Goal: Transaction & Acquisition: Purchase product/service

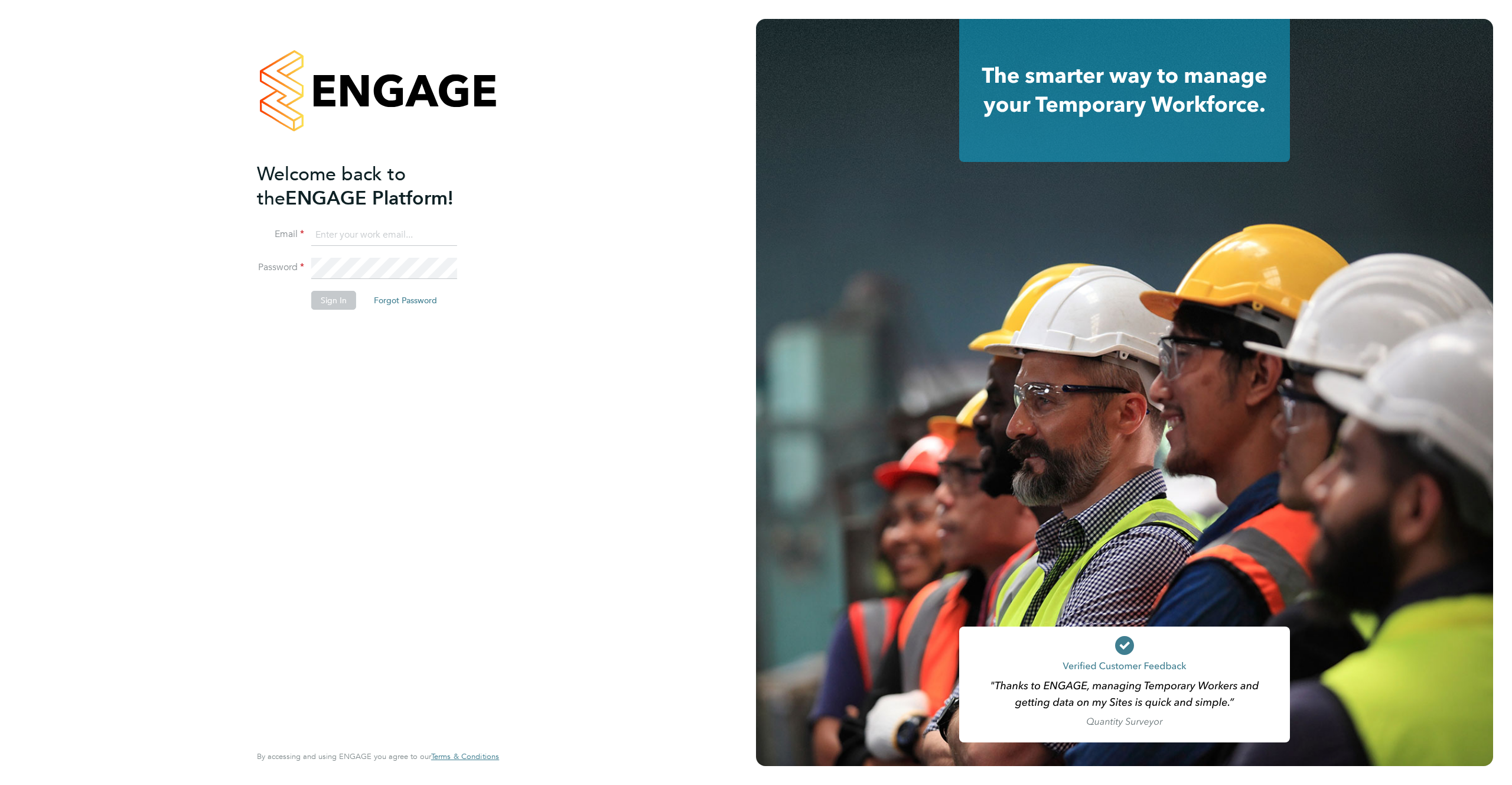
type input "support@engagelabs.io"
click at [331, 303] on button "Sign In" at bounding box center [334, 300] width 45 height 19
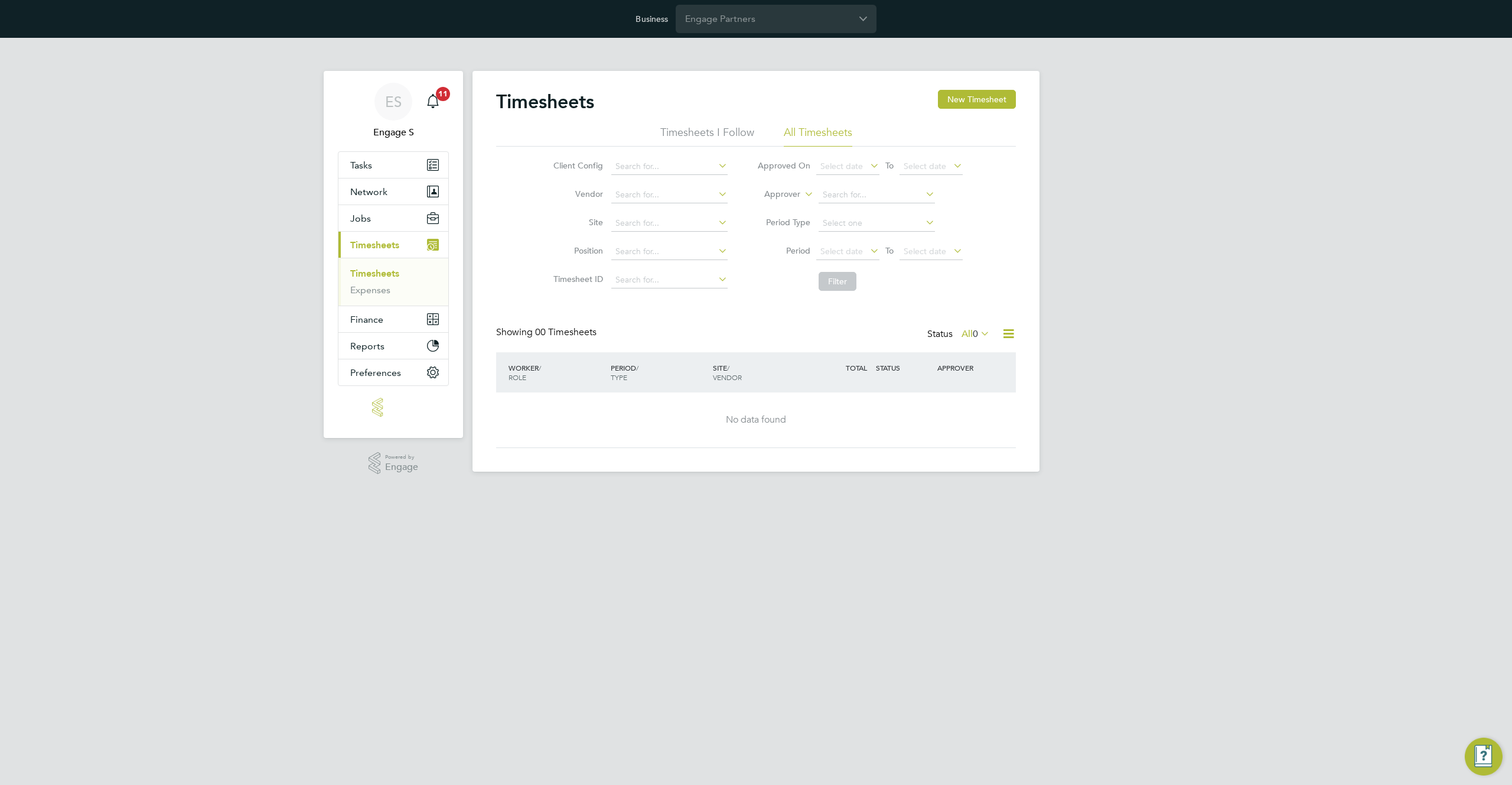
click at [798, 58] on app-barbie "Timesheets New Timesheet Timesheets I Follow All Timesheets Client Config Vendo…" at bounding box center [756, 254] width 567 height 434
click at [814, 15] on input "Engage Partners" at bounding box center [775, 19] width 200 height 28
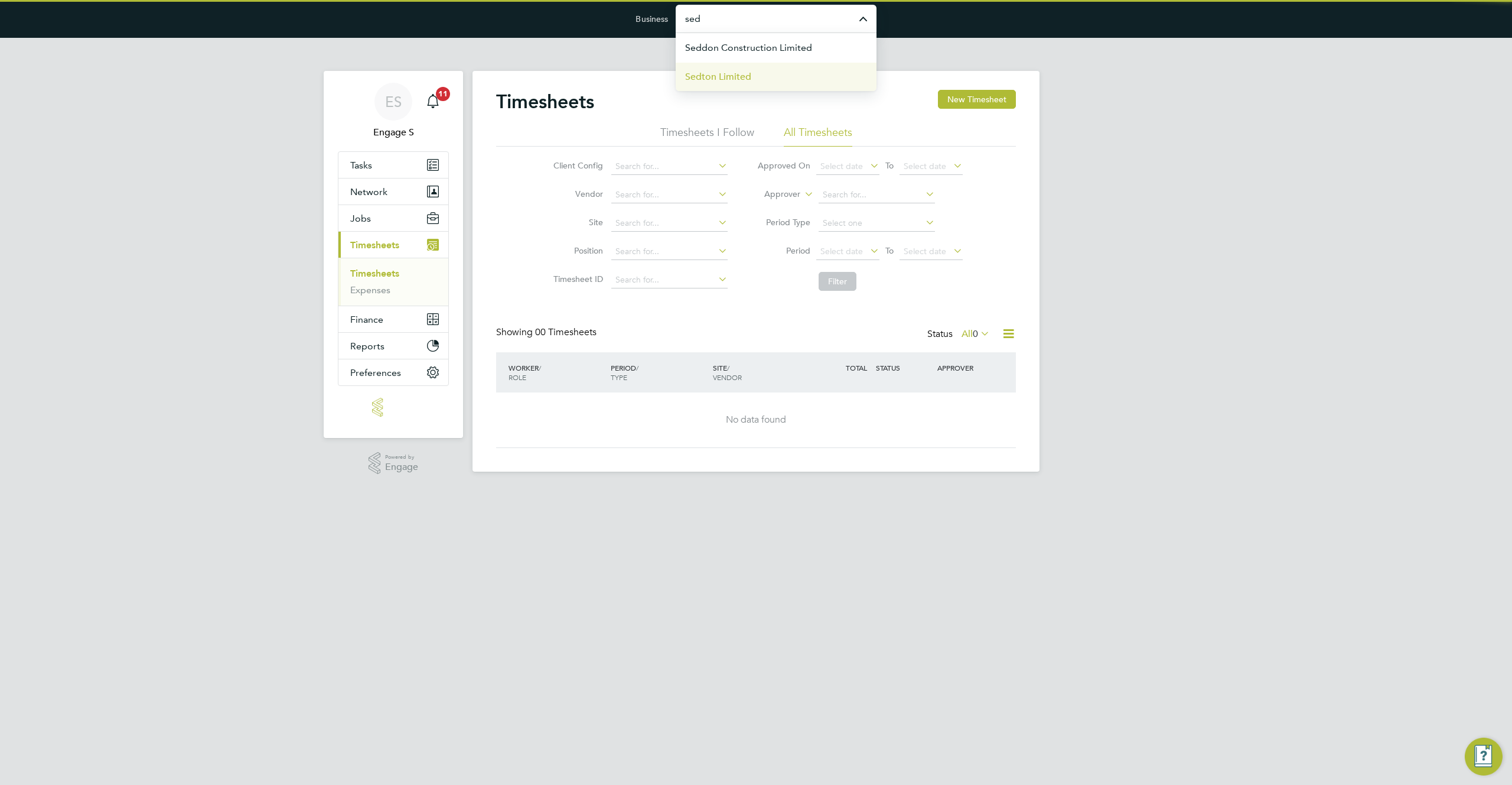
click at [783, 76] on li "Sedton Limited" at bounding box center [775, 76] width 200 height 29
type input "Sedton Limited"
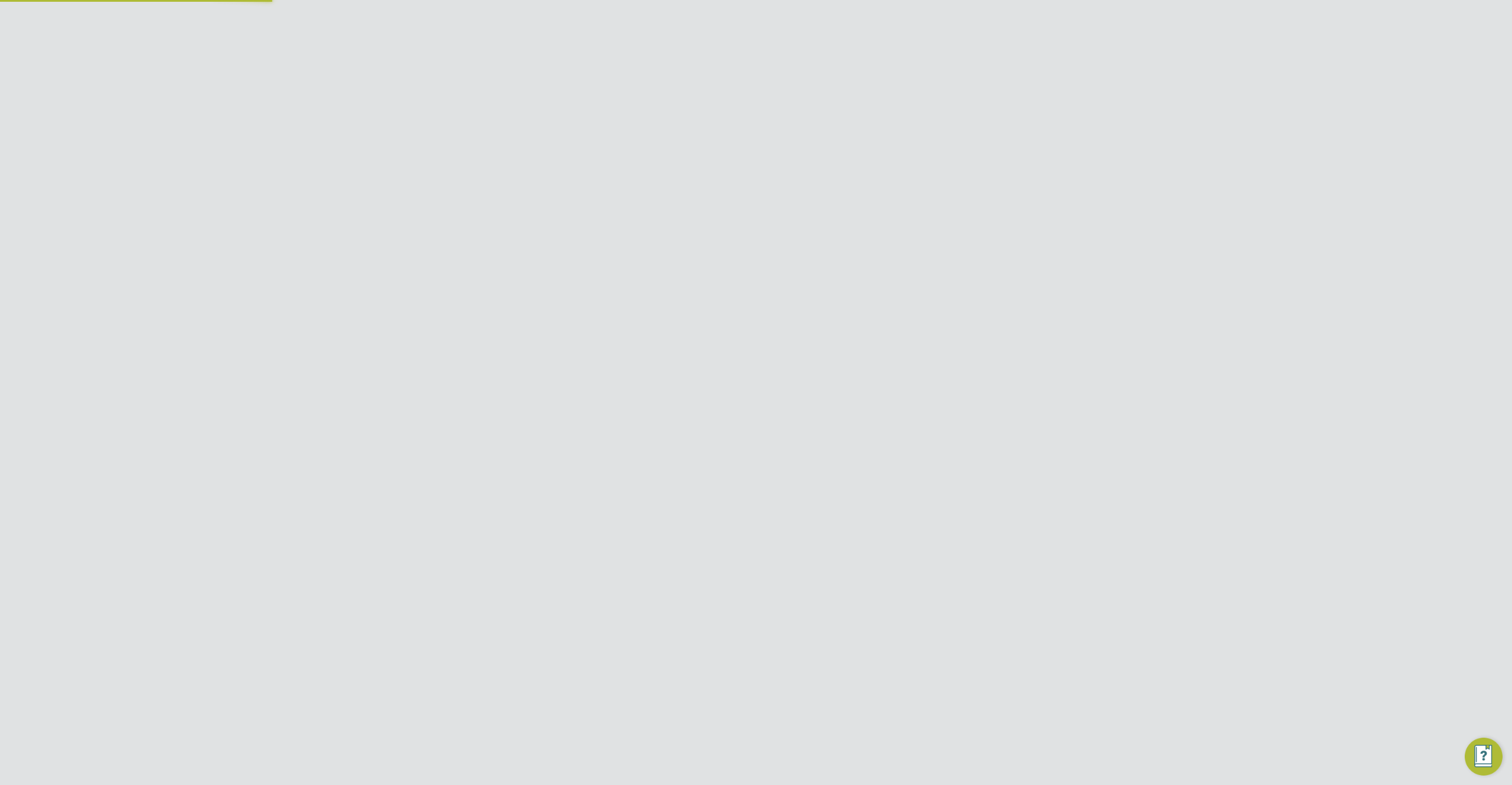
click at [771, 16] on input "Sedton Limited" at bounding box center [775, 19] width 200 height 28
click at [784, 80] on span "Seddon Construction Limited" at bounding box center [748, 76] width 127 height 14
type input "Seddon Construction Limited"
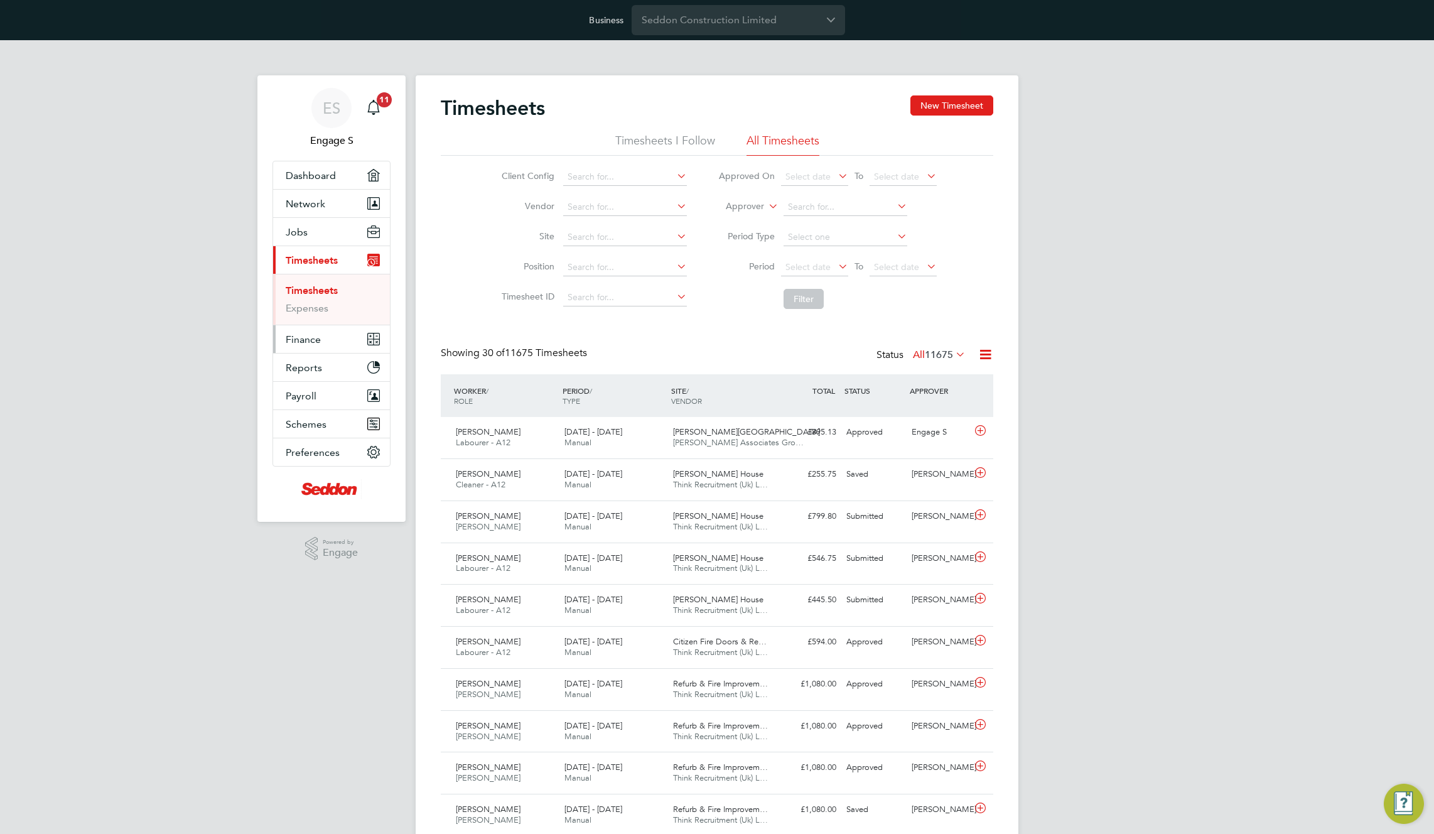
click at [312, 340] on span "Finance" at bounding box center [303, 339] width 35 height 12
click at [301, 321] on link "Invoices & Credit Notes" at bounding box center [325, 325] width 78 height 24
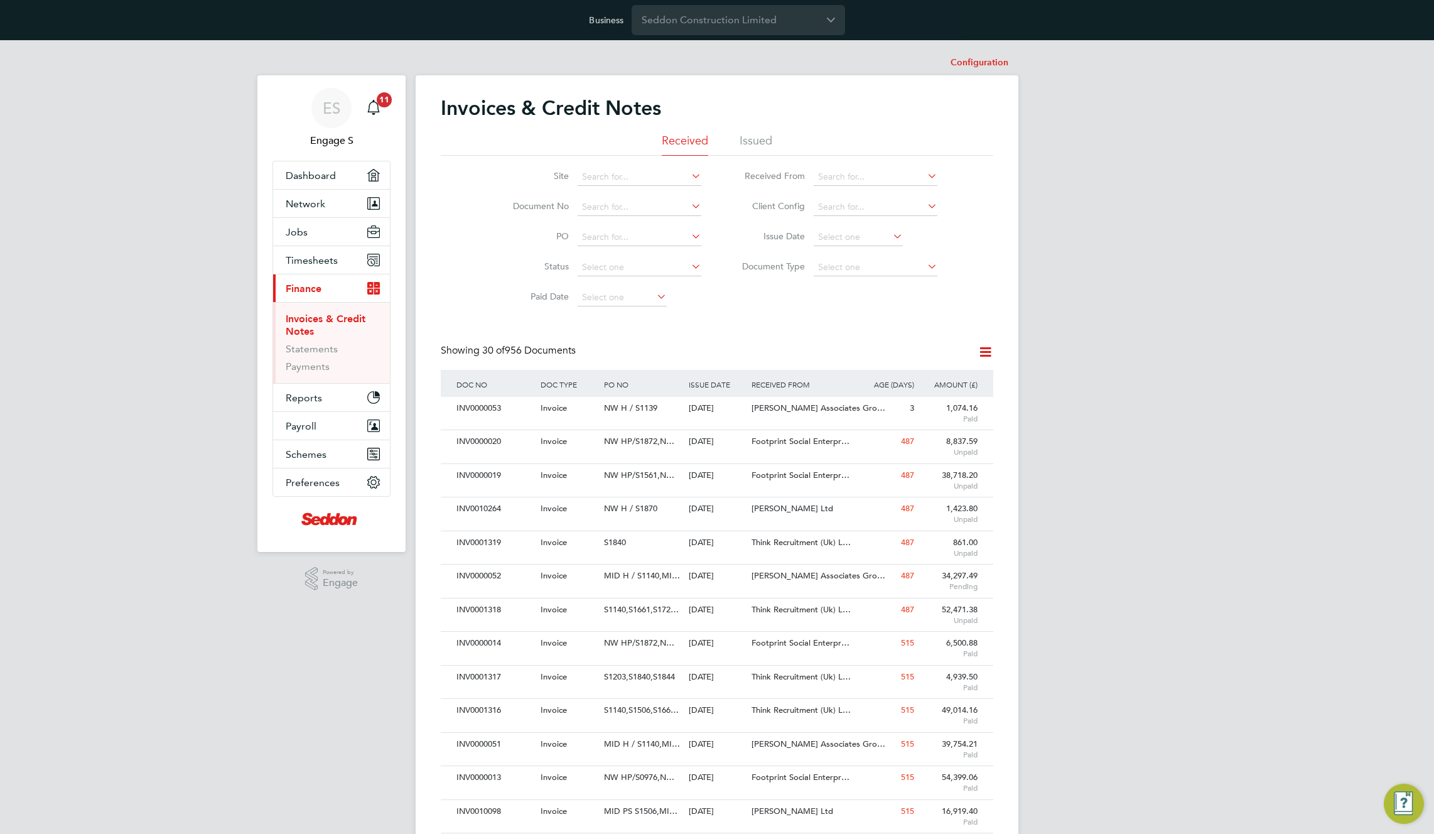
scroll to position [24, 106]
click at [316, 261] on span "Timesheets" at bounding box center [312, 260] width 52 height 12
click at [310, 290] on link "Timesheets" at bounding box center [312, 290] width 52 height 12
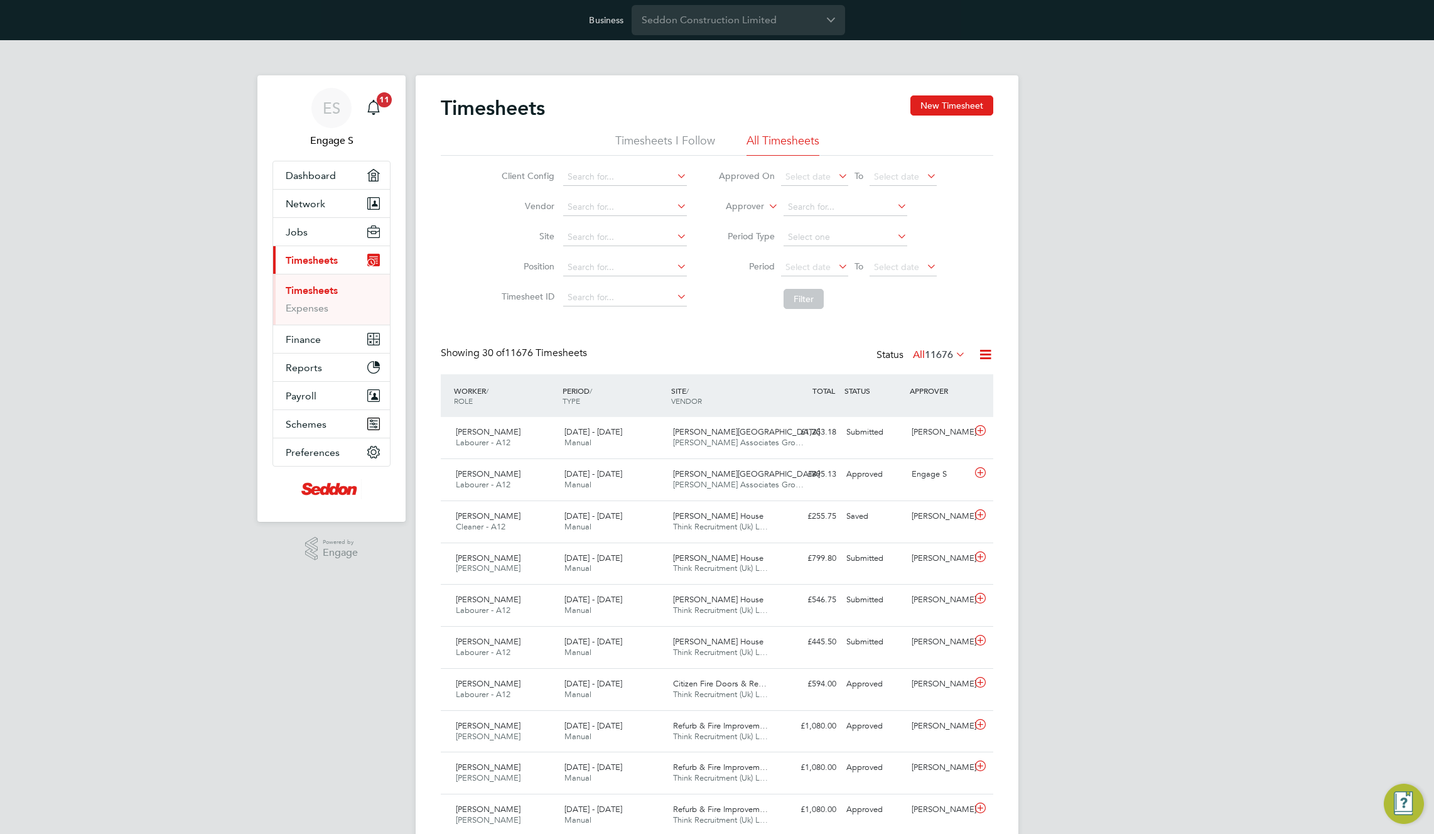
scroll to position [32, 109]
click at [570, 354] on span "30 of 11676 Timesheets" at bounding box center [534, 353] width 105 height 13
click at [845, 435] on div "Submitted" at bounding box center [873, 432] width 65 height 21
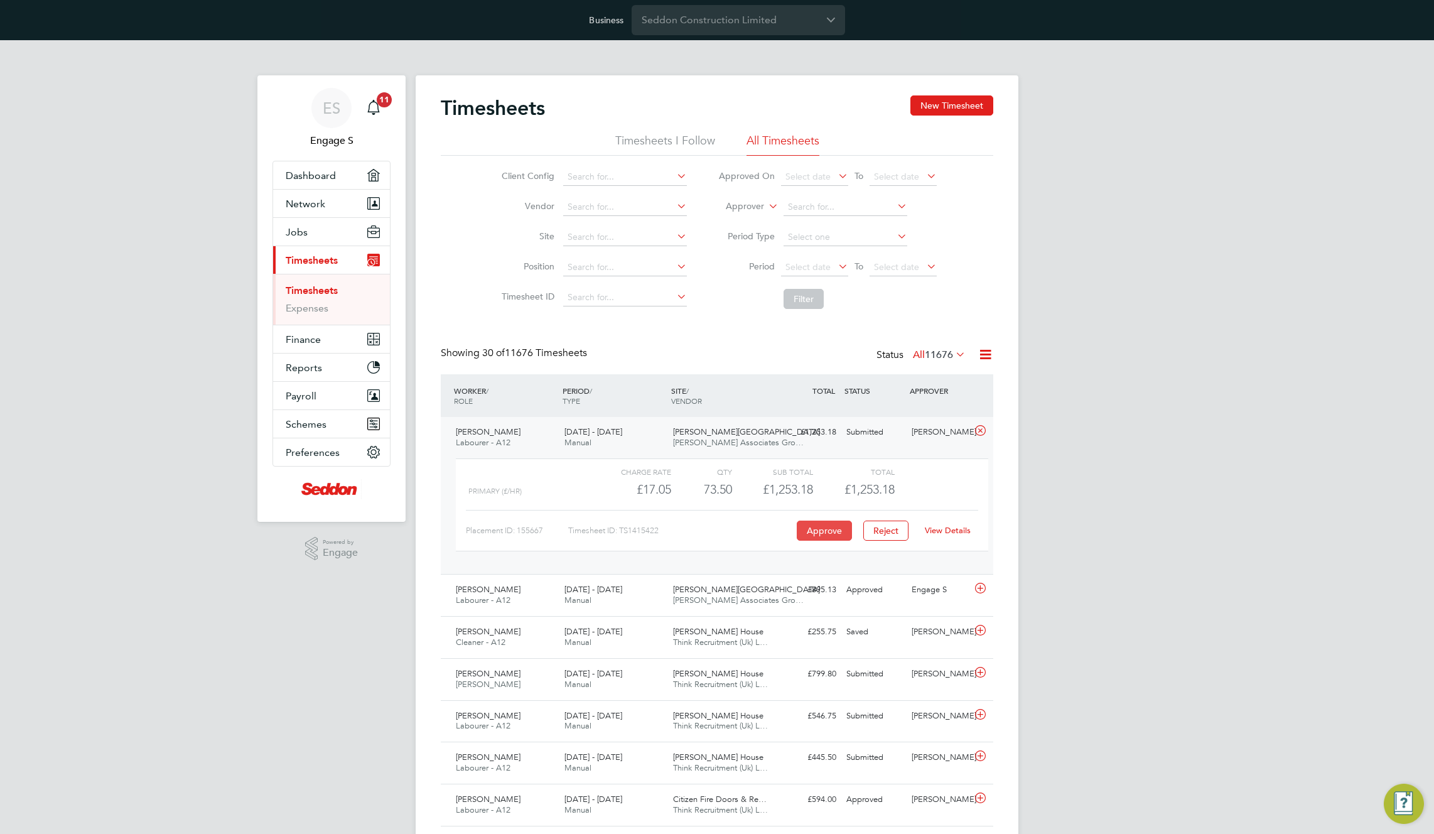
click at [818, 531] on button "Approve" at bounding box center [824, 530] width 55 height 20
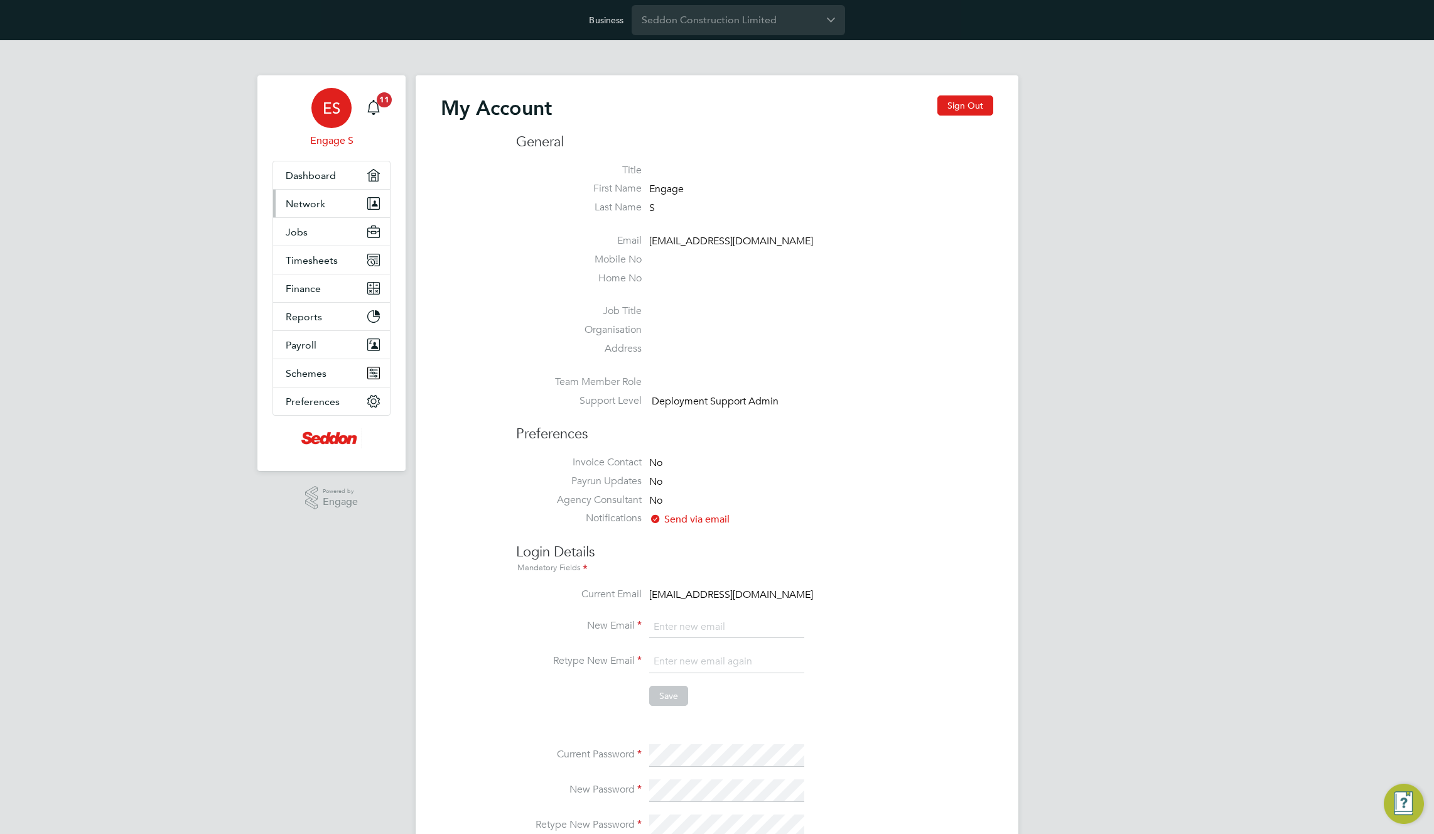
type input "[EMAIL_ADDRESS][DOMAIN_NAME]"
click at [317, 207] on span "Network" at bounding box center [306, 204] width 40 height 12
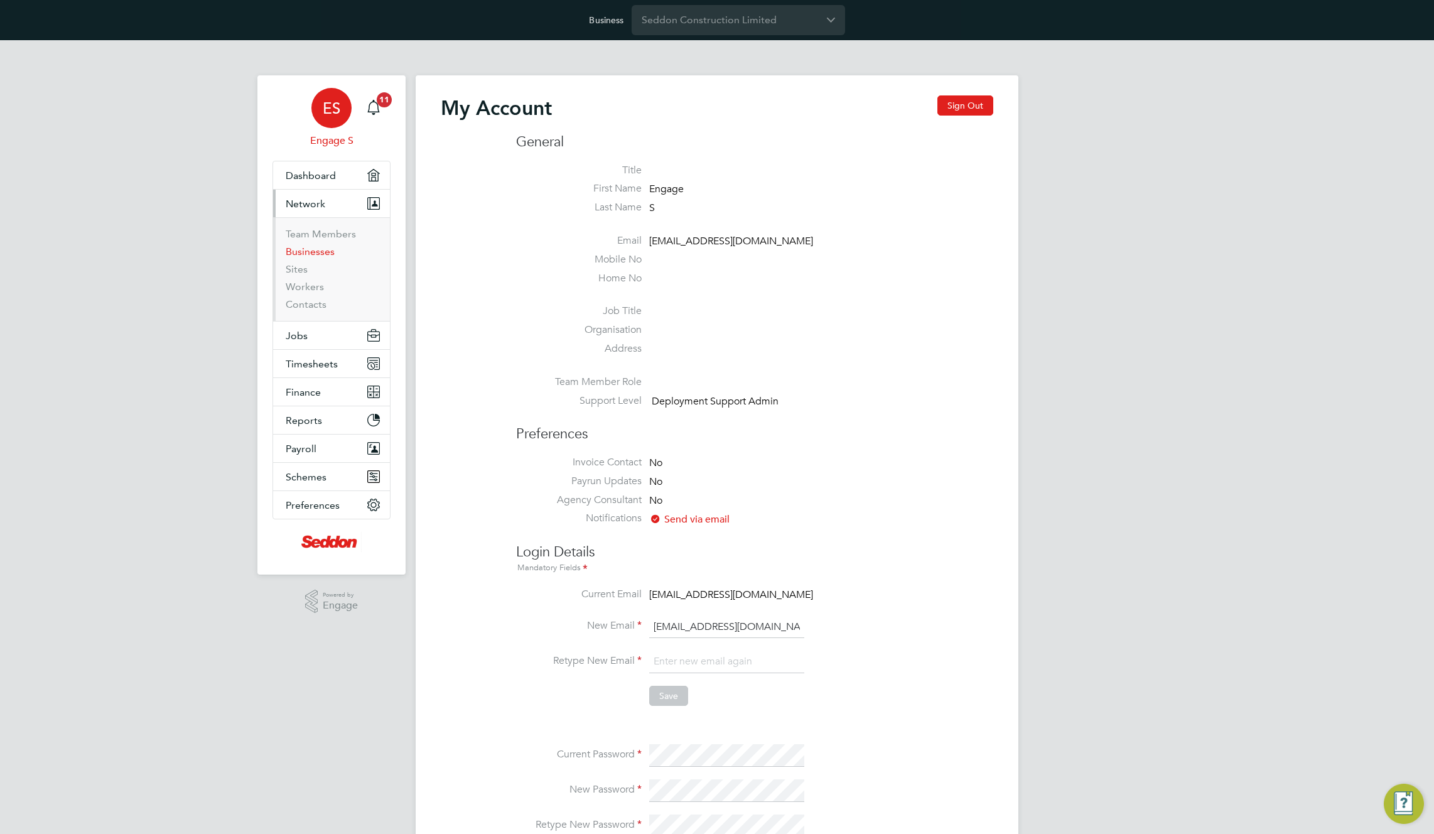
click at [305, 252] on link "Businesses" at bounding box center [310, 251] width 49 height 12
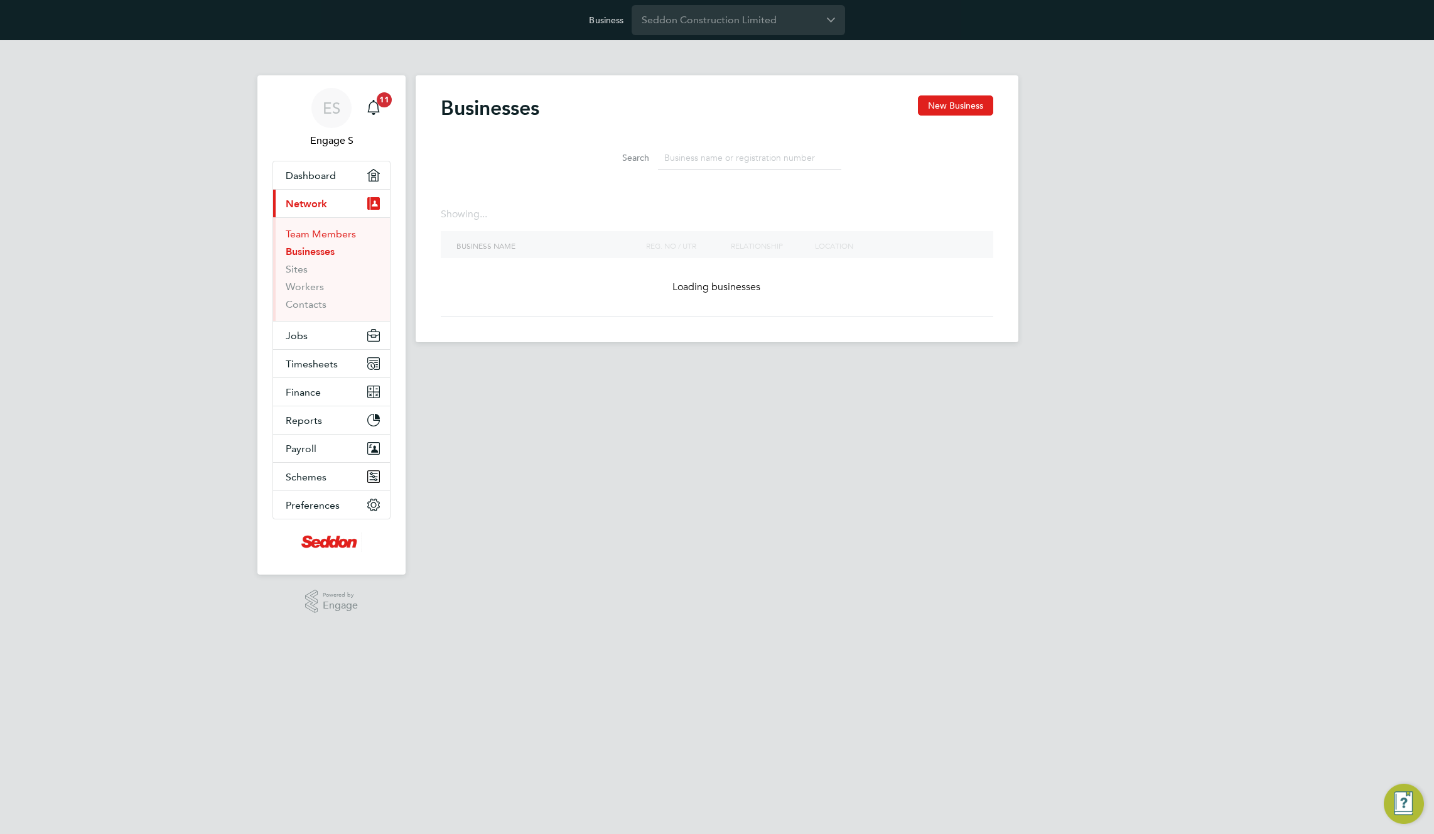
click at [322, 234] on link "Team Members" at bounding box center [321, 234] width 70 height 12
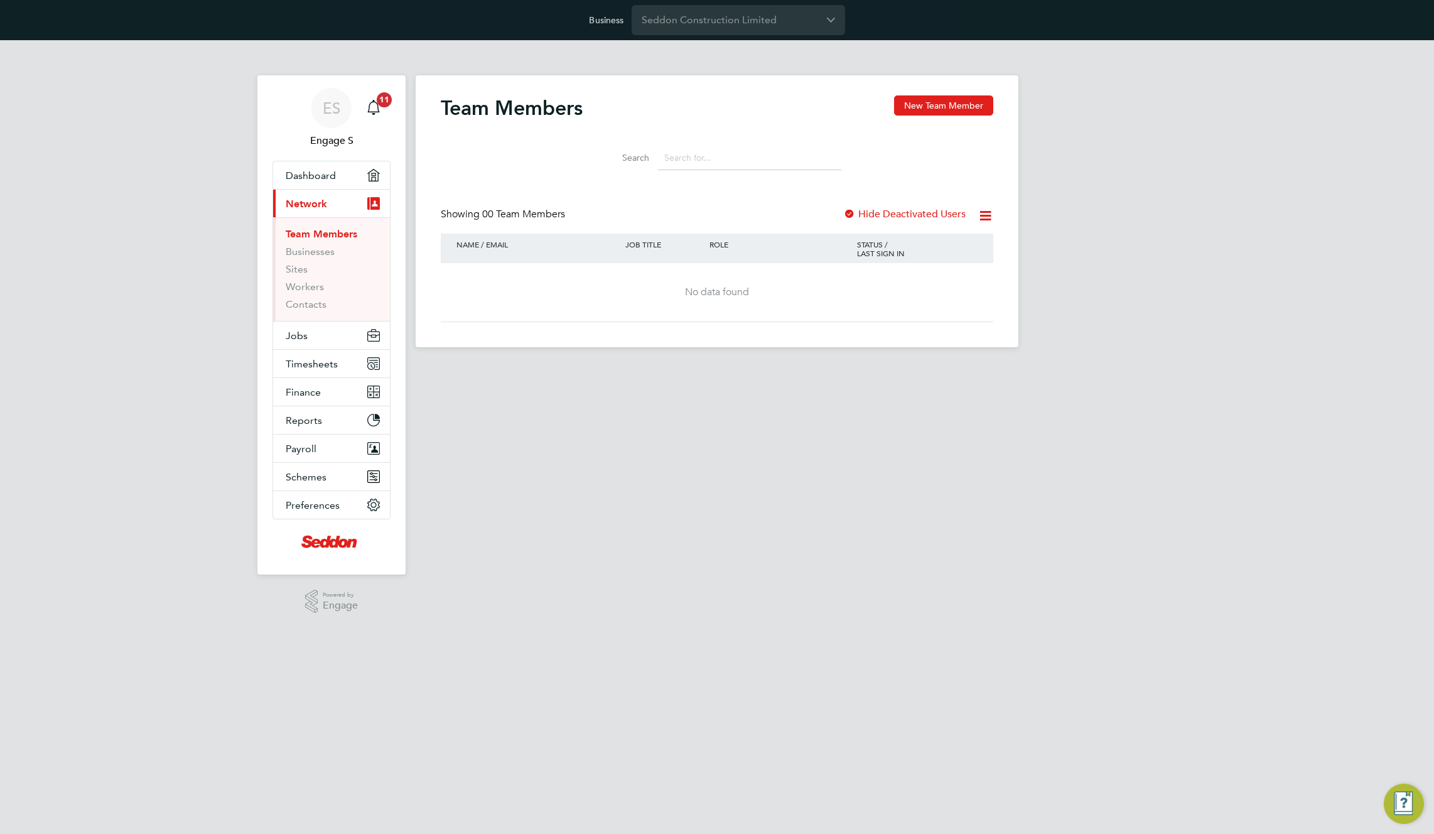
click at [740, 165] on input at bounding box center [749, 158] width 183 height 24
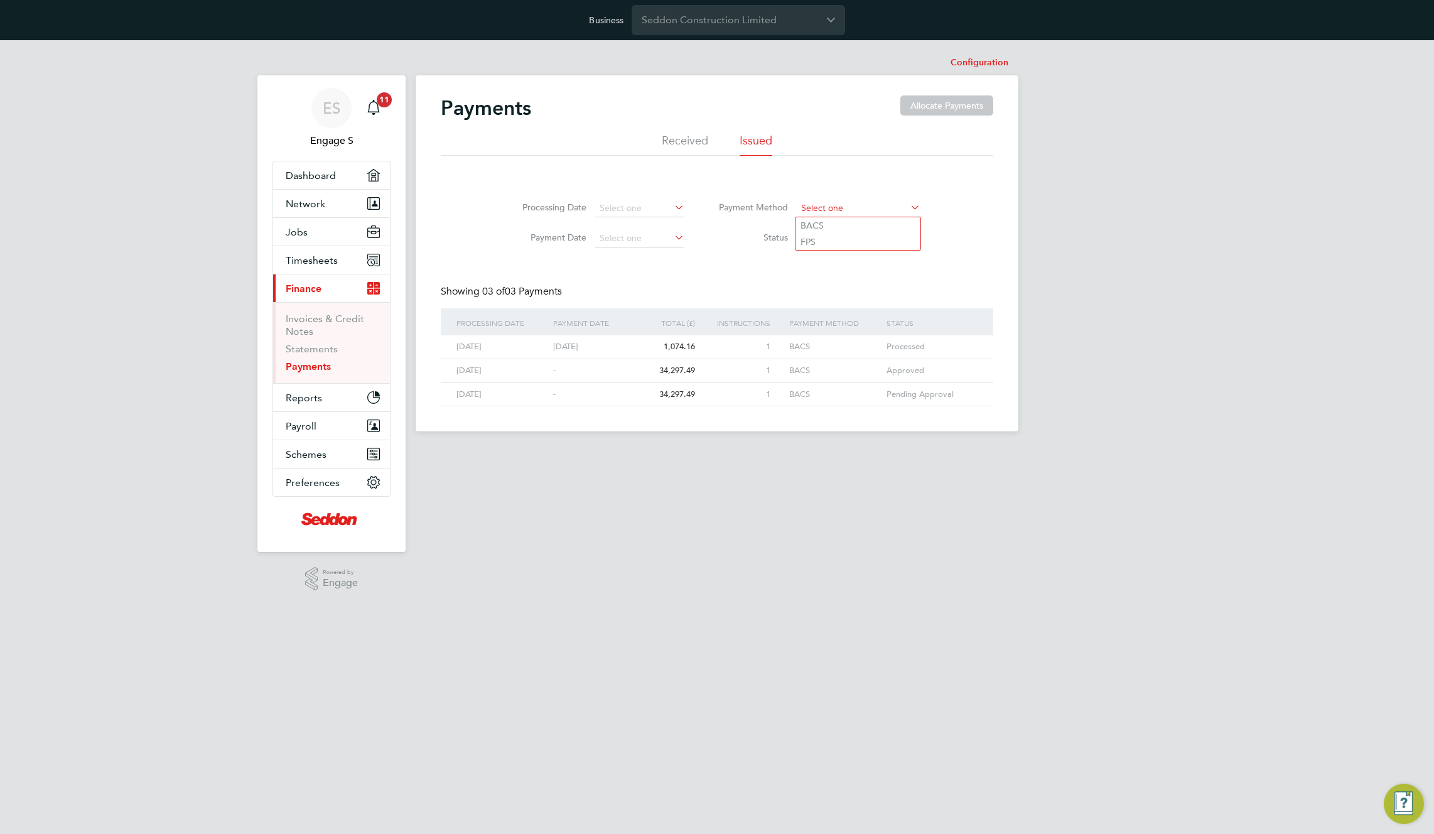
click at [858, 214] on input at bounding box center [859, 209] width 124 height 18
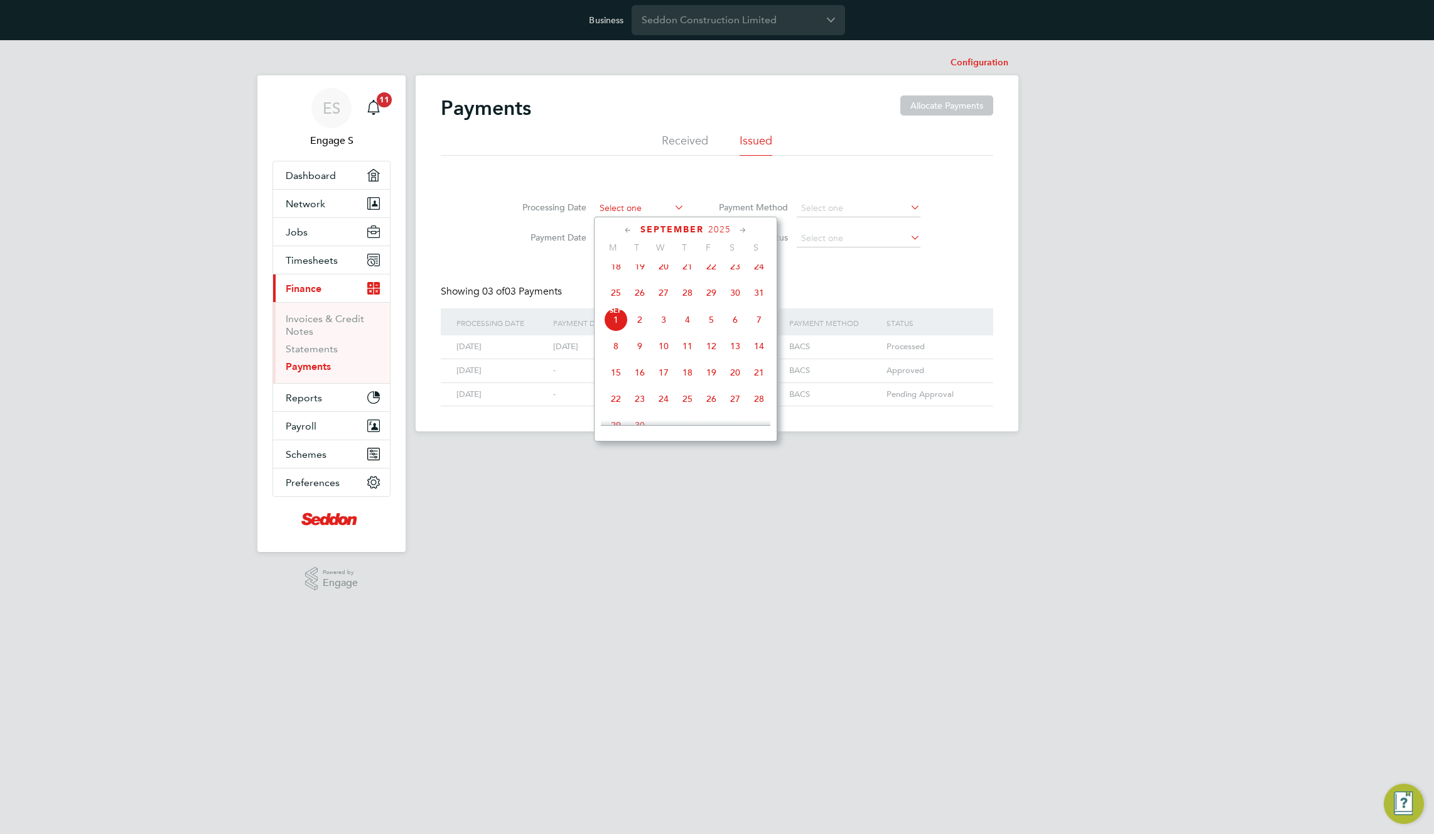
click at [623, 205] on input at bounding box center [639, 209] width 89 height 18
click at [512, 218] on li "Processing Date" at bounding box center [600, 208] width 202 height 30
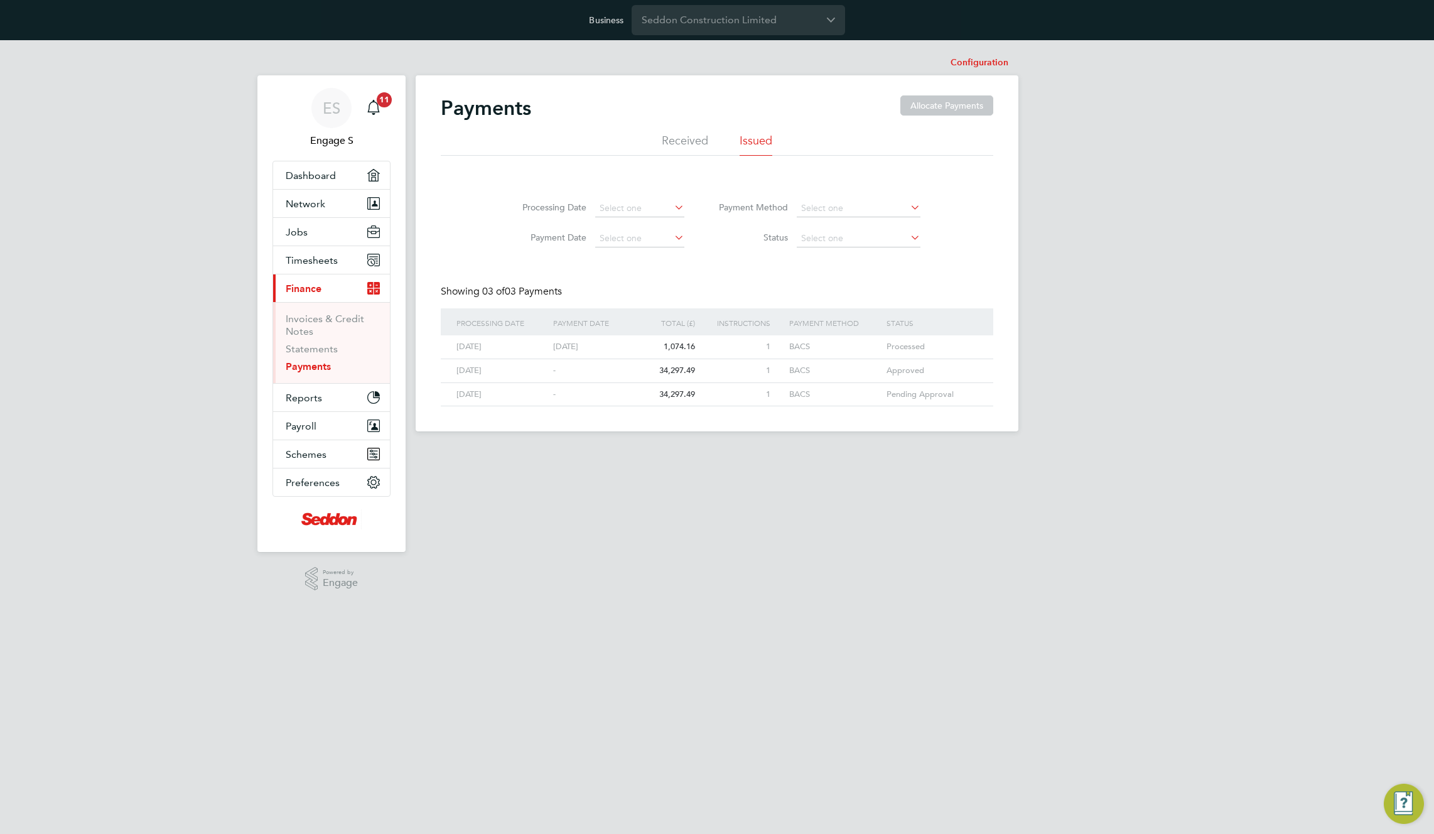
click at [688, 138] on li "Received" at bounding box center [685, 144] width 46 height 23
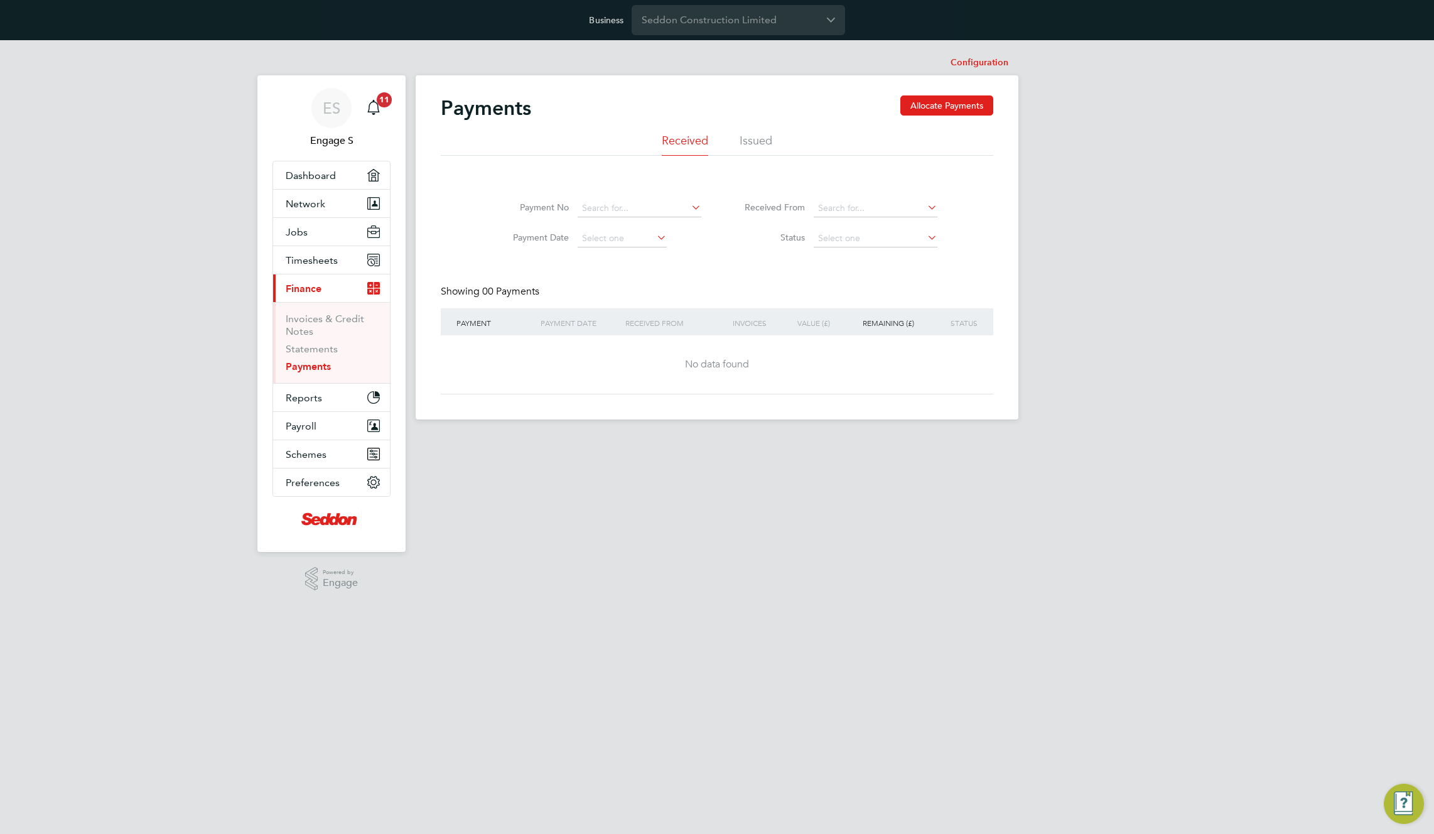
click at [762, 146] on li "Issued" at bounding box center [756, 144] width 33 height 23
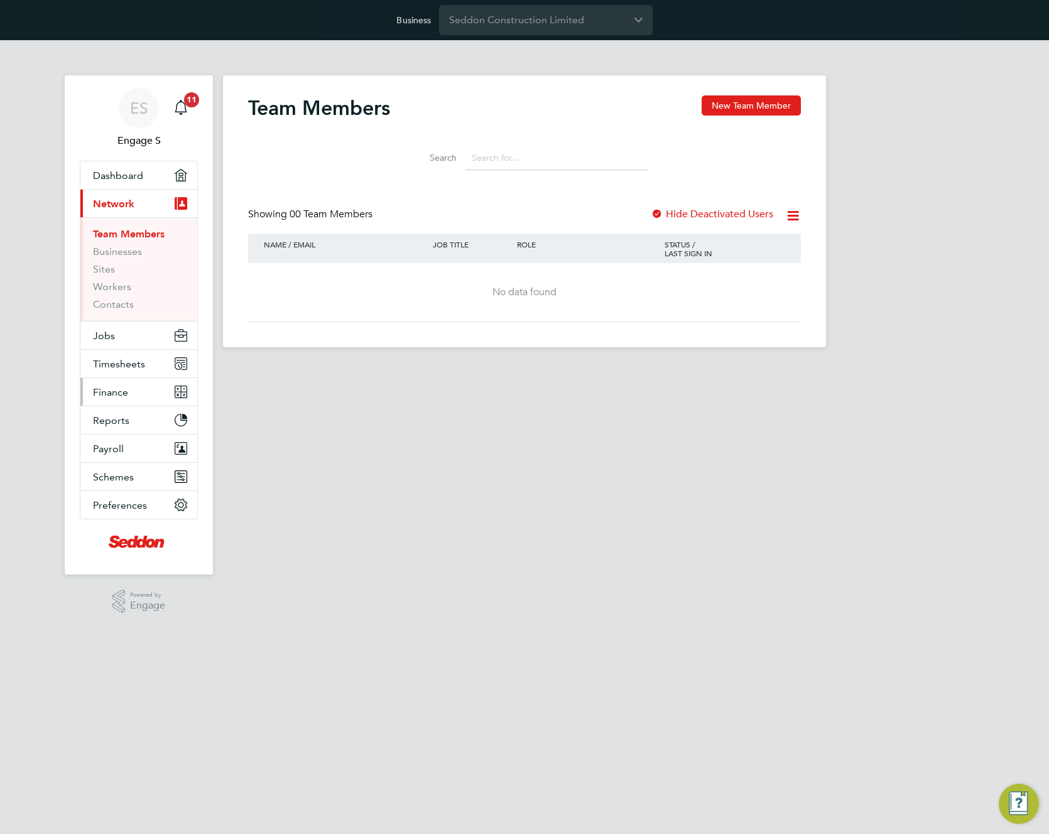
click at [114, 389] on span "Finance" at bounding box center [110, 392] width 35 height 12
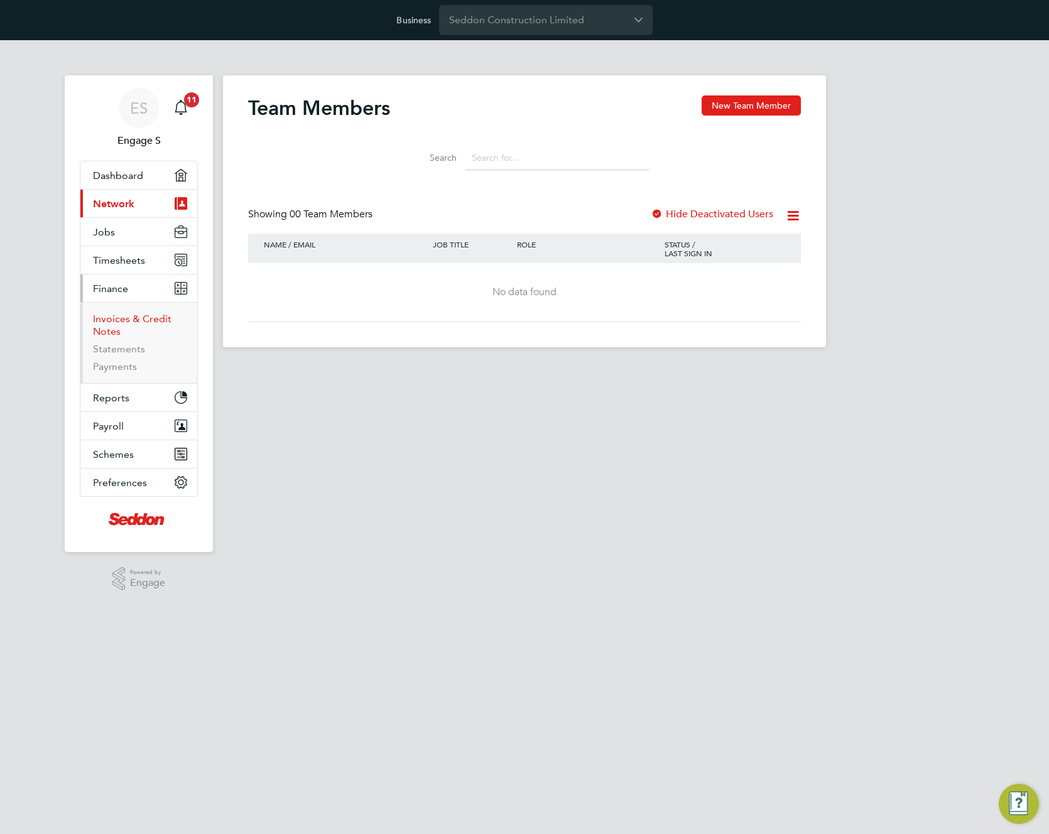
click at [117, 318] on link "Invoices & Credit Notes" at bounding box center [132, 325] width 78 height 24
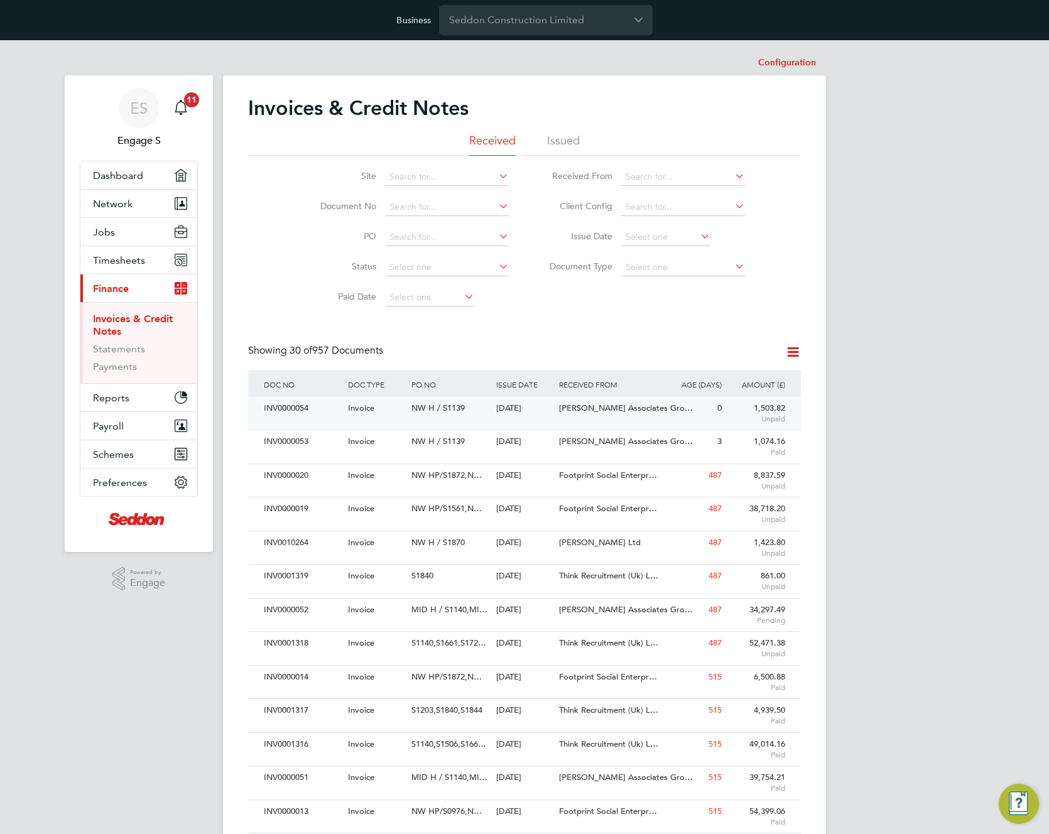
click at [611, 405] on span "Nicholas Associates Gro…" at bounding box center [626, 407] width 134 height 11
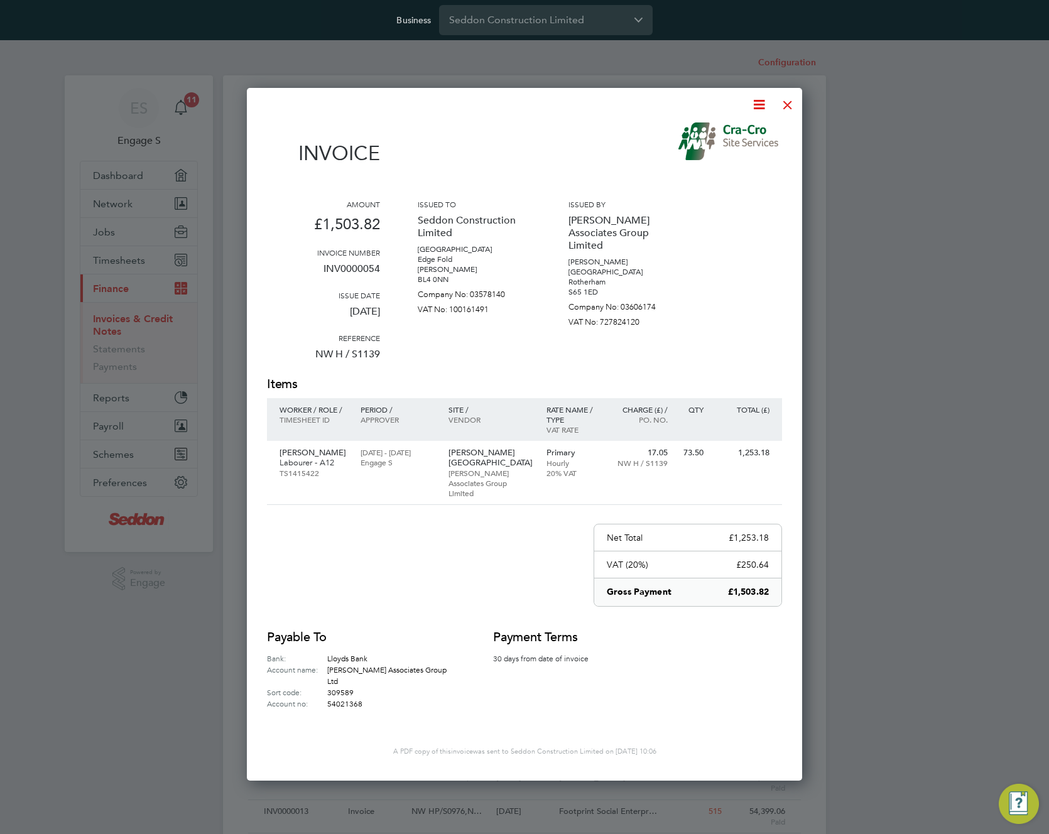
click at [761, 101] on icon at bounding box center [759, 105] width 16 height 16
click at [714, 171] on li "Pay invoice" at bounding box center [720, 170] width 87 height 18
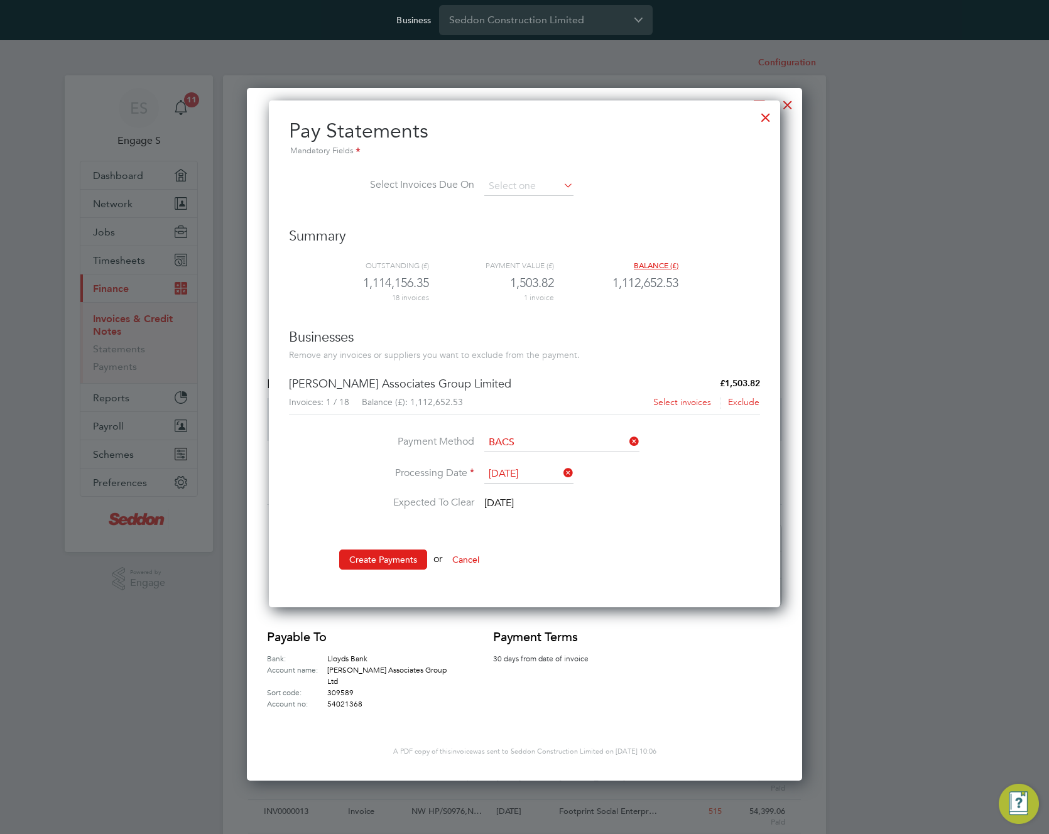
click at [695, 404] on button "Select invoices" at bounding box center [681, 402] width 59 height 13
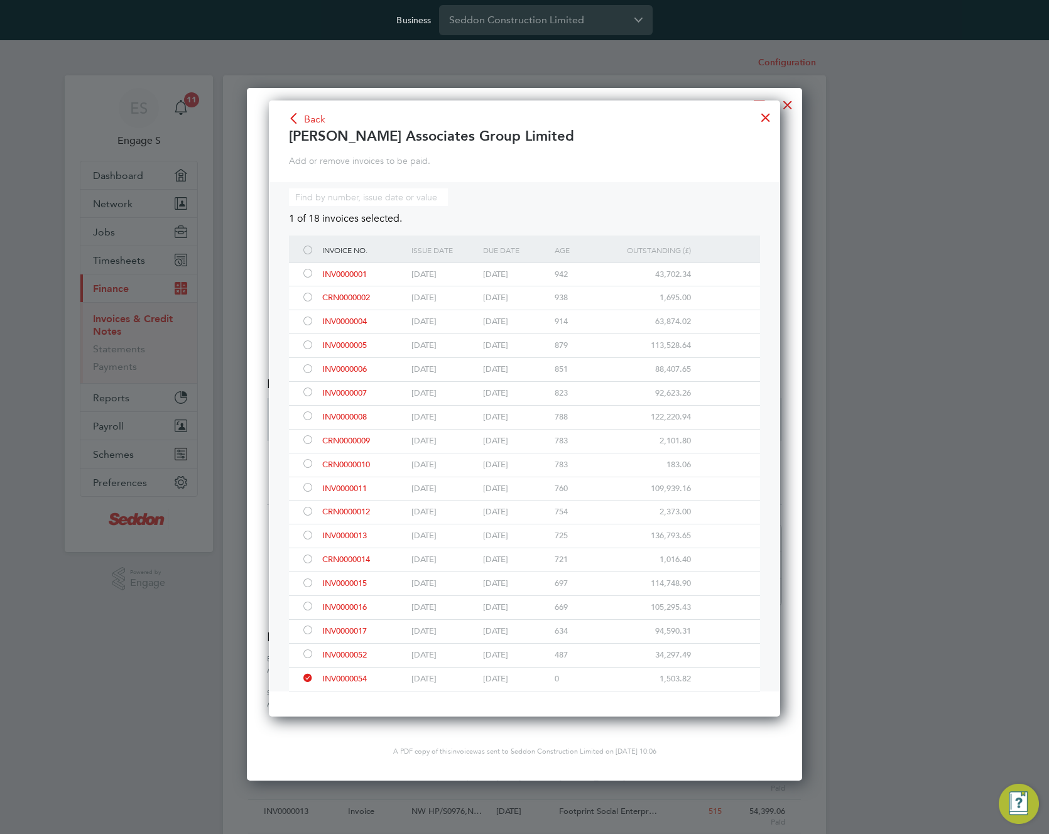
click at [777, 112] on div "Pay Statements Mandatory Fields Select Invoices Due On Summary Outstanding (£) …" at bounding box center [524, 408] width 511 height 616
click at [768, 118] on div at bounding box center [765, 114] width 23 height 23
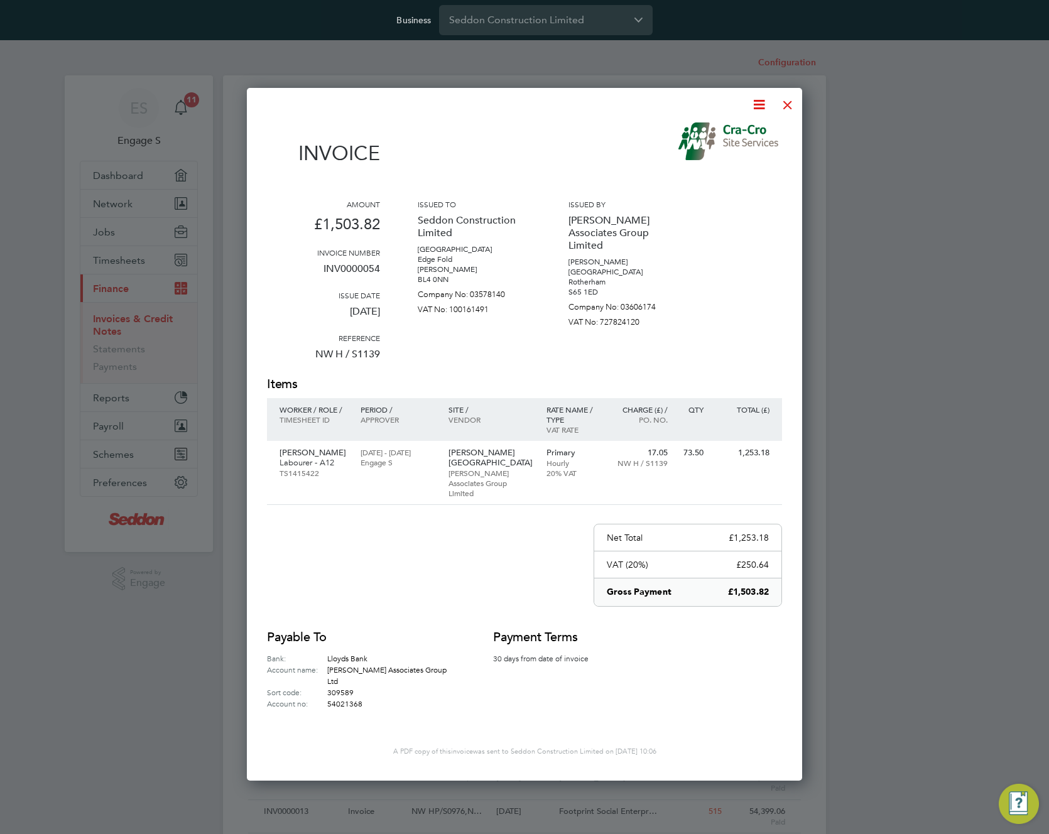
click at [761, 102] on icon at bounding box center [759, 105] width 16 height 16
click at [696, 169] on li "Pay invoice" at bounding box center [720, 170] width 87 height 18
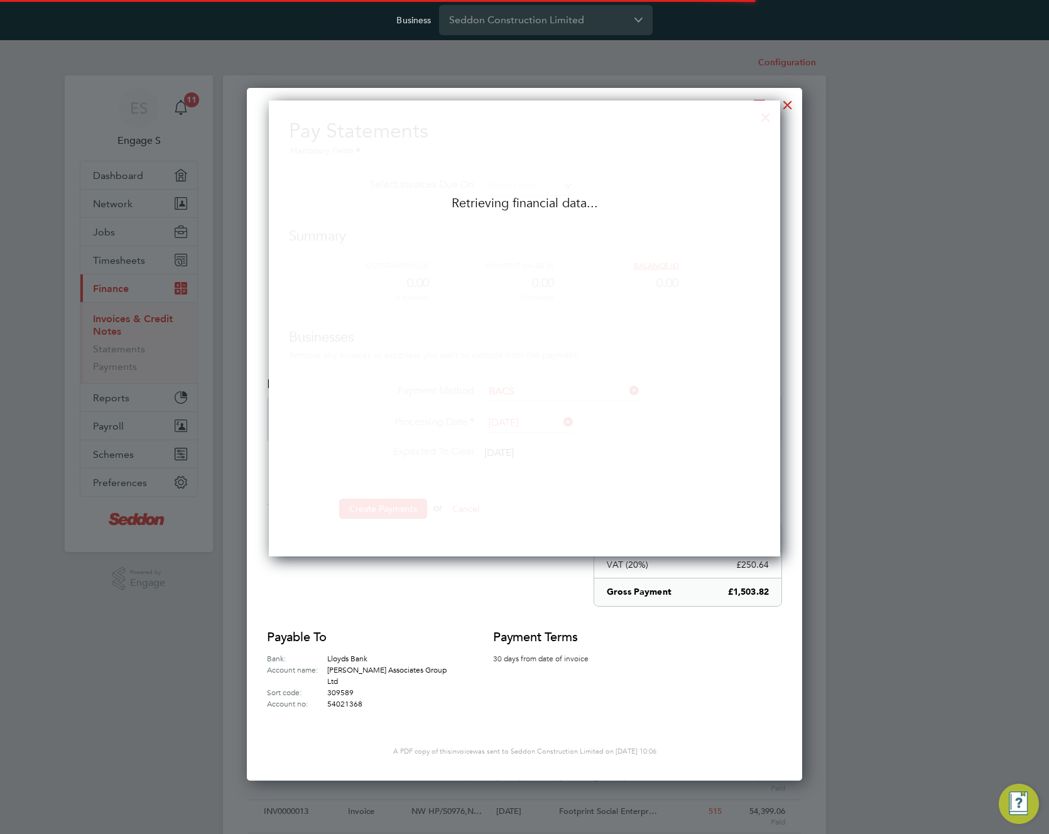
scroll to position [507, 512]
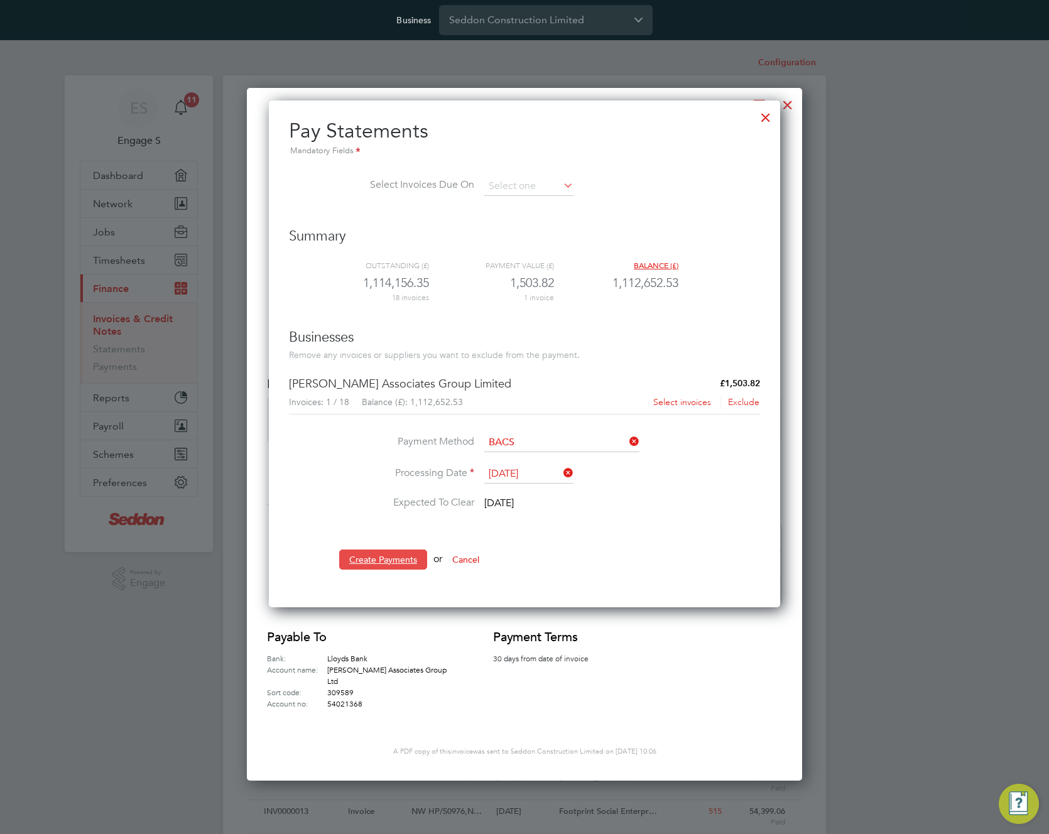
click at [396, 559] on button "Create Payments" at bounding box center [383, 559] width 88 height 20
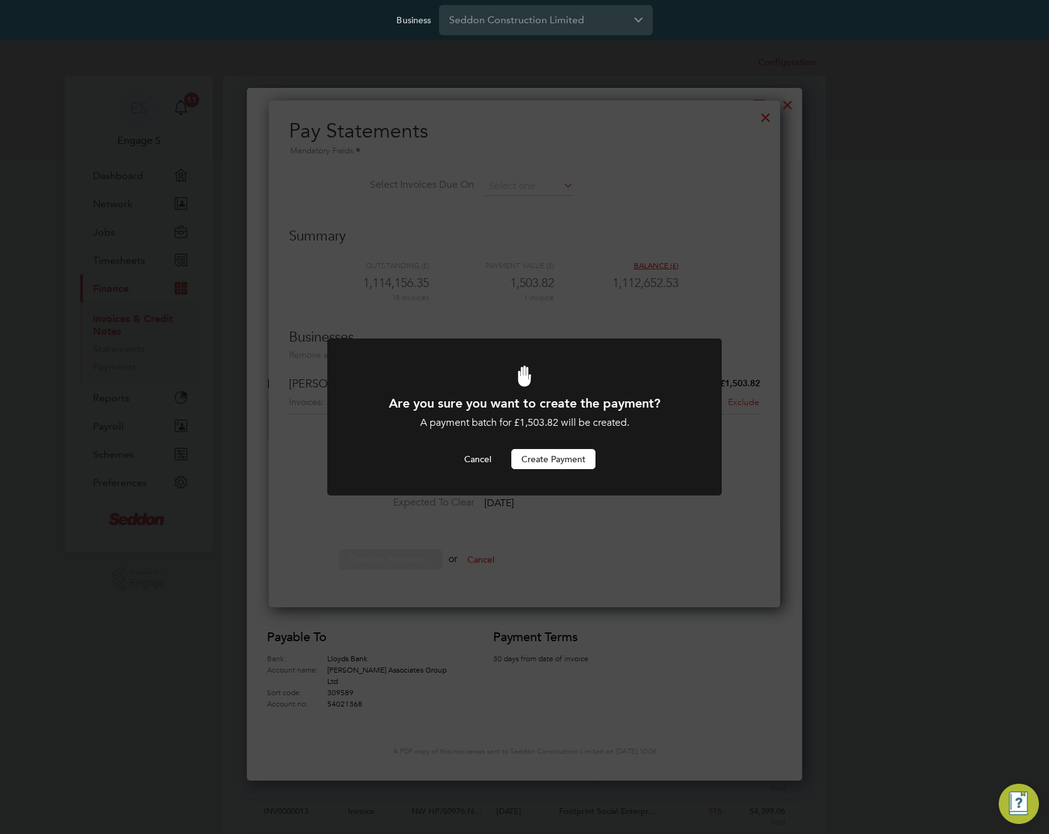
drag, startPoint x: 574, startPoint y: 452, endPoint x: 570, endPoint y: 458, distance: 7.2
click at [574, 453] on button "Create Payment" at bounding box center [553, 459] width 84 height 20
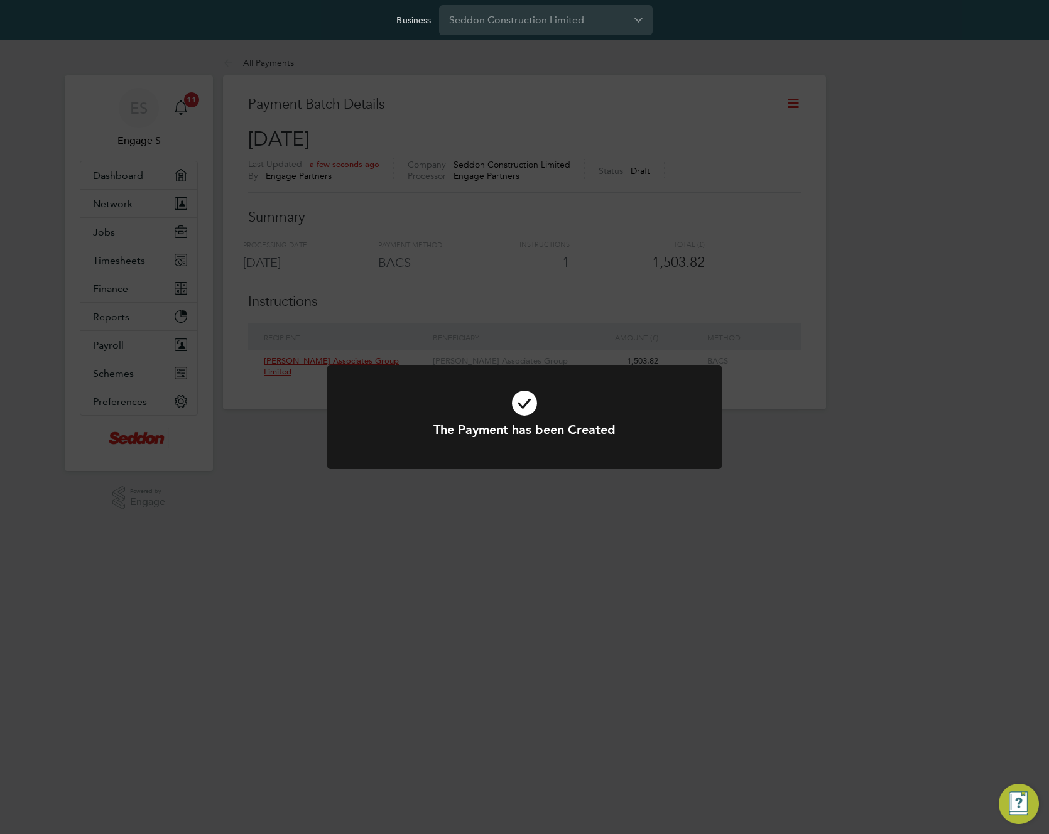
click at [601, 318] on div "The Payment has been Created Cancel Okay" at bounding box center [524, 417] width 1049 height 834
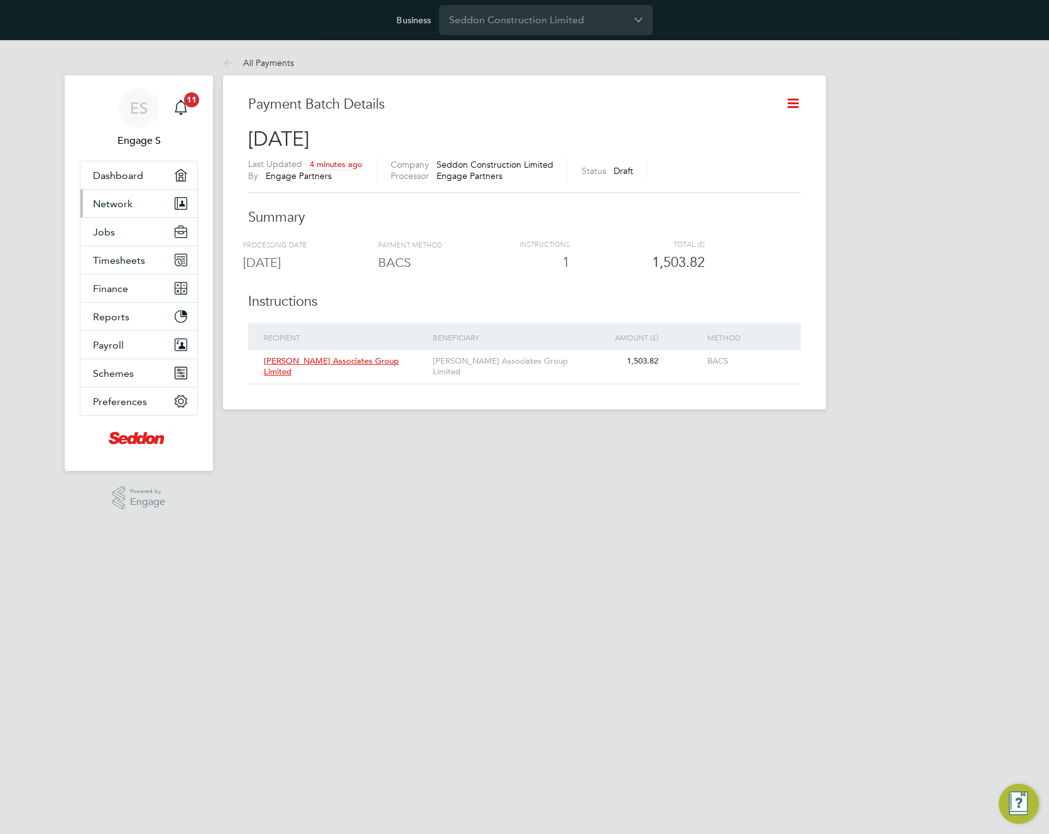
click at [116, 206] on span "Network" at bounding box center [113, 204] width 40 height 12
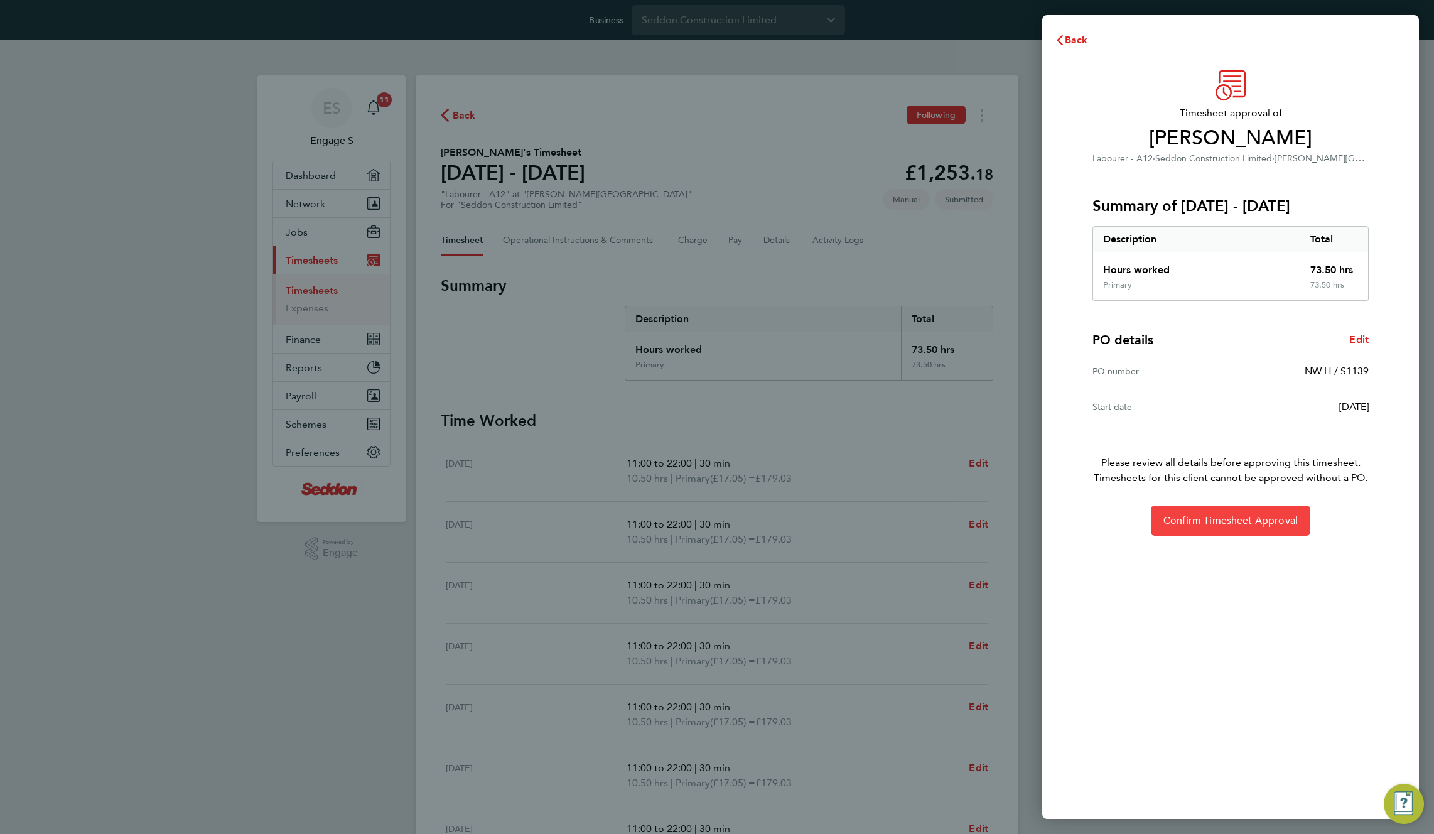
click at [1268, 524] on span "Confirm Timesheet Approval" at bounding box center [1230, 520] width 134 height 13
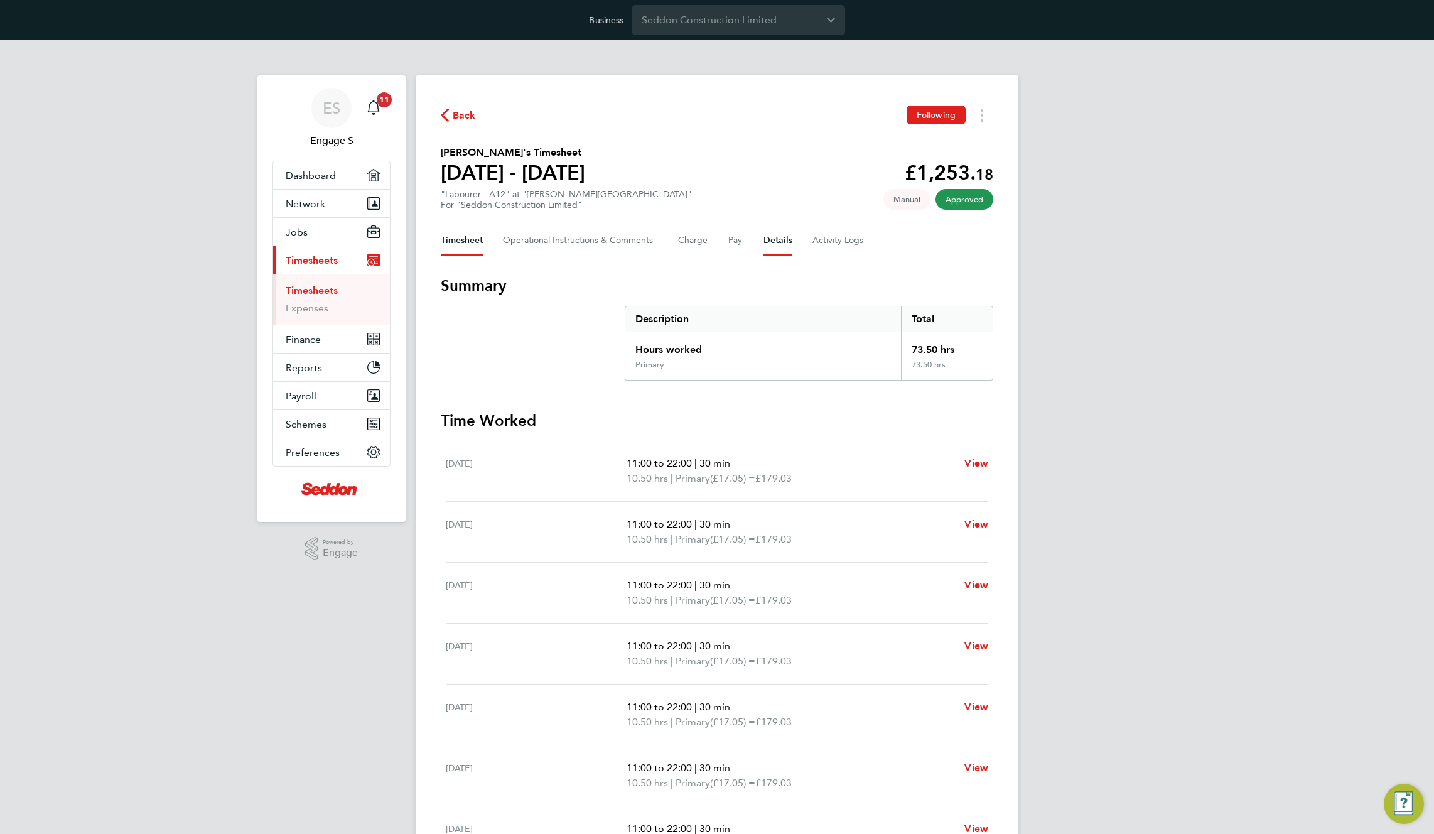
click at [768, 233] on button "Details" at bounding box center [777, 240] width 29 height 30
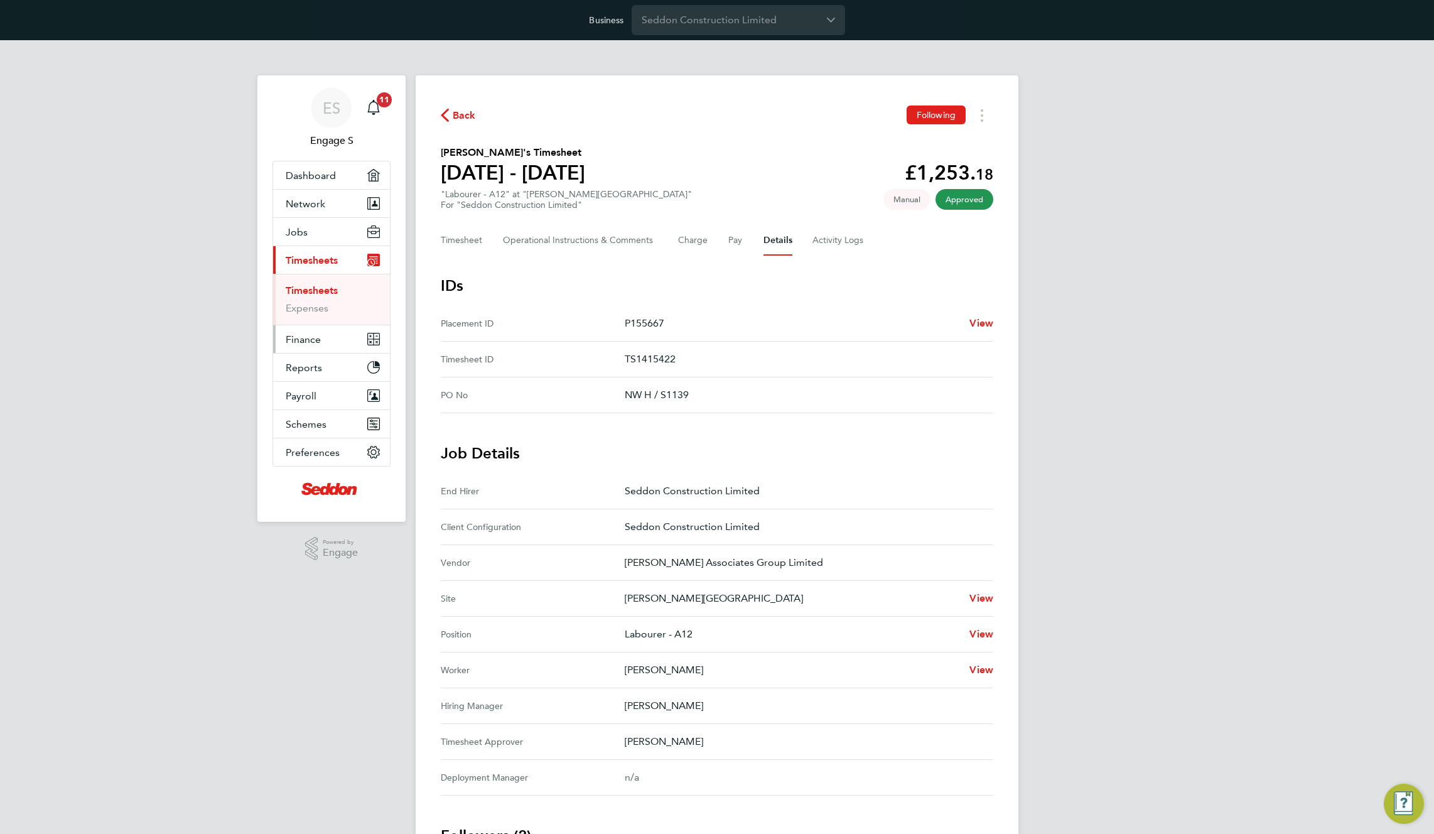
click at [310, 343] on span "Finance" at bounding box center [303, 339] width 35 height 12
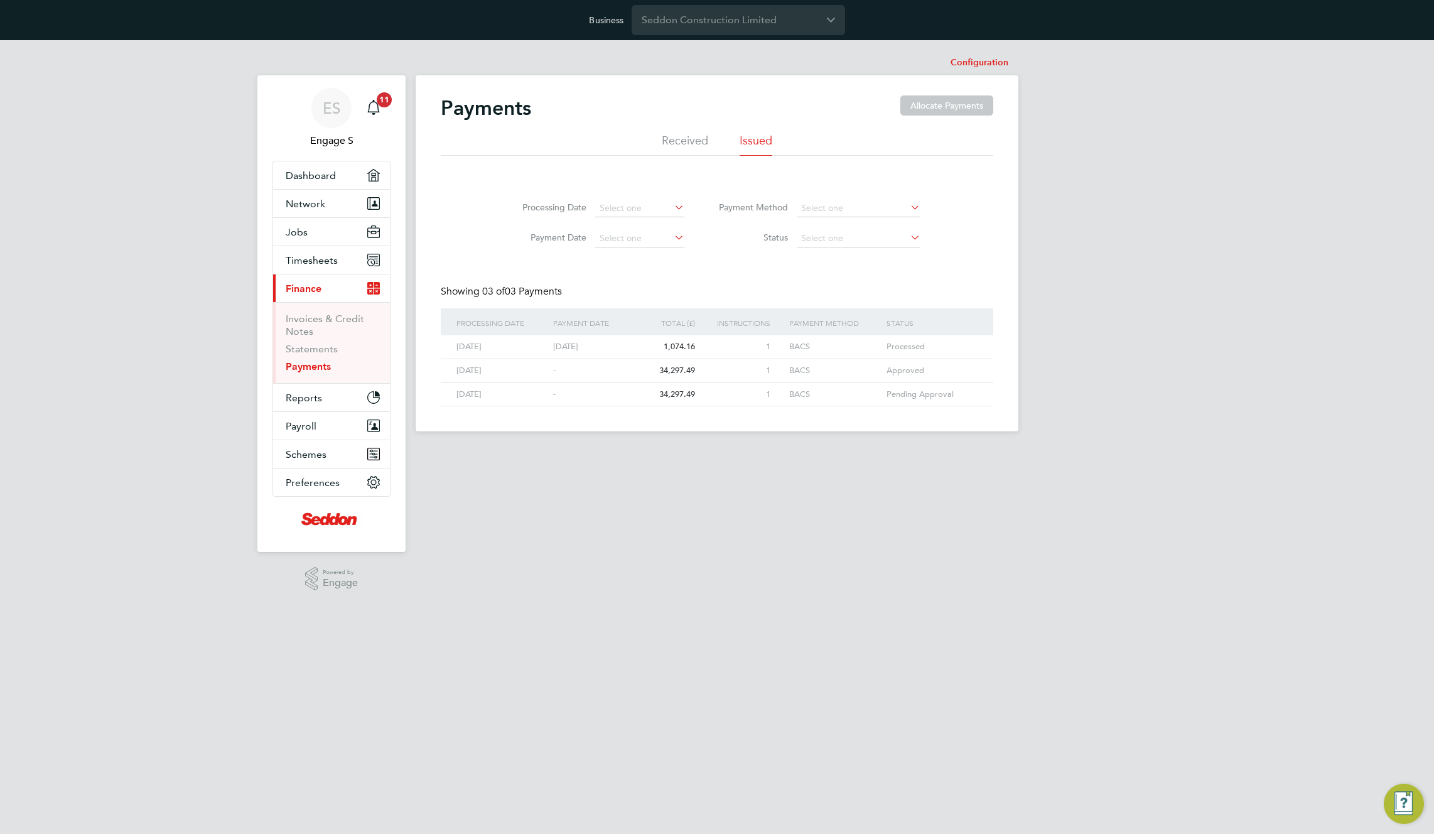
click at [681, 140] on li "Received" at bounding box center [685, 144] width 46 height 23
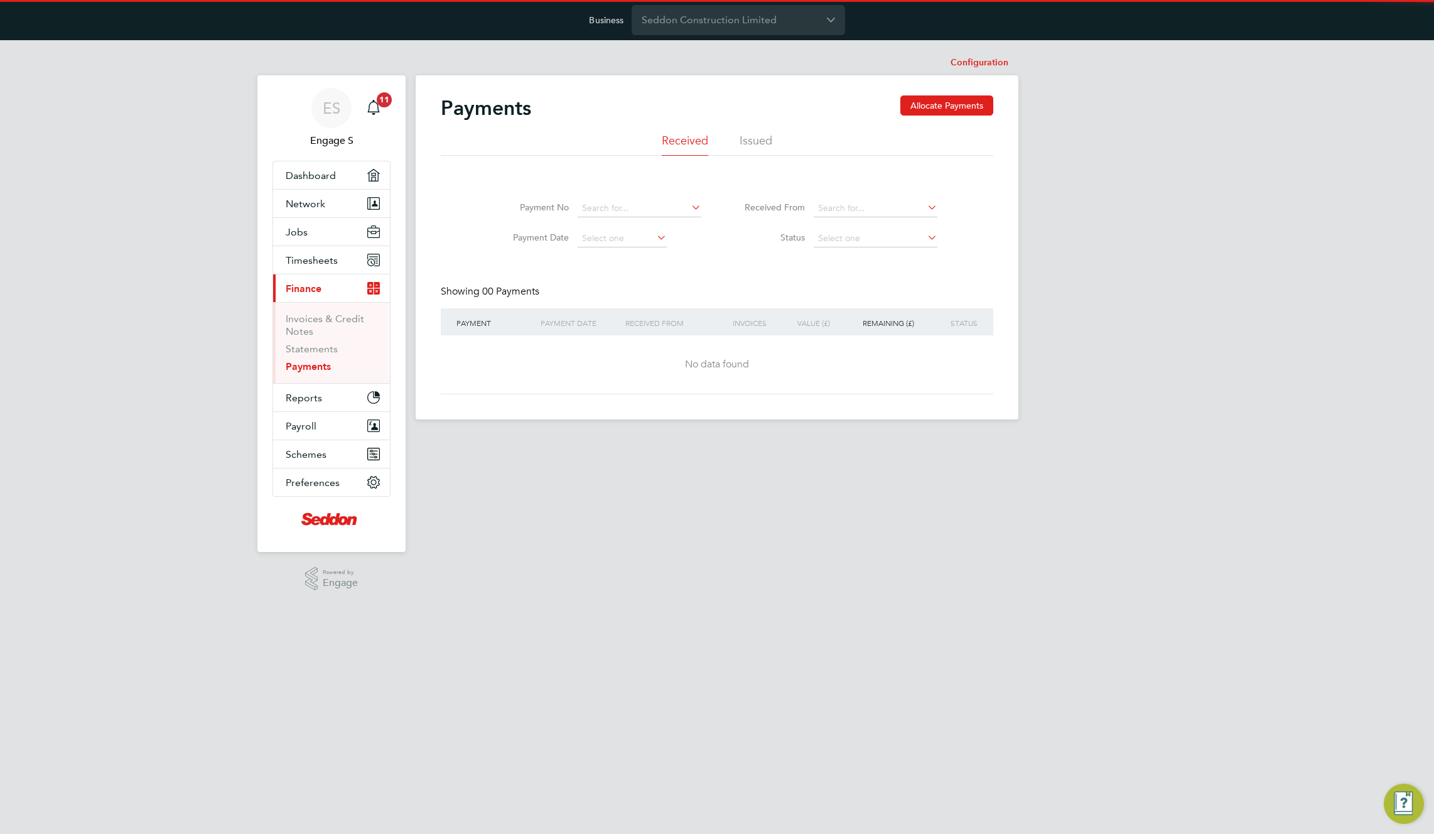
click at [748, 132] on div "Payments Allocate Payments" at bounding box center [717, 114] width 553 height 38
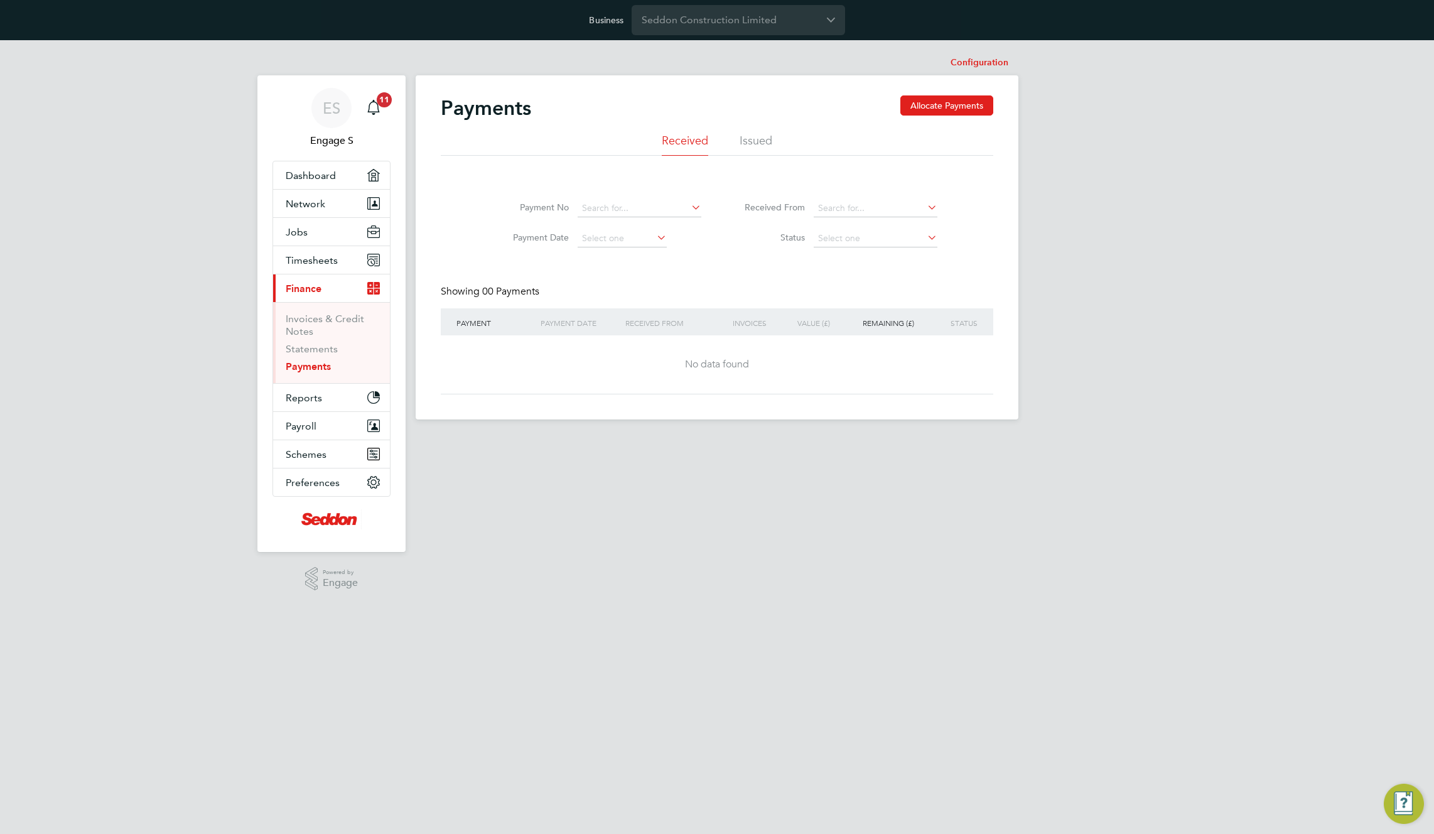
click at [753, 143] on li "Issued" at bounding box center [756, 144] width 33 height 23
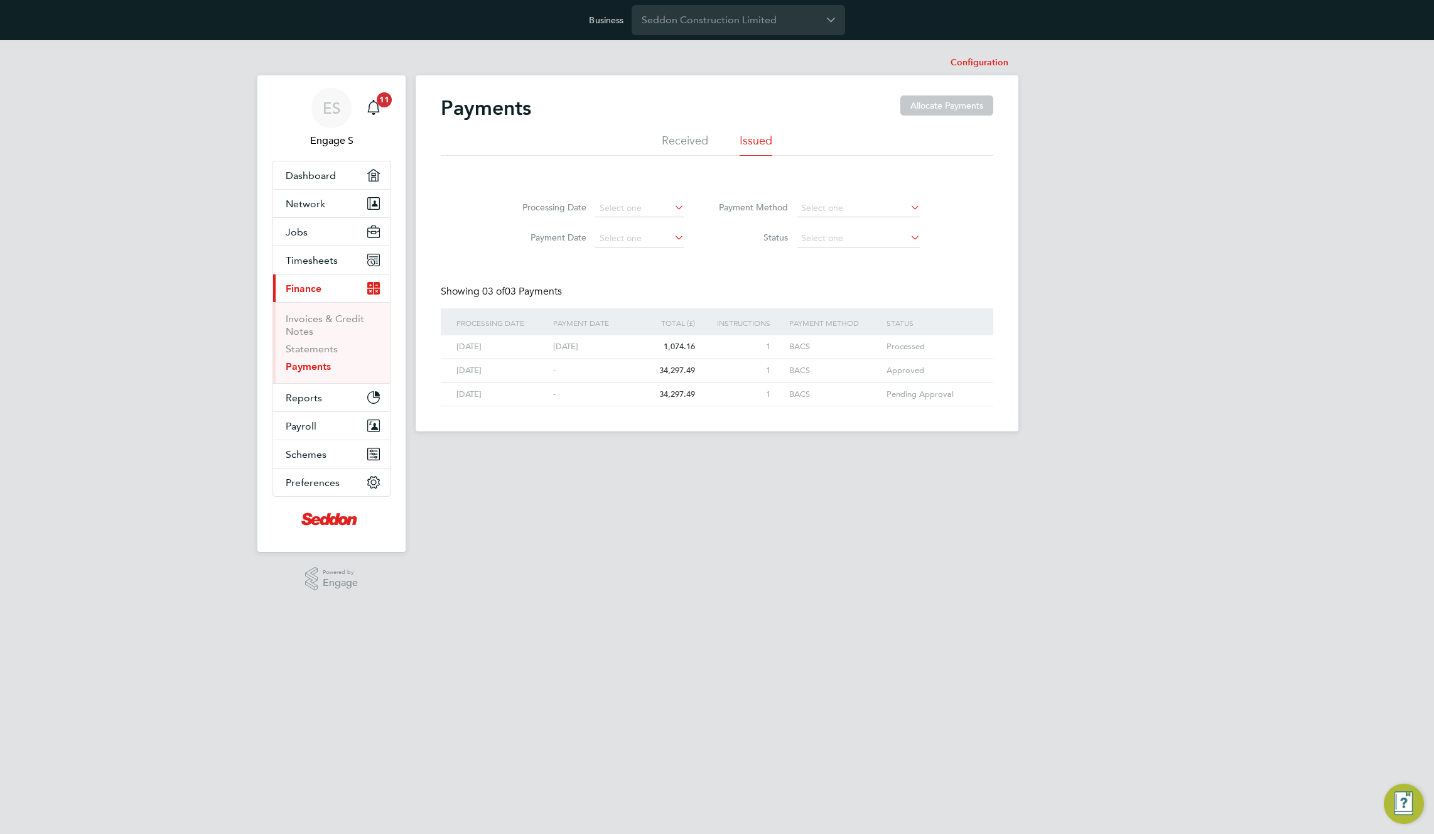
click at [529, 148] on ul "Received Issued" at bounding box center [717, 144] width 553 height 23
click at [546, 125] on div "Payments Allocate Payments" at bounding box center [717, 114] width 553 height 38
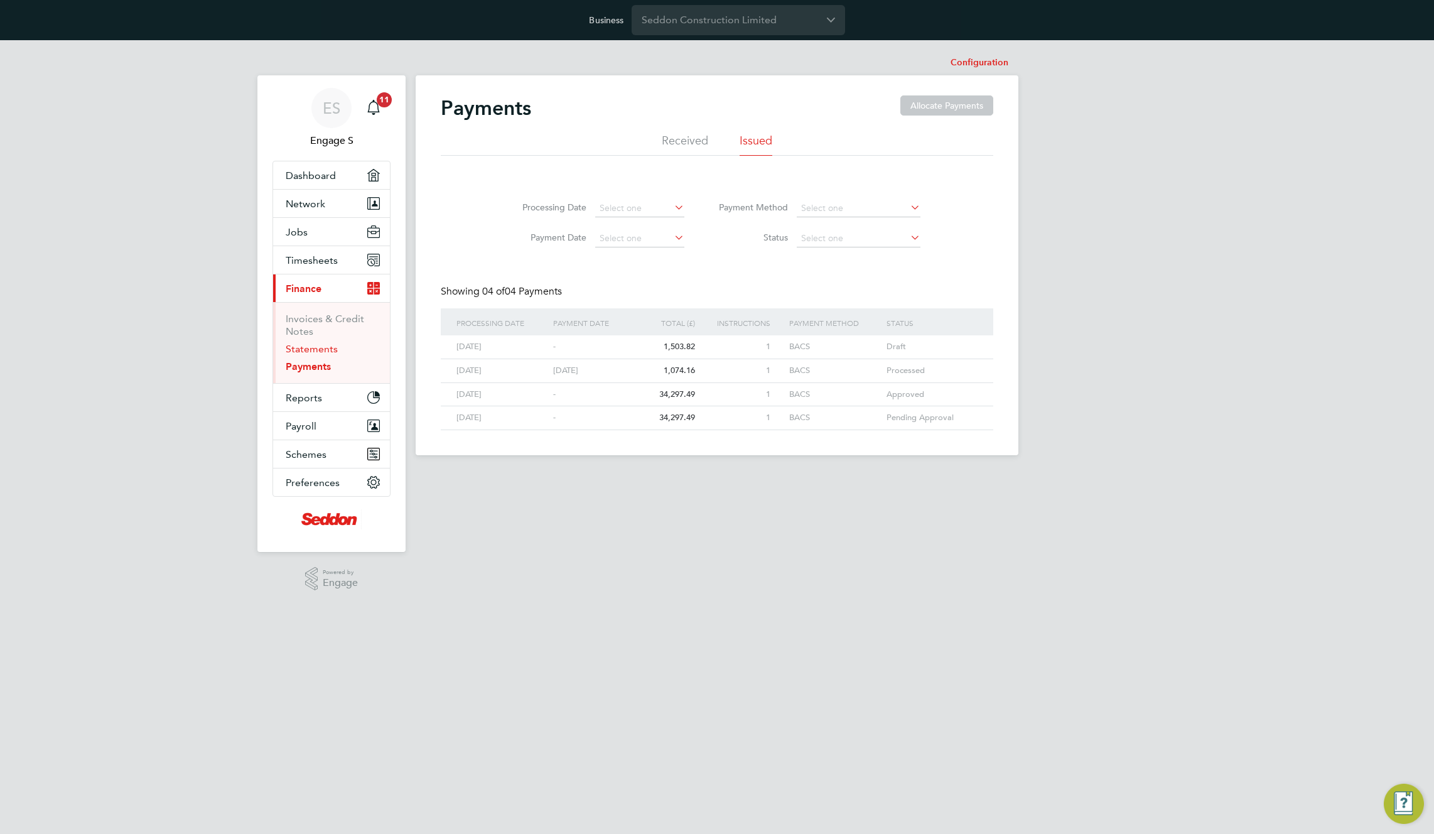
click at [304, 347] on link "Statements" at bounding box center [312, 349] width 52 height 12
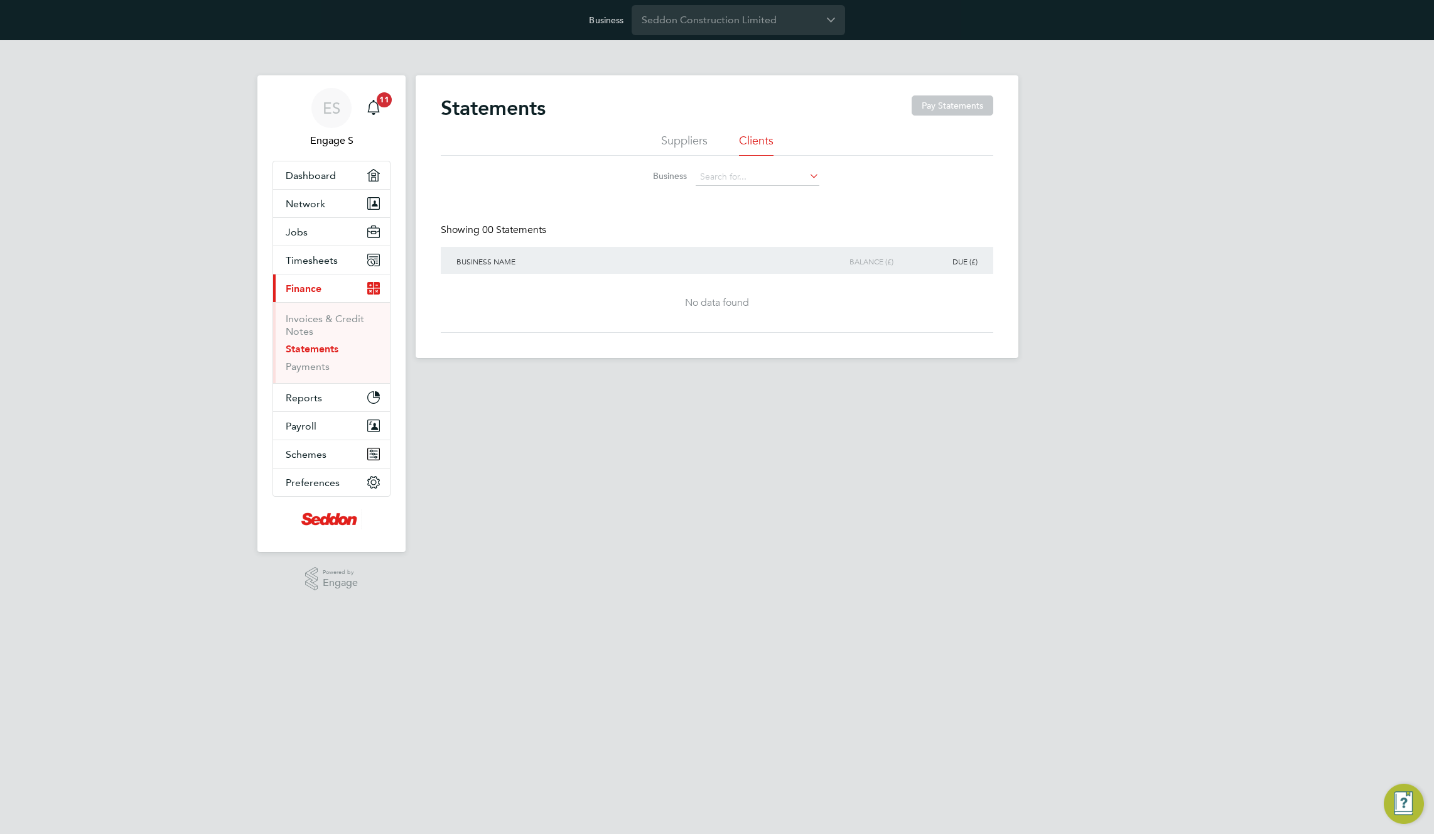
click at [689, 141] on li "Suppliers" at bounding box center [684, 144] width 46 height 23
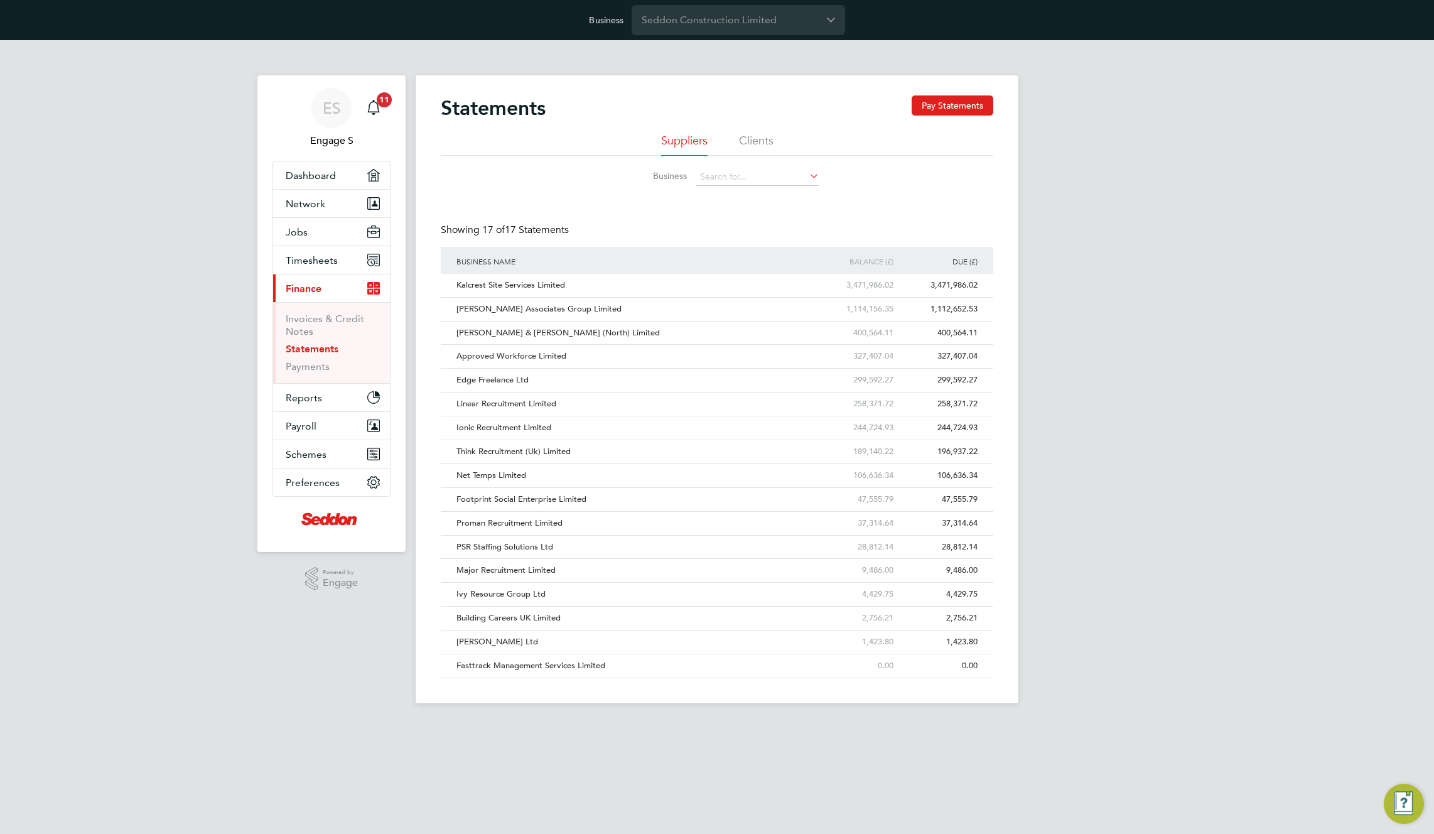
click at [756, 139] on li "Clients" at bounding box center [756, 144] width 35 height 23
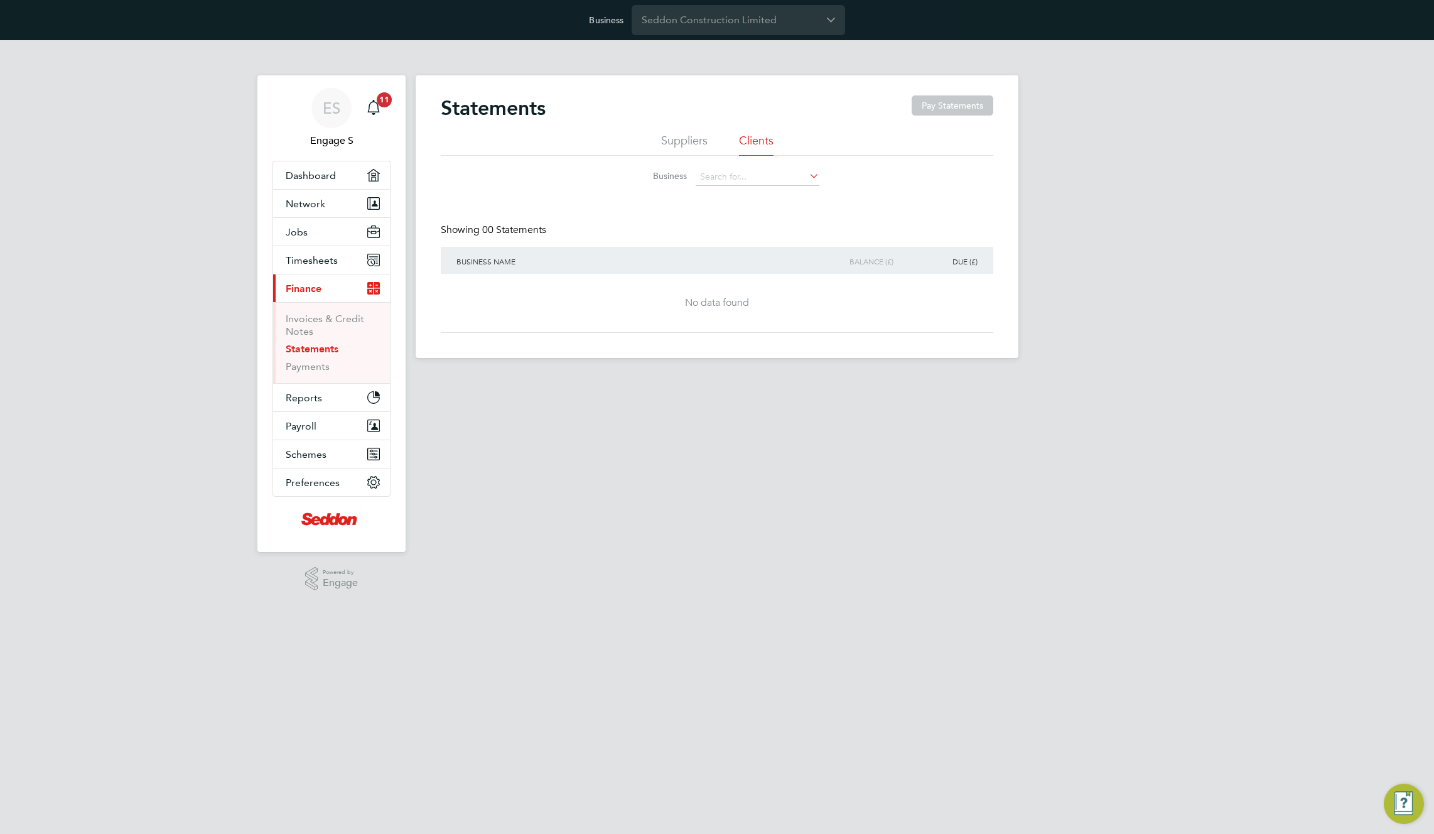
click at [680, 142] on li "Suppliers" at bounding box center [684, 144] width 46 height 23
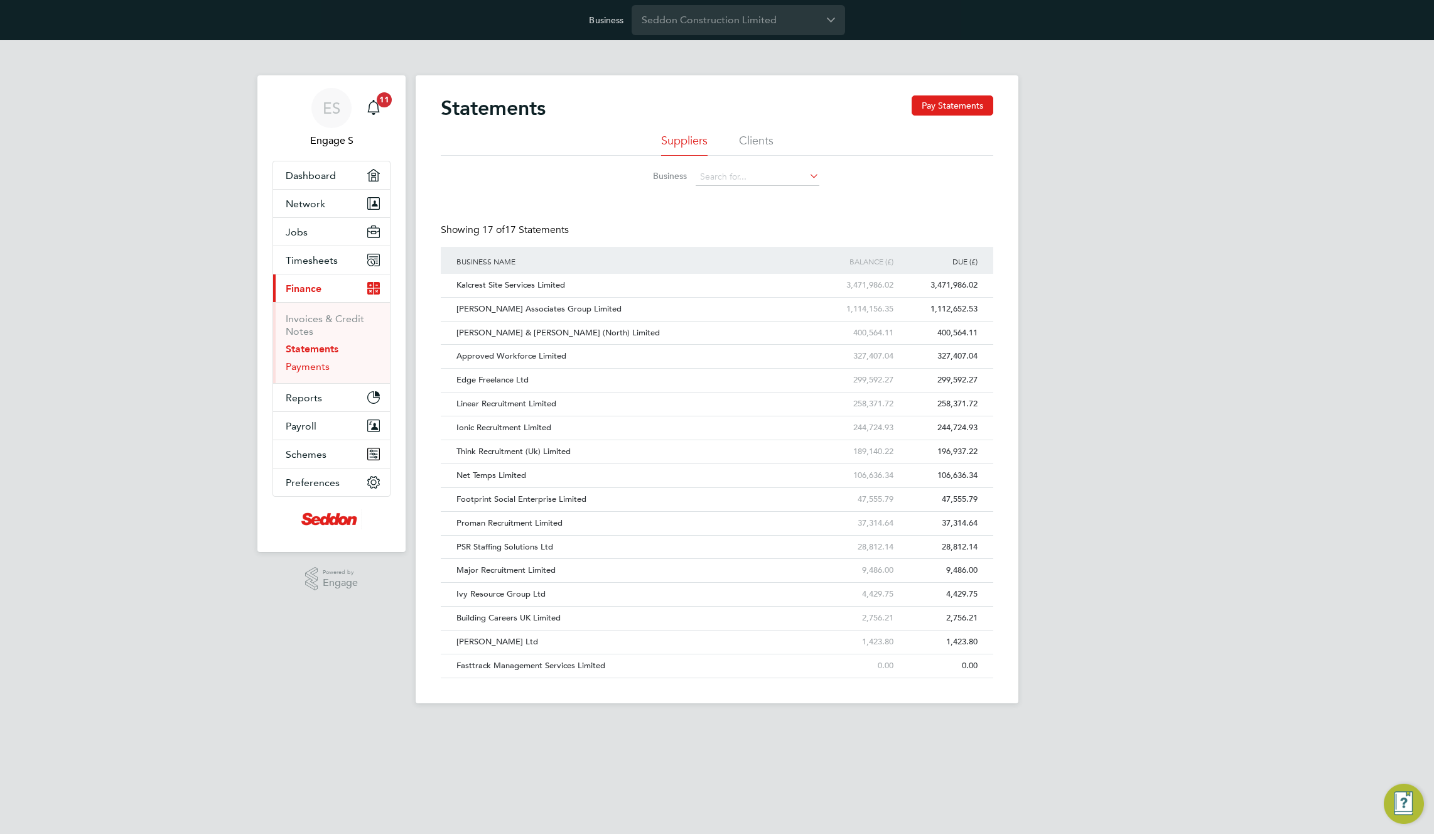
click at [298, 363] on link "Payments" at bounding box center [308, 366] width 44 height 12
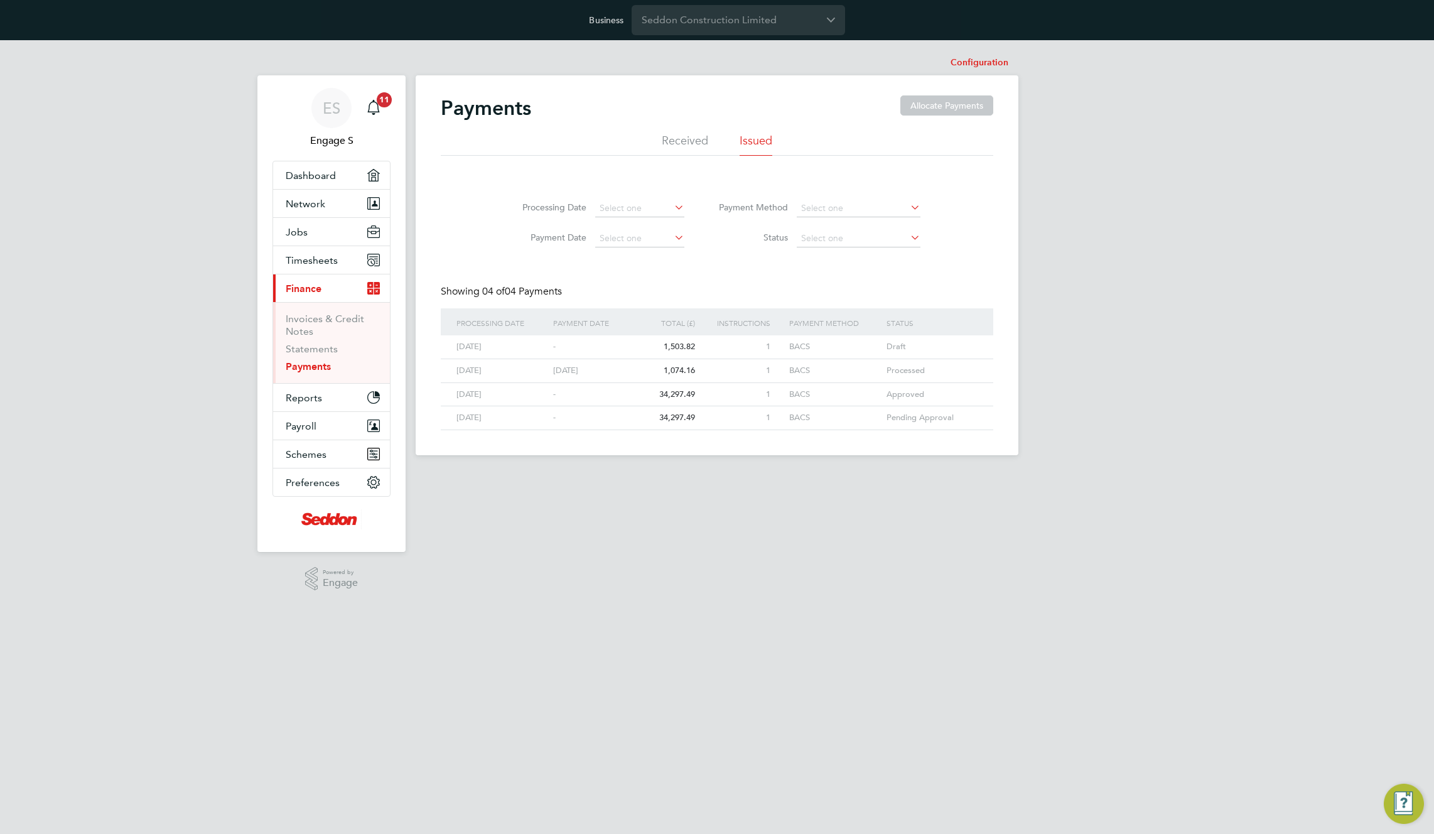
click at [849, 347] on div "BACS" at bounding box center [828, 346] width 84 height 23
click at [628, 89] on div "Payments Allocate Payments Received Issued Processing Date Payment Date Payment…" at bounding box center [717, 265] width 603 height 380
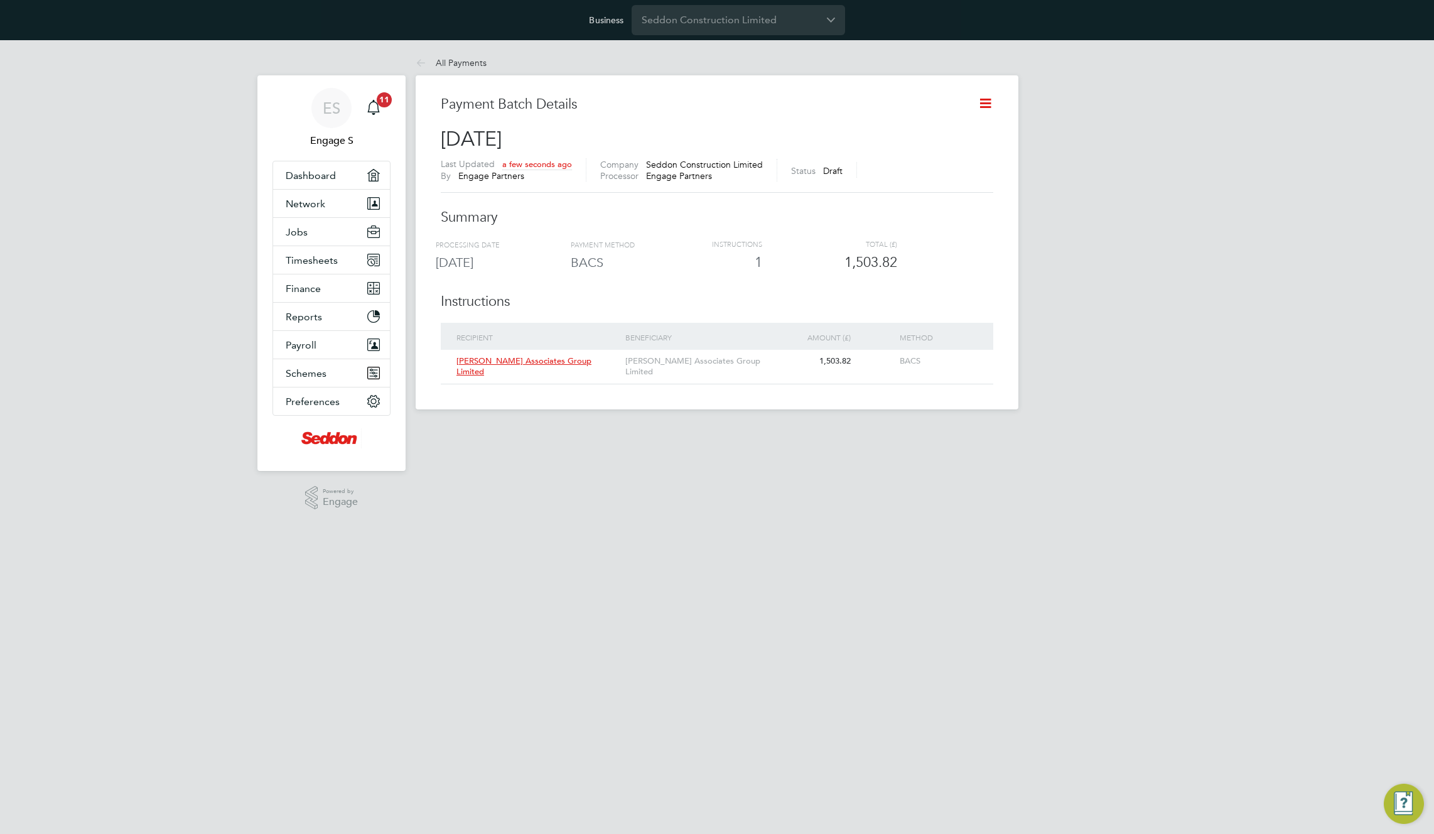
click at [999, 103] on div "Payment Batch Details [DATE] Last Updated a few seconds ago By Engage Partners …" at bounding box center [717, 242] width 603 height 334
click at [986, 106] on icon at bounding box center [986, 103] width 16 height 16
click at [933, 154] on li "Request approval" at bounding box center [924, 151] width 132 height 18
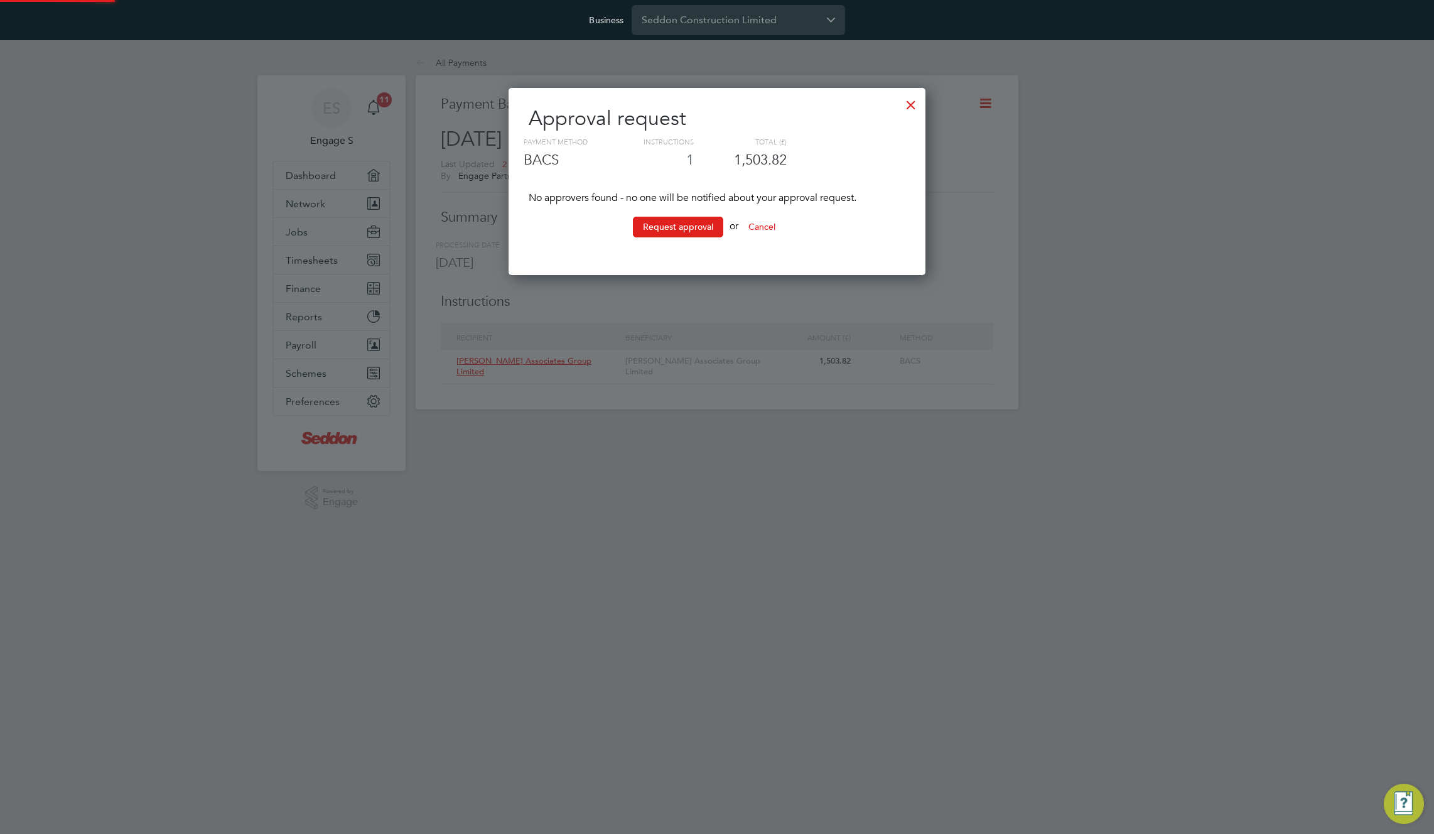
scroll to position [208, 418]
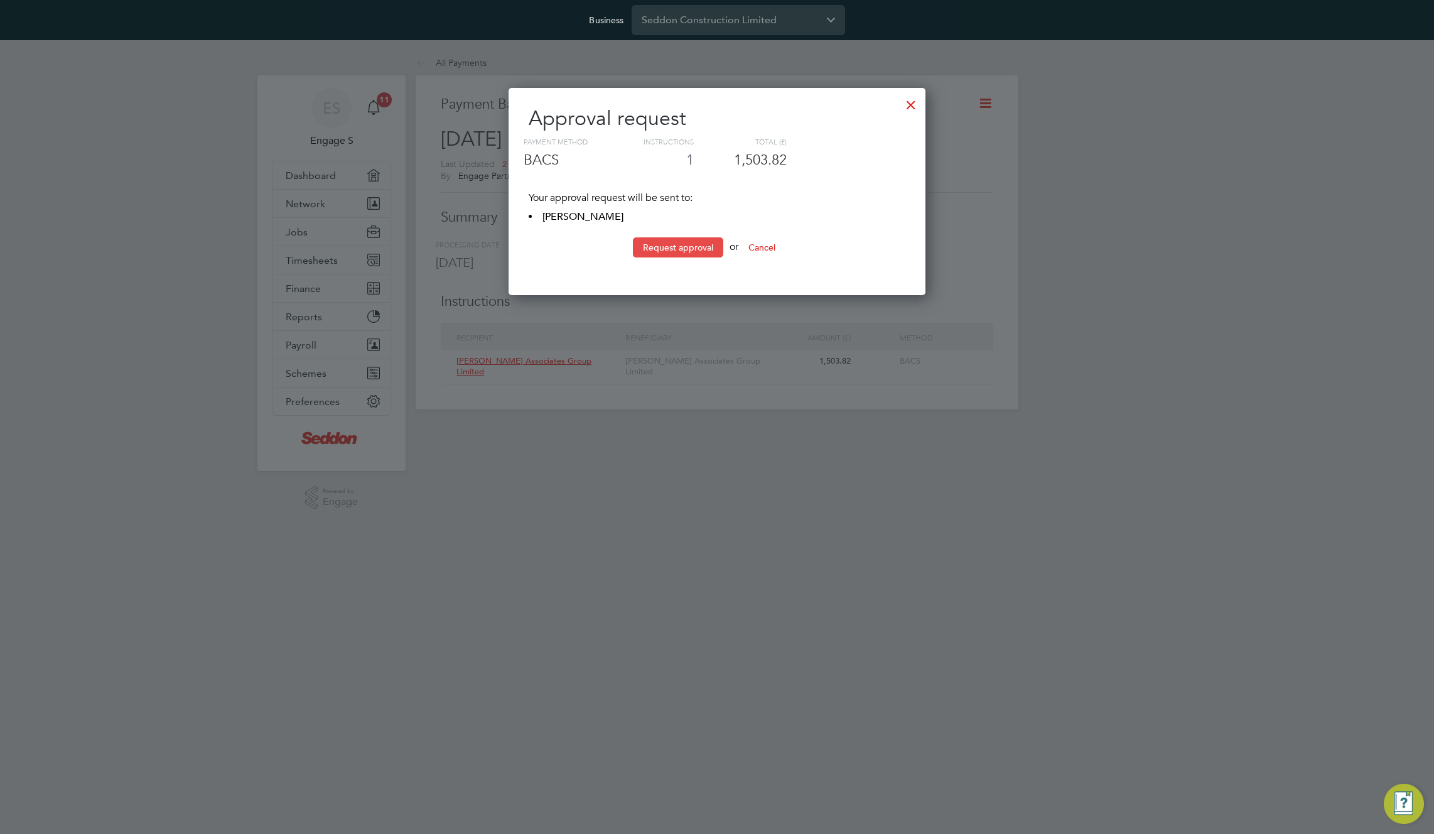
click at [689, 253] on button "Request approval" at bounding box center [678, 247] width 90 height 20
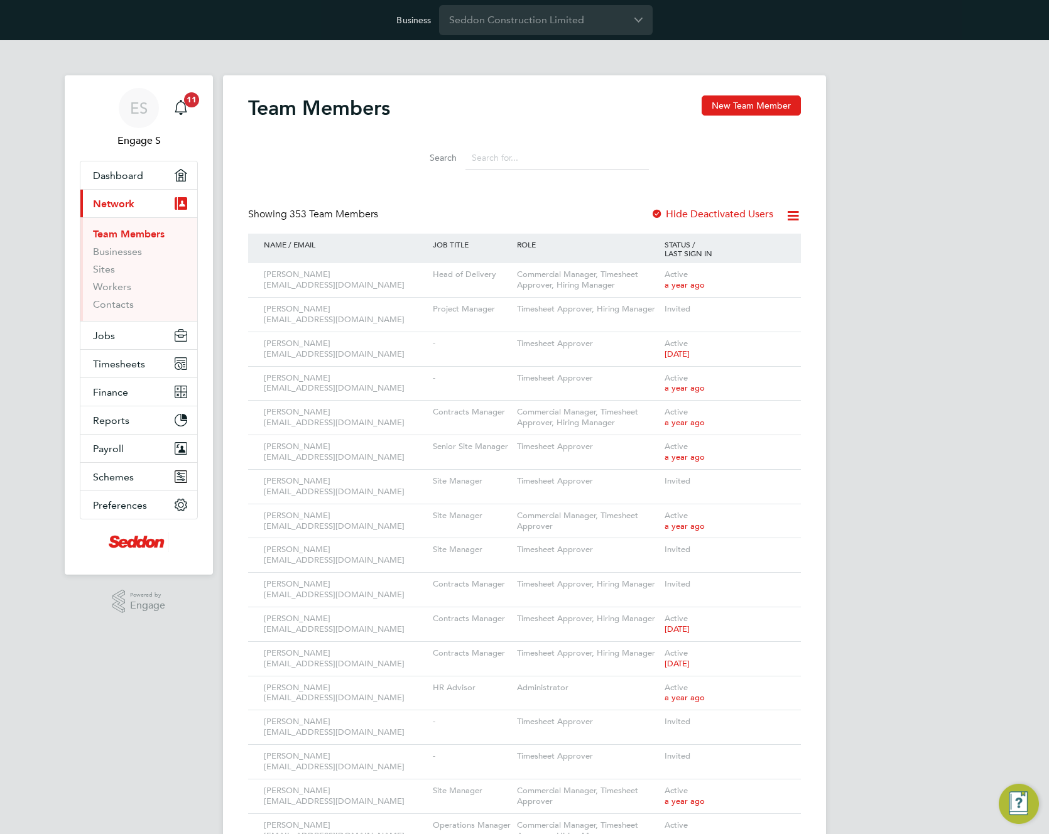
click at [522, 155] on input at bounding box center [556, 158] width 183 height 24
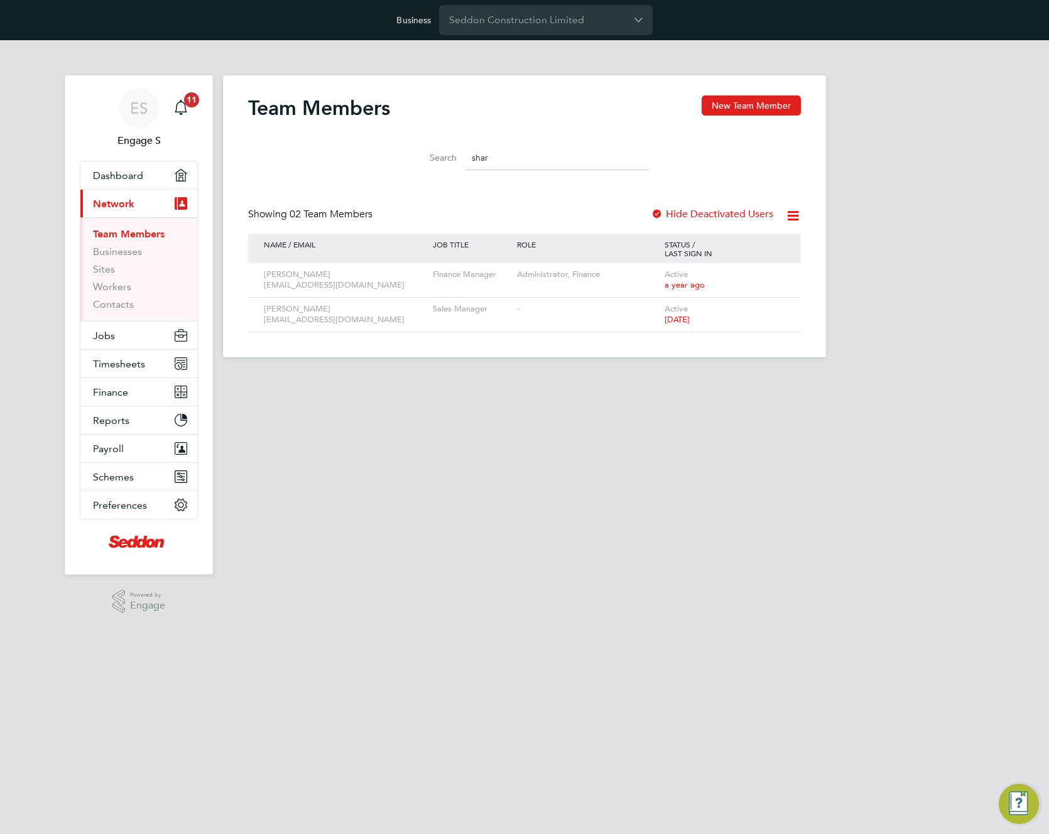
type input "shar"
click at [397, 158] on li "Search shar" at bounding box center [524, 157] width 280 height 37
click at [774, 274] on icon at bounding box center [773, 274] width 13 height 15
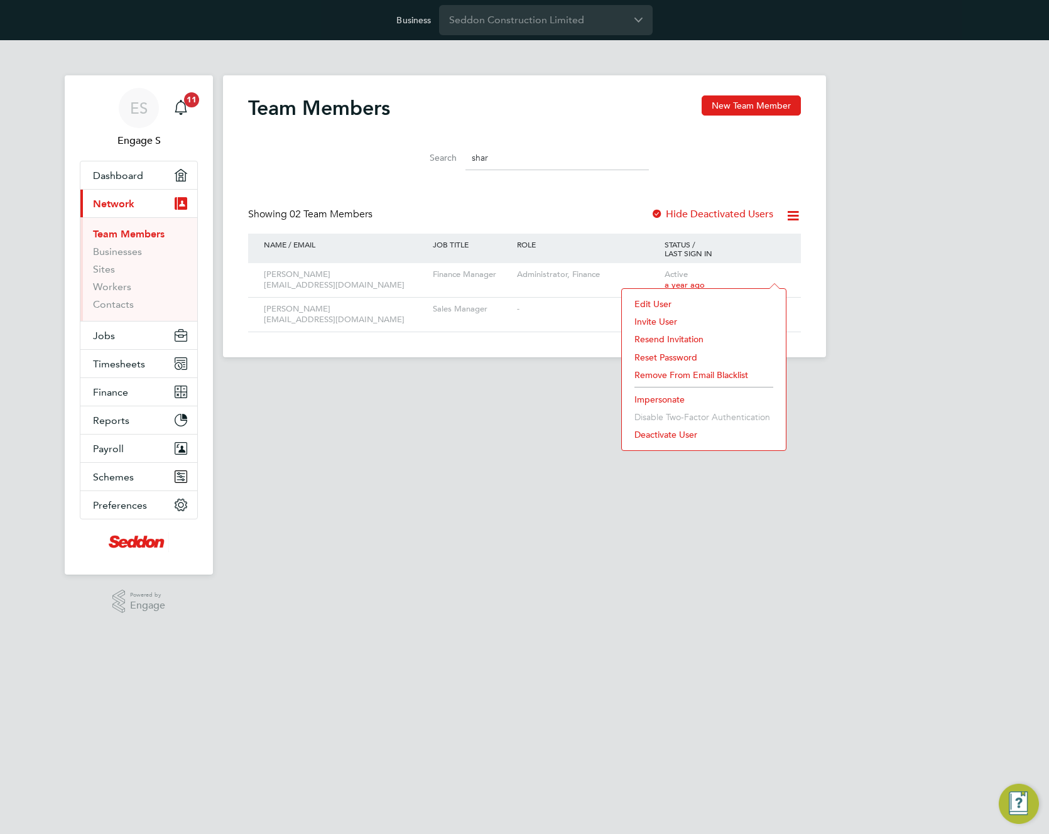
click at [662, 402] on li "Impersonate" at bounding box center [703, 400] width 151 height 18
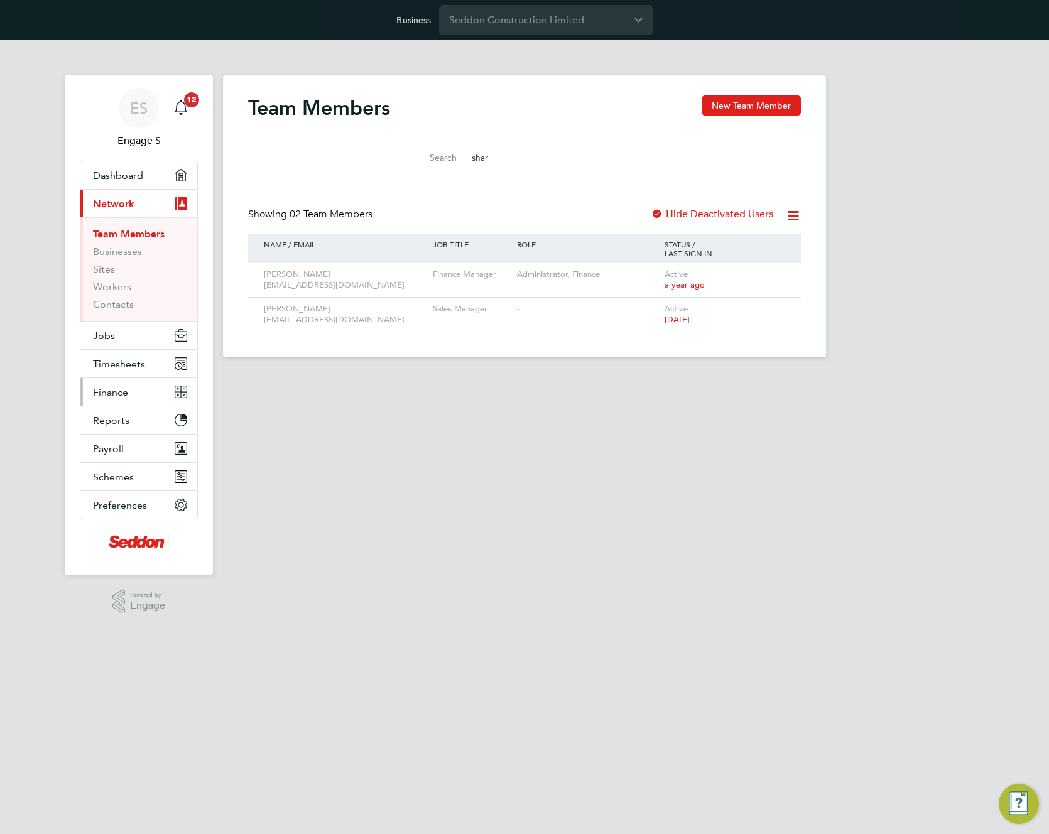
click at [111, 386] on span "Finance" at bounding box center [110, 392] width 35 height 12
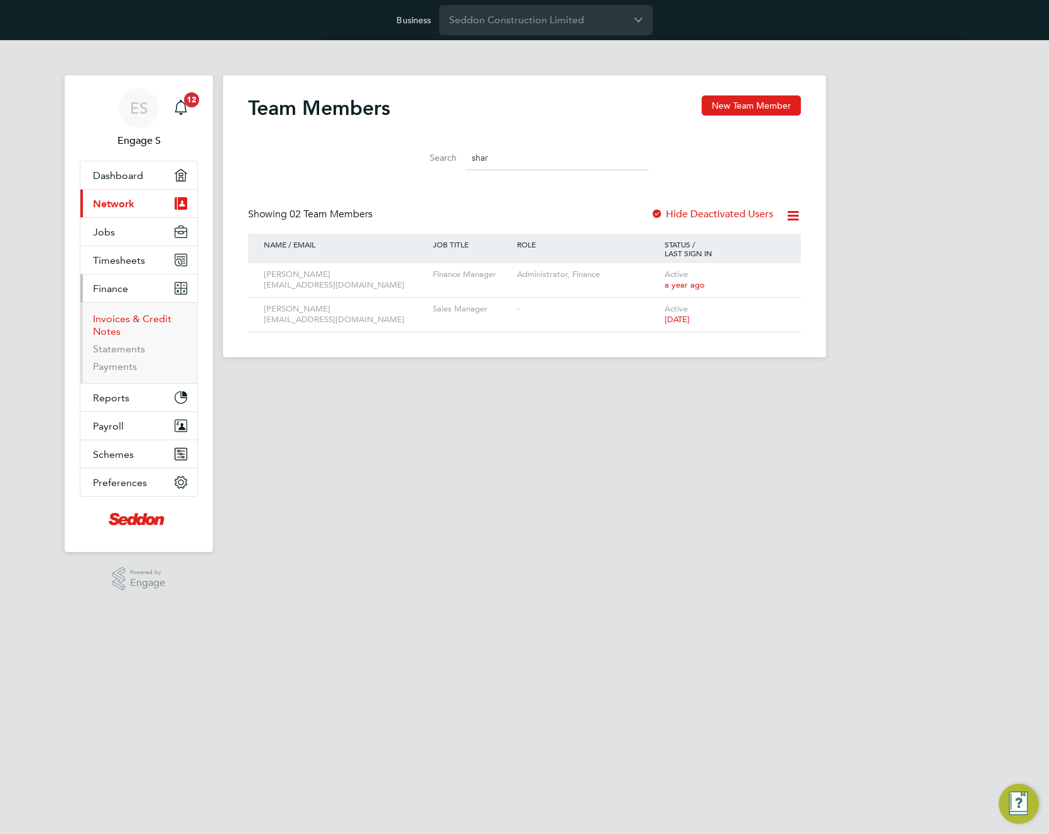
click at [123, 315] on link "Invoices & Credit Notes" at bounding box center [132, 325] width 78 height 24
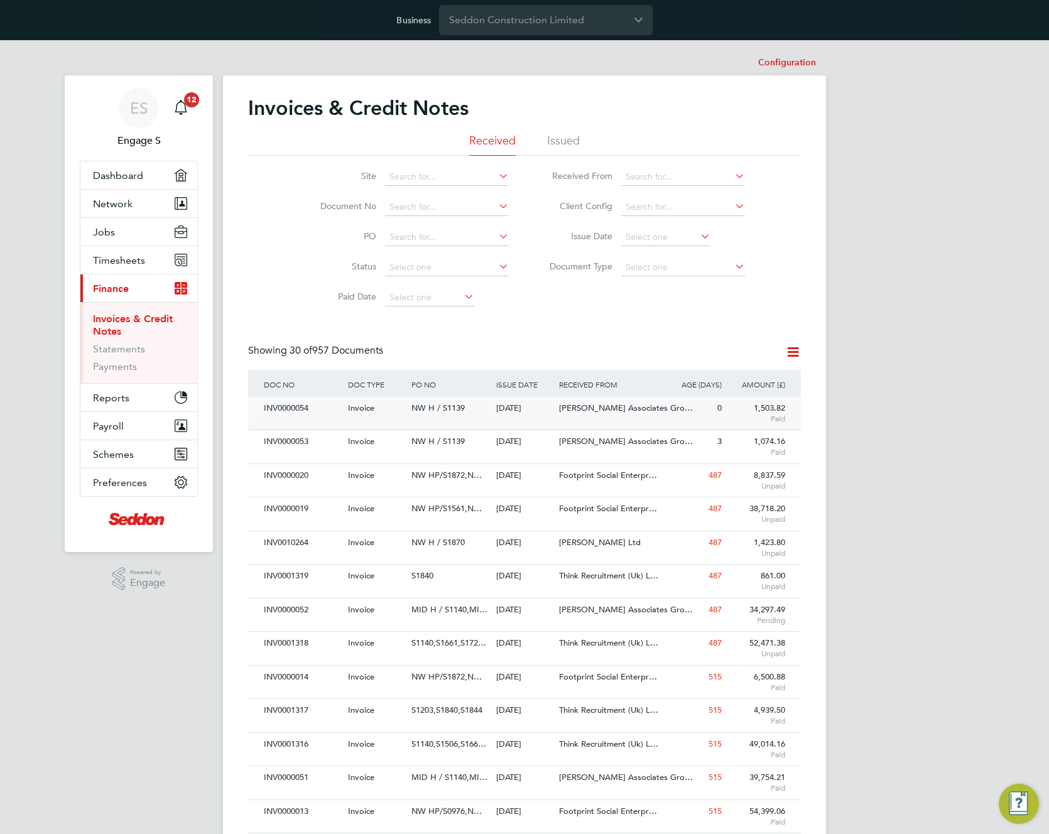
click at [549, 404] on div "[DATE]" at bounding box center [524, 408] width 63 height 23
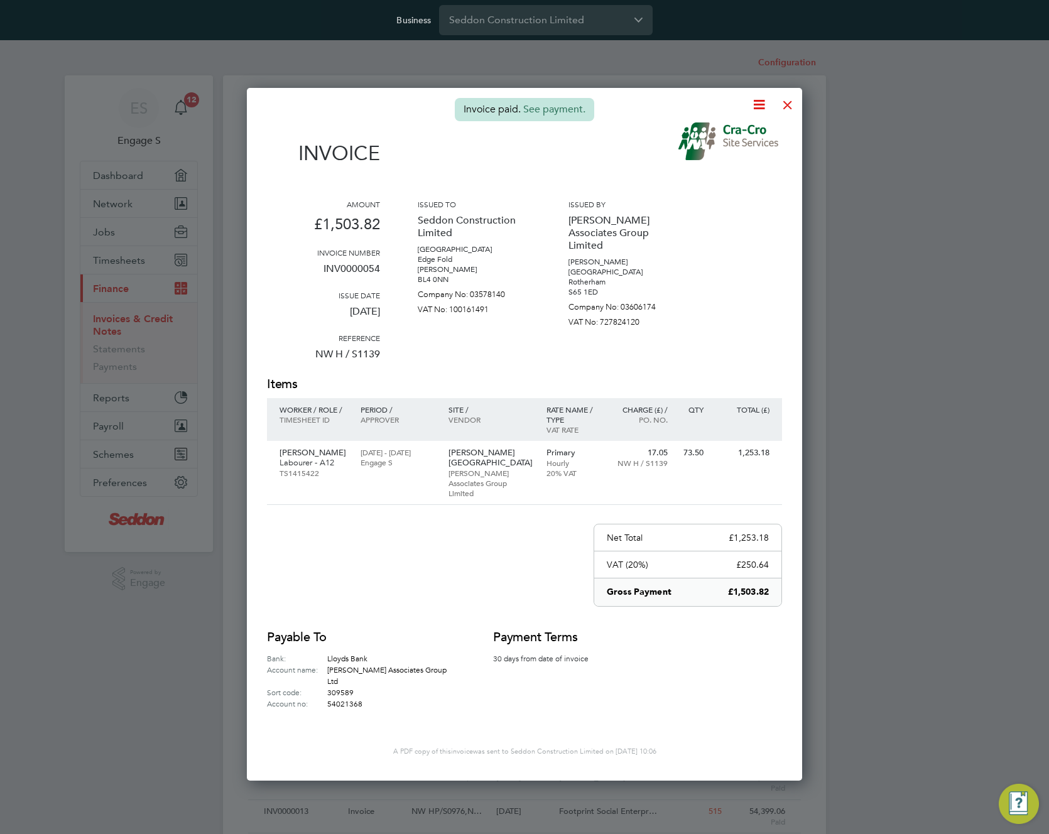
click at [588, 170] on div "Invoice" at bounding box center [524, 149] width 515 height 55
click at [792, 90] on div "Invoice paid. See payment. Invoice Amount £1,503.82 Invoice number INV0000054 I…" at bounding box center [524, 434] width 555 height 693
click at [787, 106] on div at bounding box center [787, 101] width 23 height 23
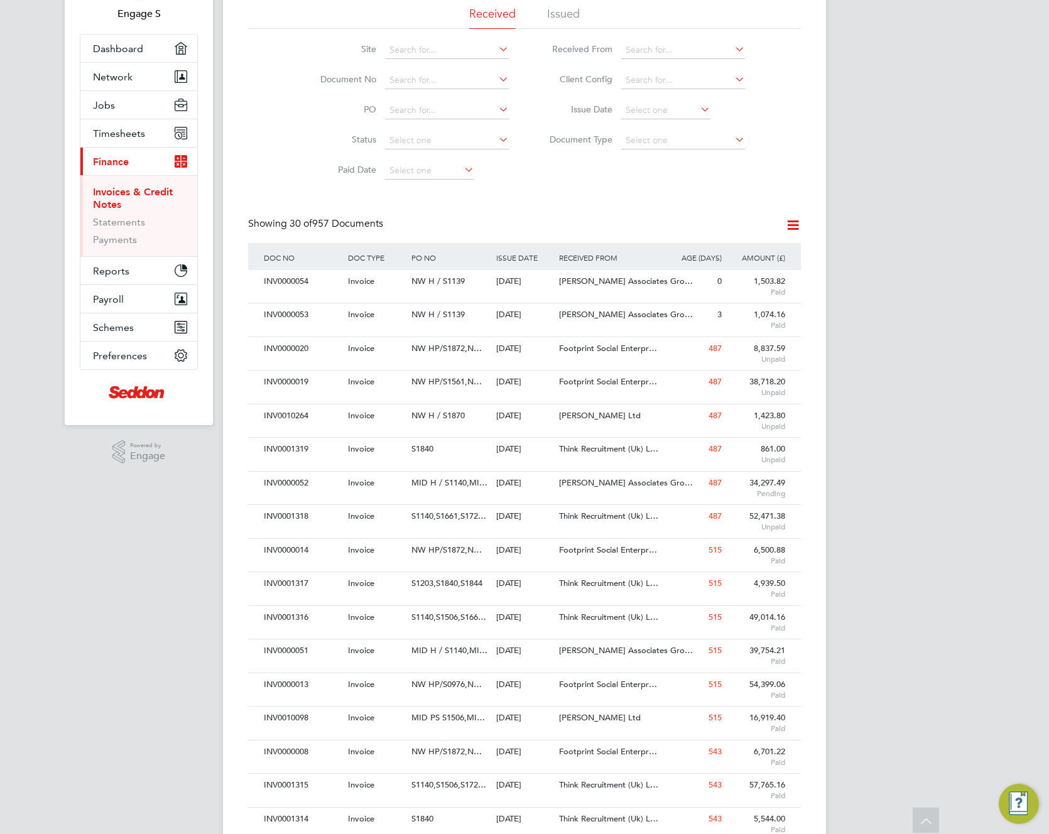
click at [541, 236] on div "Showing 30 of 957 Documents" at bounding box center [524, 230] width 553 height 26
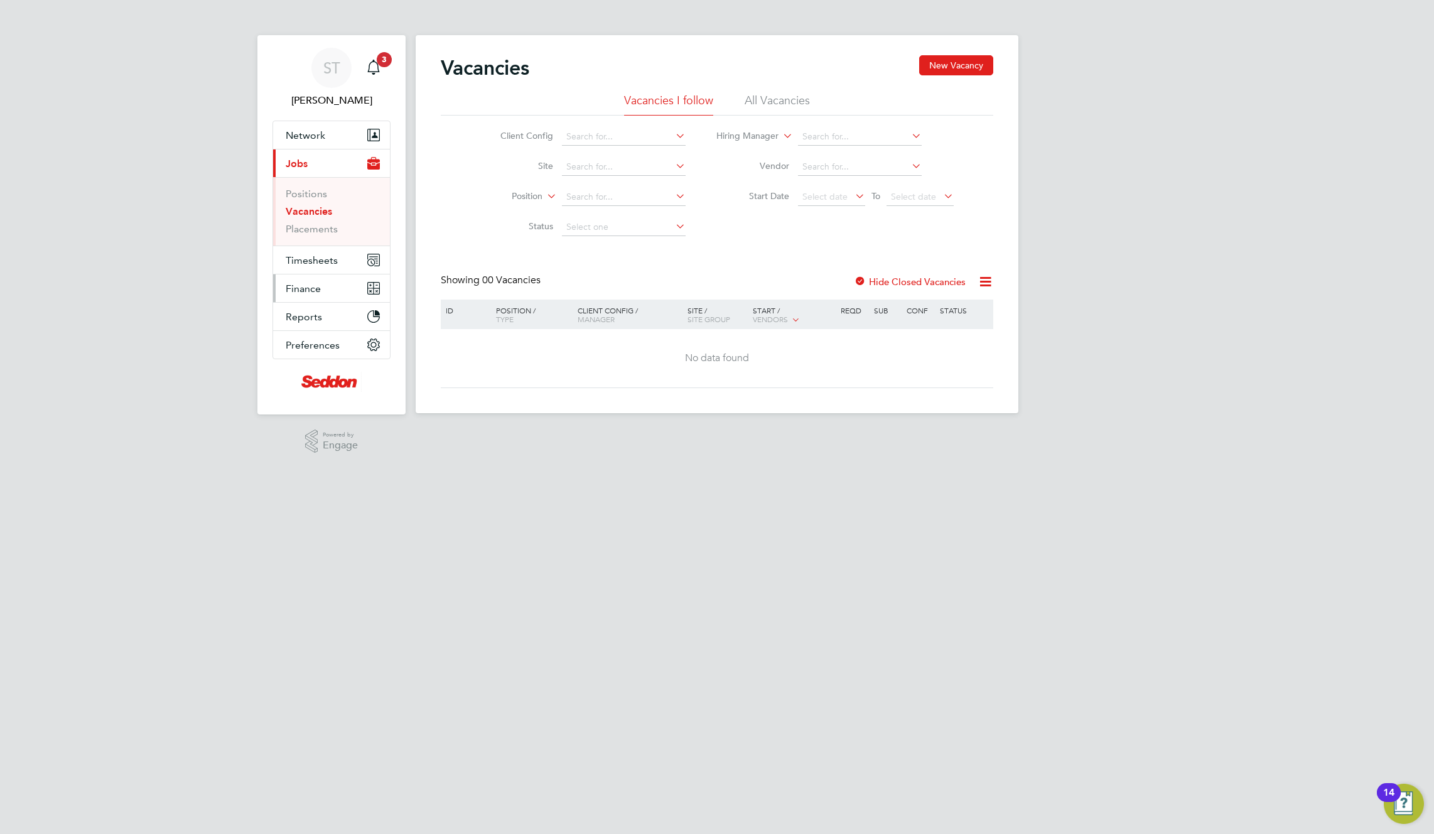
click at [301, 290] on span "Finance" at bounding box center [303, 289] width 35 height 12
click at [308, 281] on link "Statements" at bounding box center [312, 280] width 52 height 12
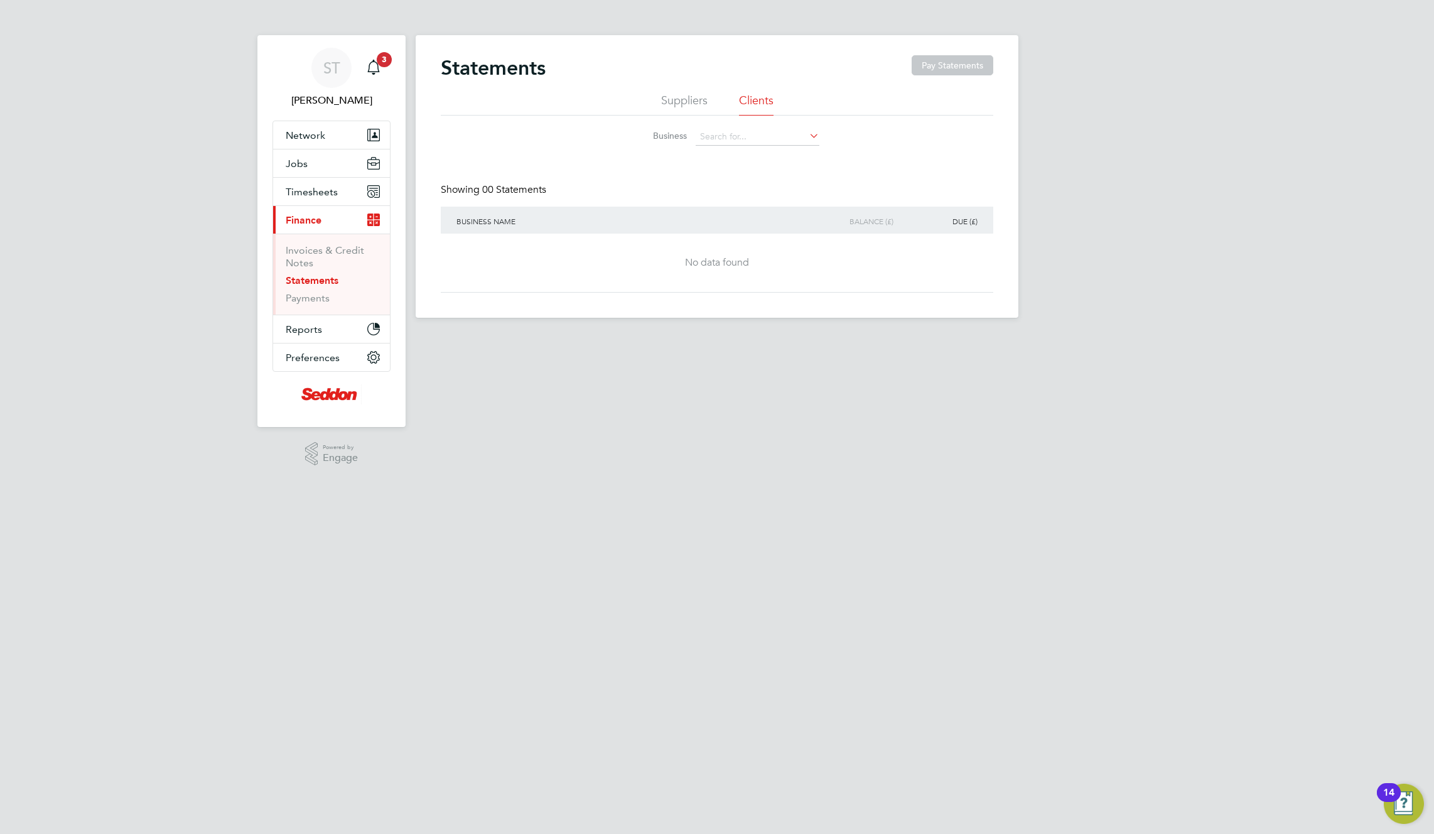
click at [677, 104] on li "Suppliers" at bounding box center [684, 104] width 46 height 23
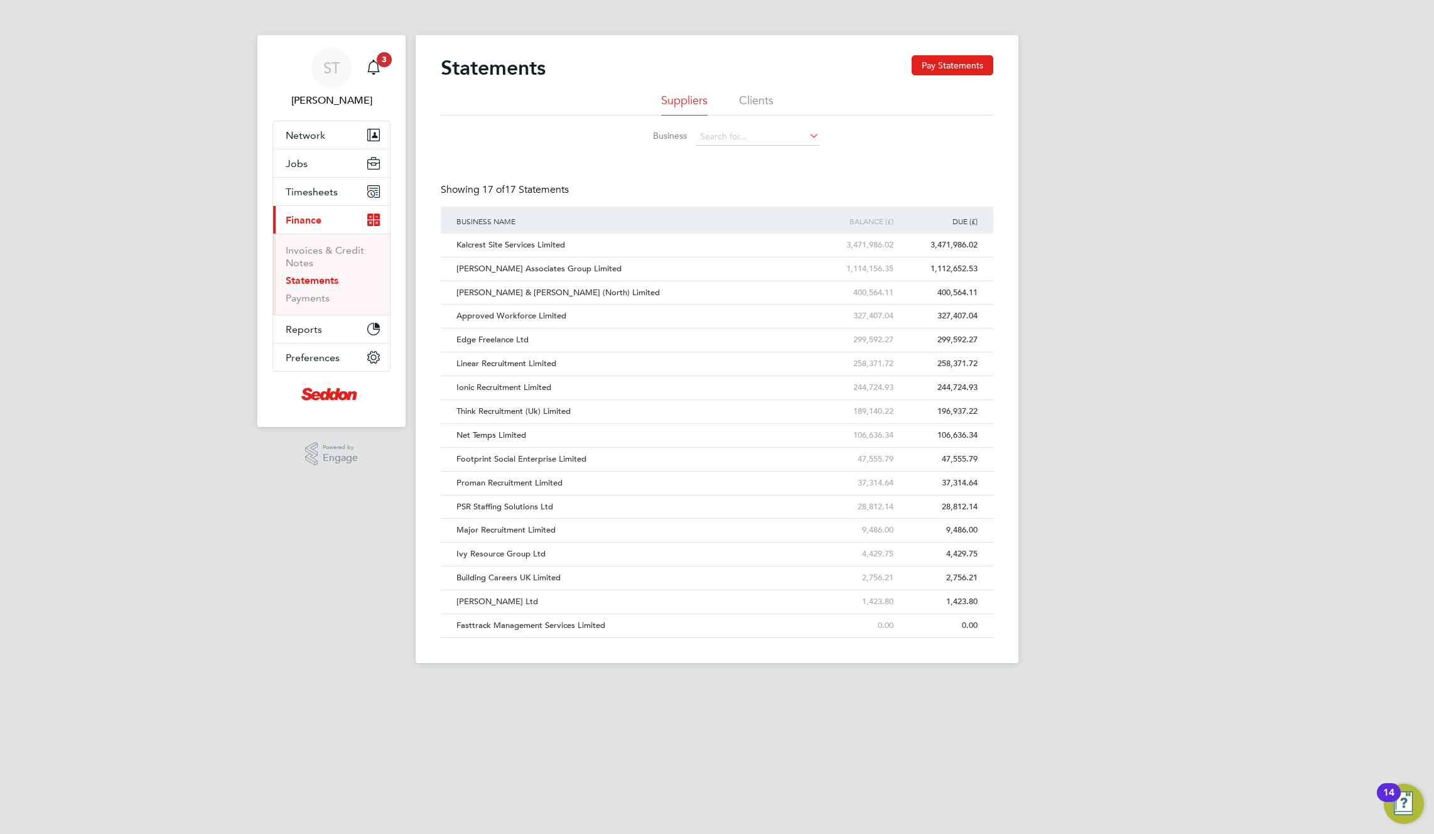
click at [304, 310] on ul "Invoices & Credit Notes Statements Payments" at bounding box center [331, 274] width 117 height 81
click at [308, 300] on link "Payments" at bounding box center [308, 298] width 44 height 12
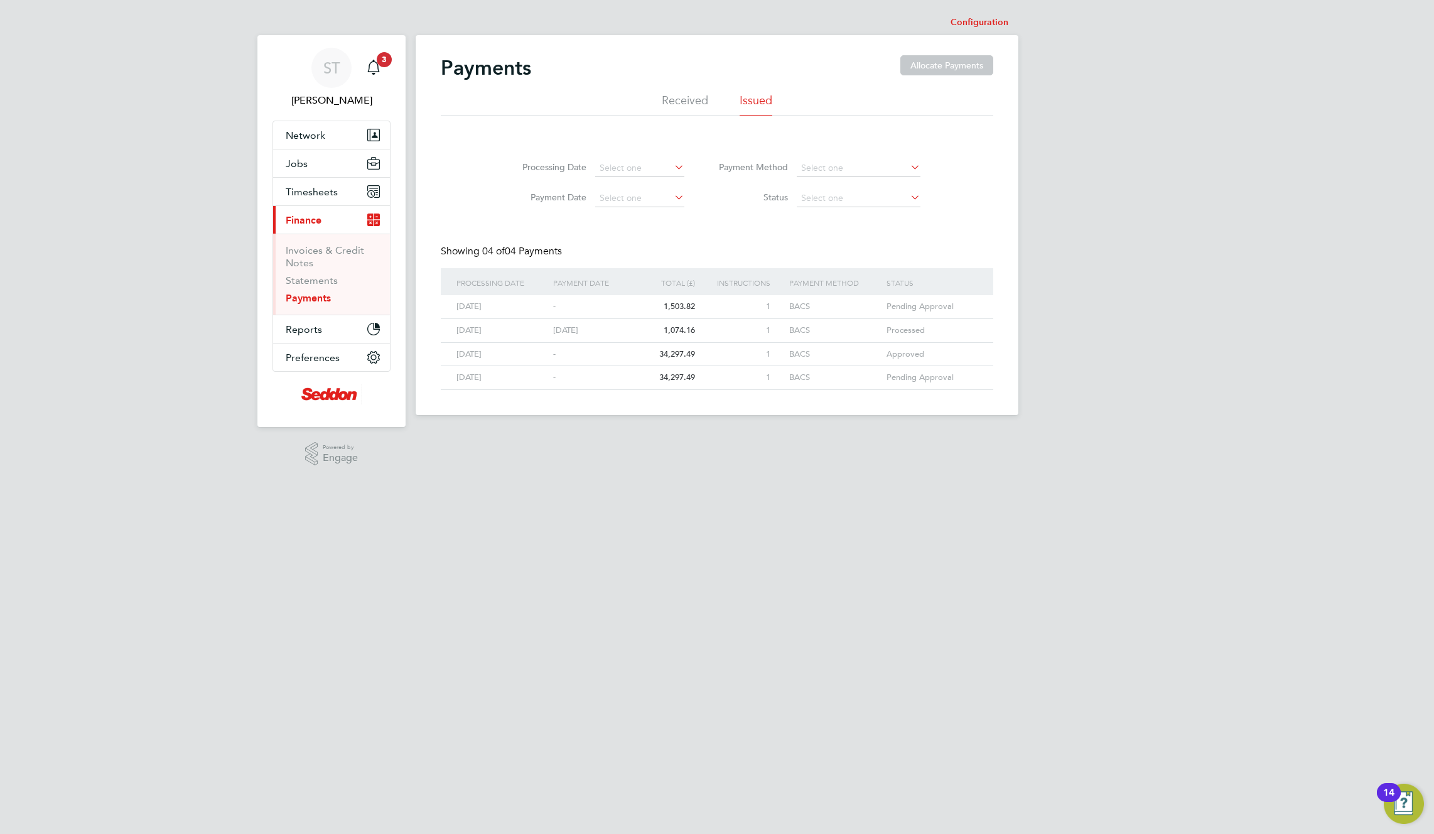
click at [846, 302] on div "BACS" at bounding box center [828, 306] width 84 height 23
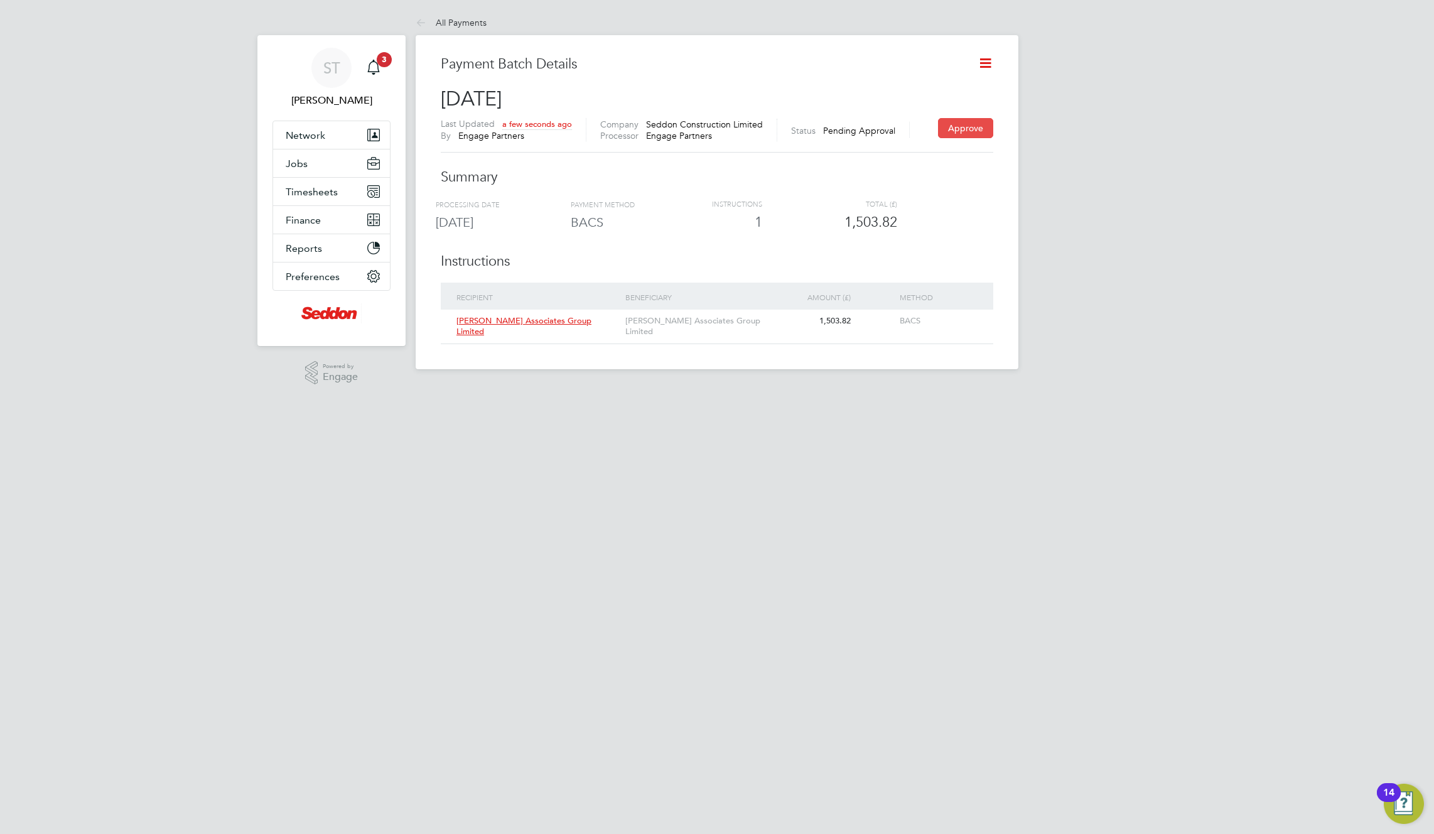
click at [963, 129] on button "Approve" at bounding box center [965, 128] width 55 height 20
click at [990, 55] on icon at bounding box center [986, 63] width 16 height 16
click at [903, 147] on li "Export payment file" at bounding box center [924, 146] width 132 height 18
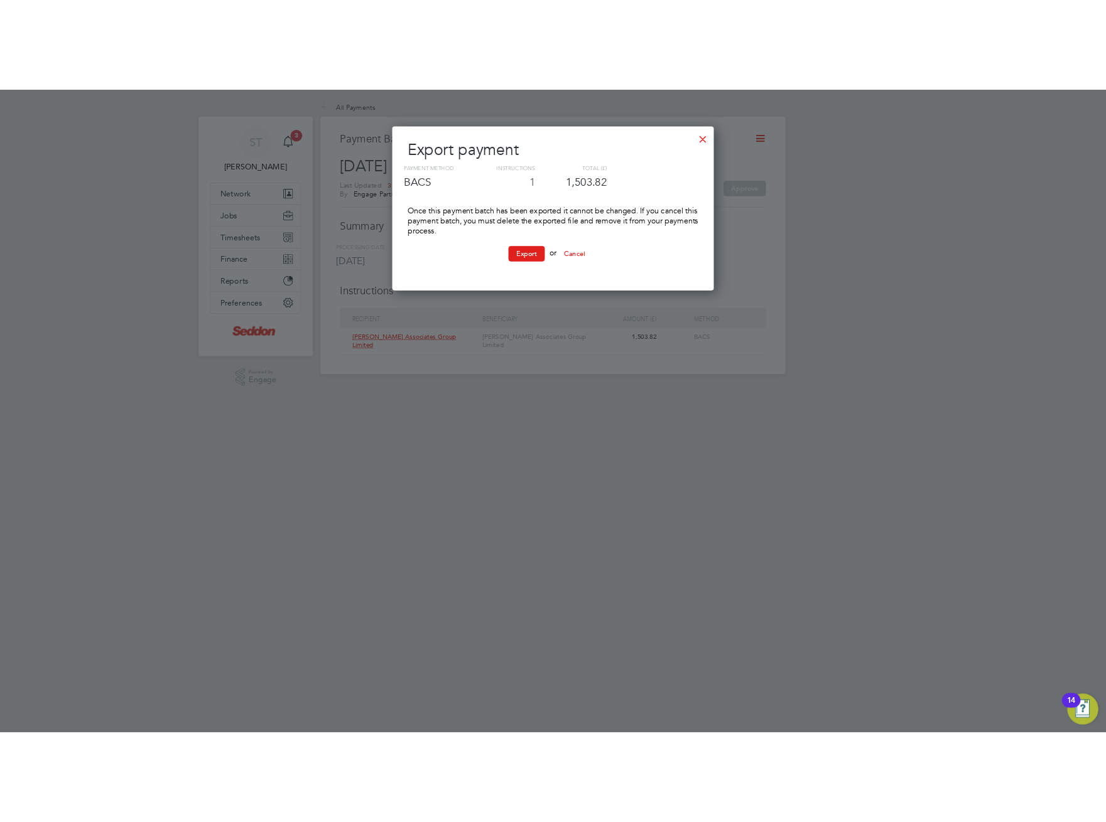
scroll to position [213, 418]
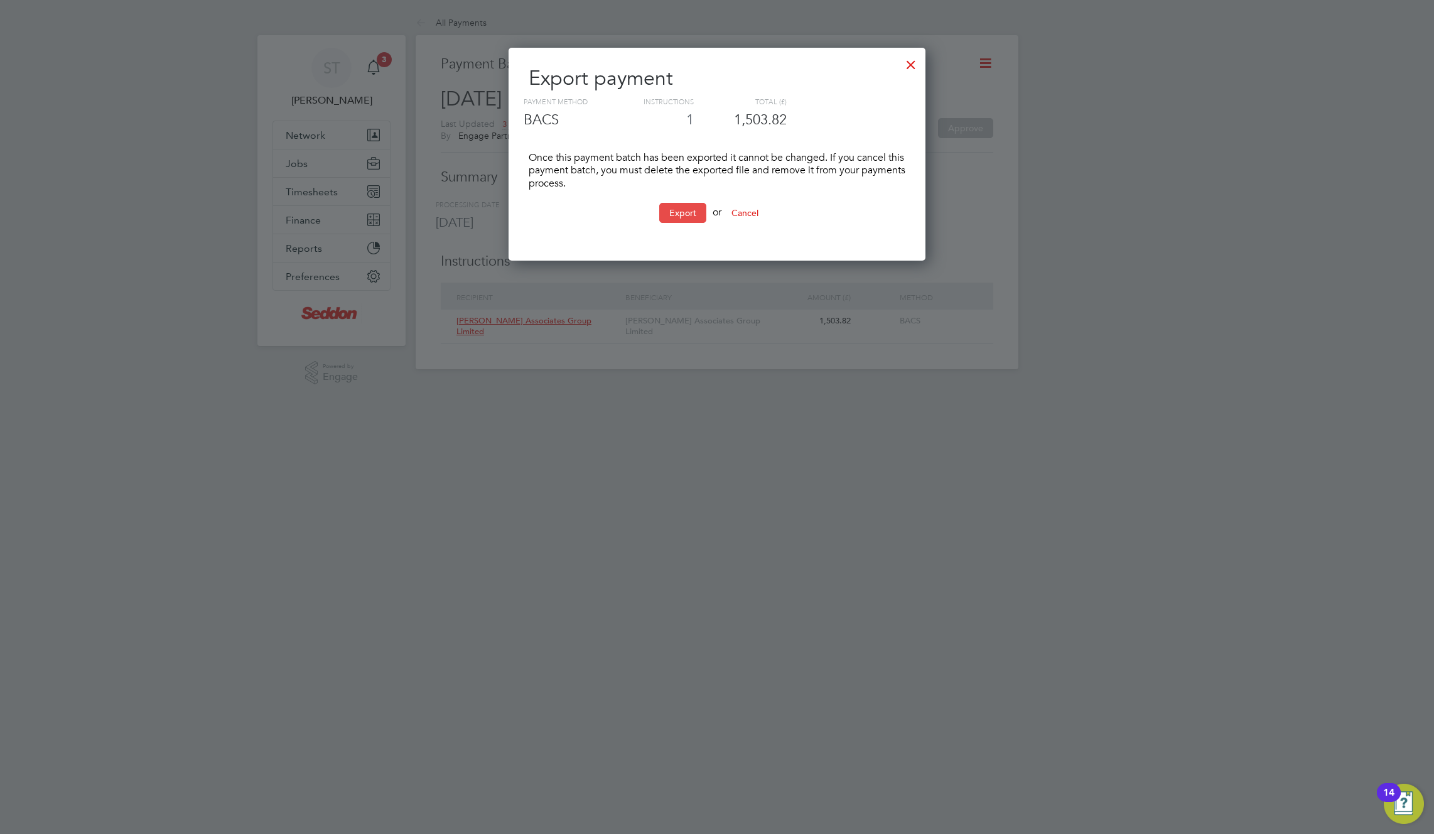
click at [684, 215] on button "Export" at bounding box center [682, 213] width 47 height 20
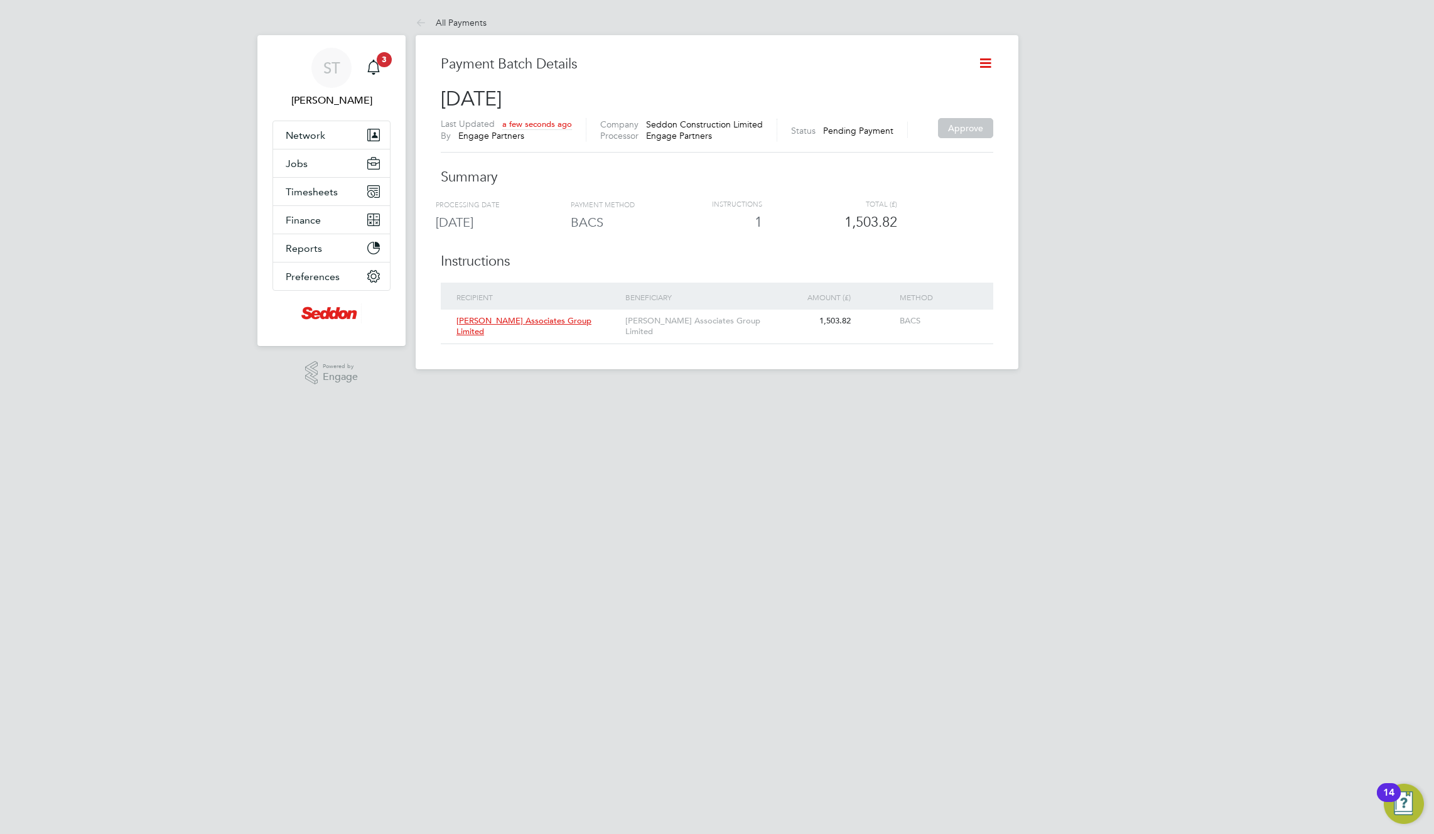
click at [991, 64] on icon at bounding box center [986, 63] width 16 height 16
click at [905, 159] on li "Mark as processed" at bounding box center [924, 164] width 132 height 18
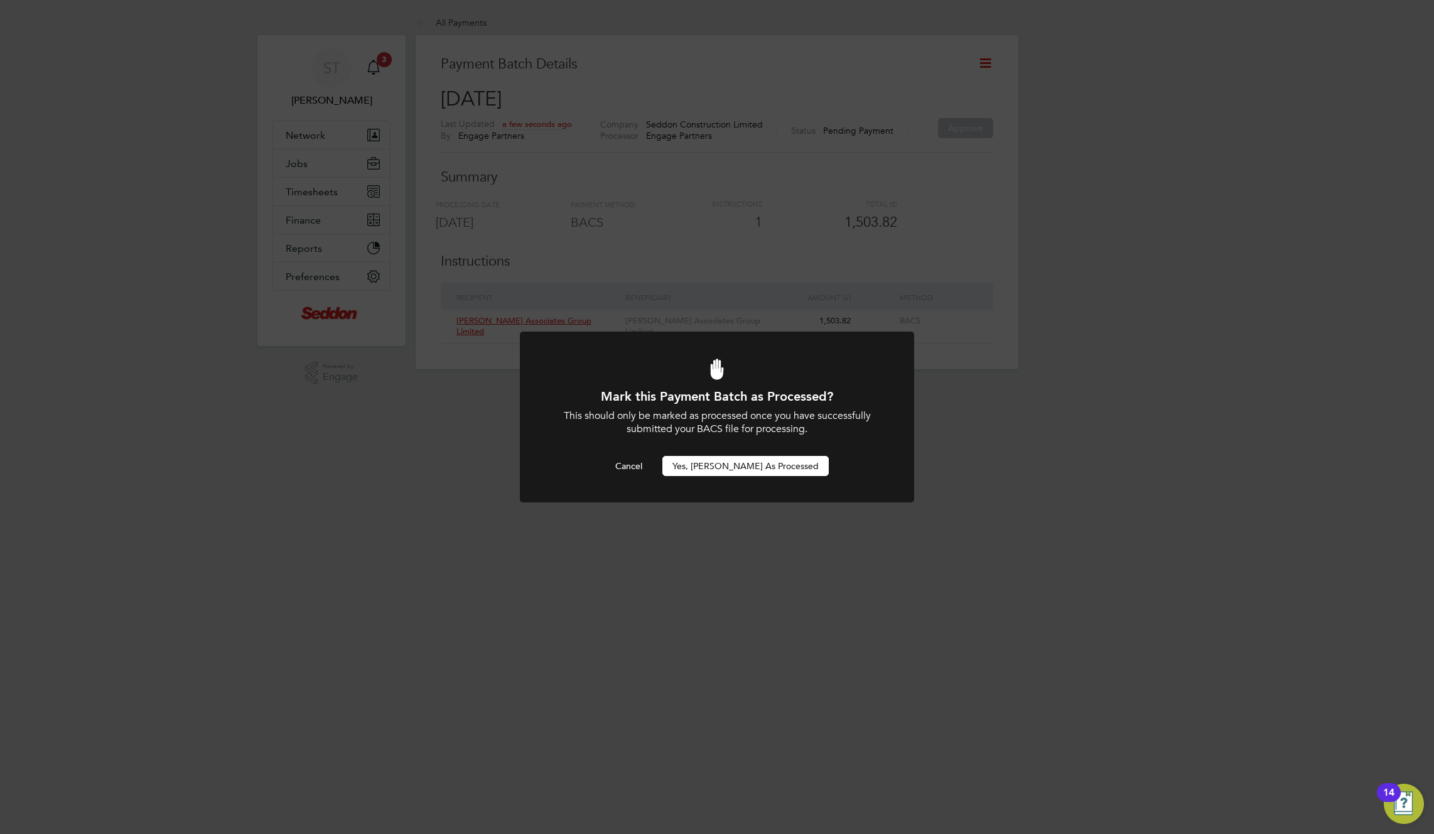
click at [765, 459] on button "Yes, [PERSON_NAME] as Processed" at bounding box center [745, 466] width 166 height 20
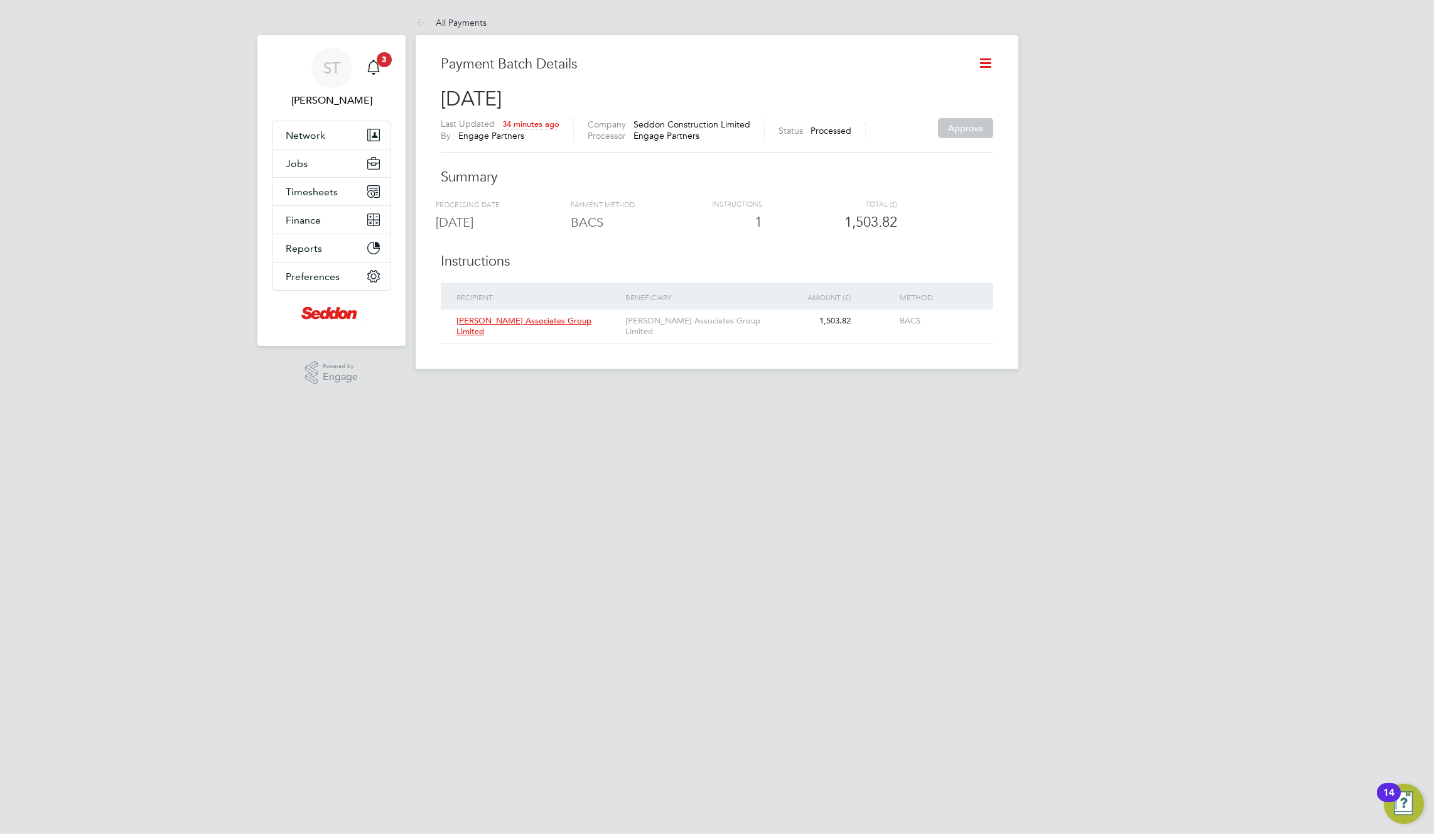
click at [524, 66] on h3 "Payment Batch Details" at bounding box center [704, 64] width 527 height 18
click at [495, 69] on h3 "Payment Batch Details" at bounding box center [704, 64] width 527 height 18
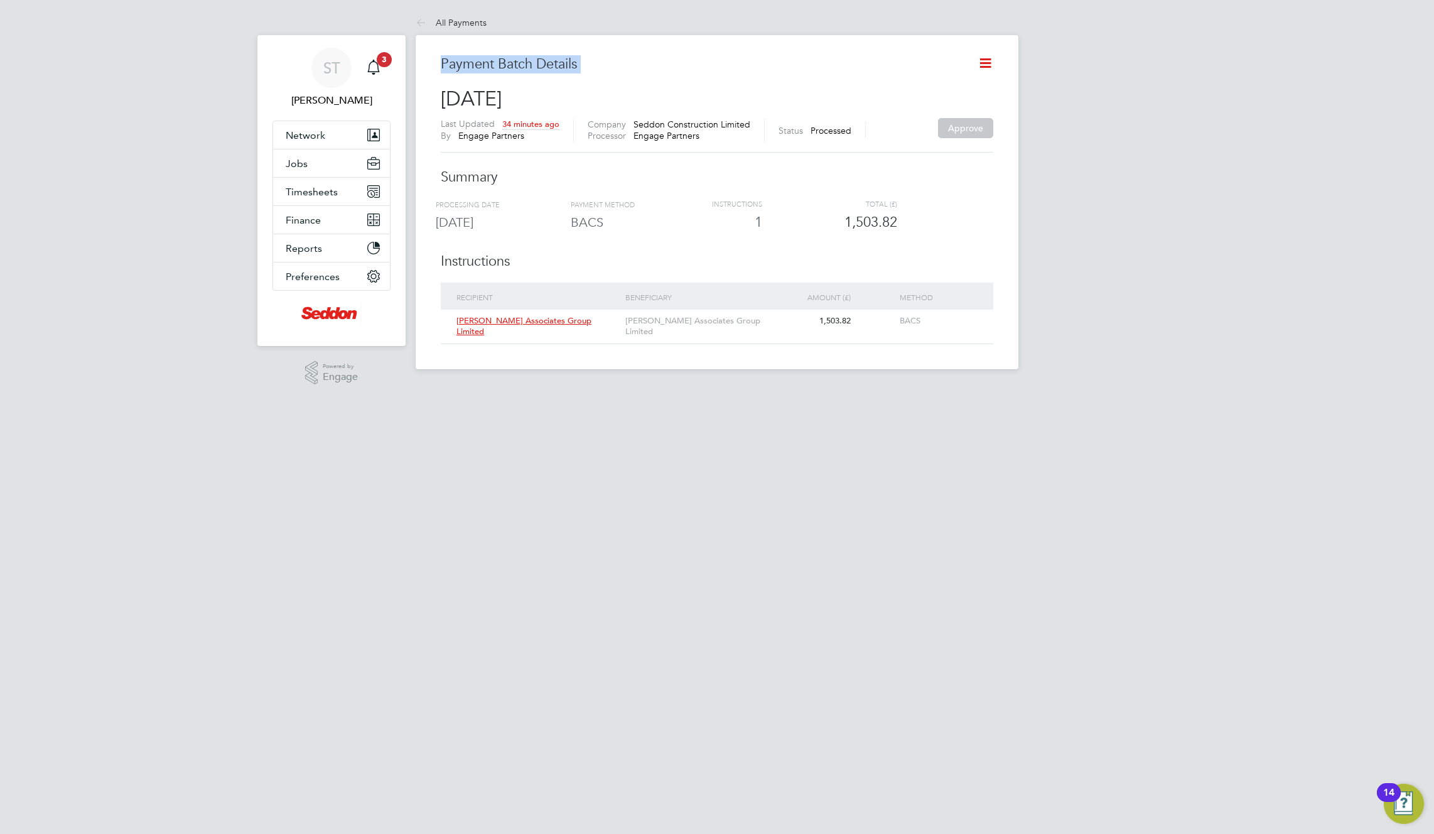
click at [495, 69] on h3 "Payment Batch Details" at bounding box center [704, 64] width 527 height 18
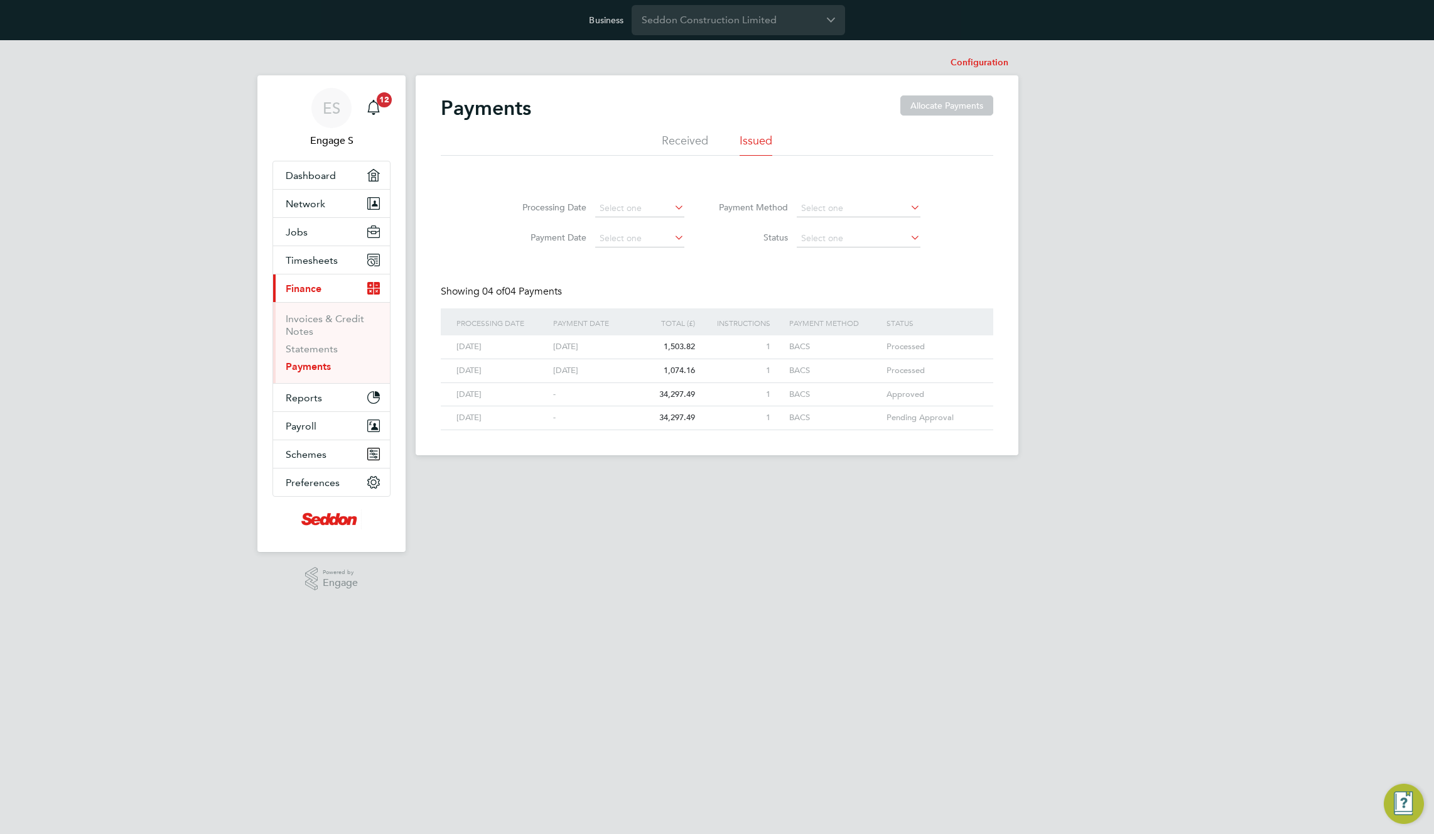
click at [944, 418] on div "Pending Approval" at bounding box center [925, 417] width 84 height 23
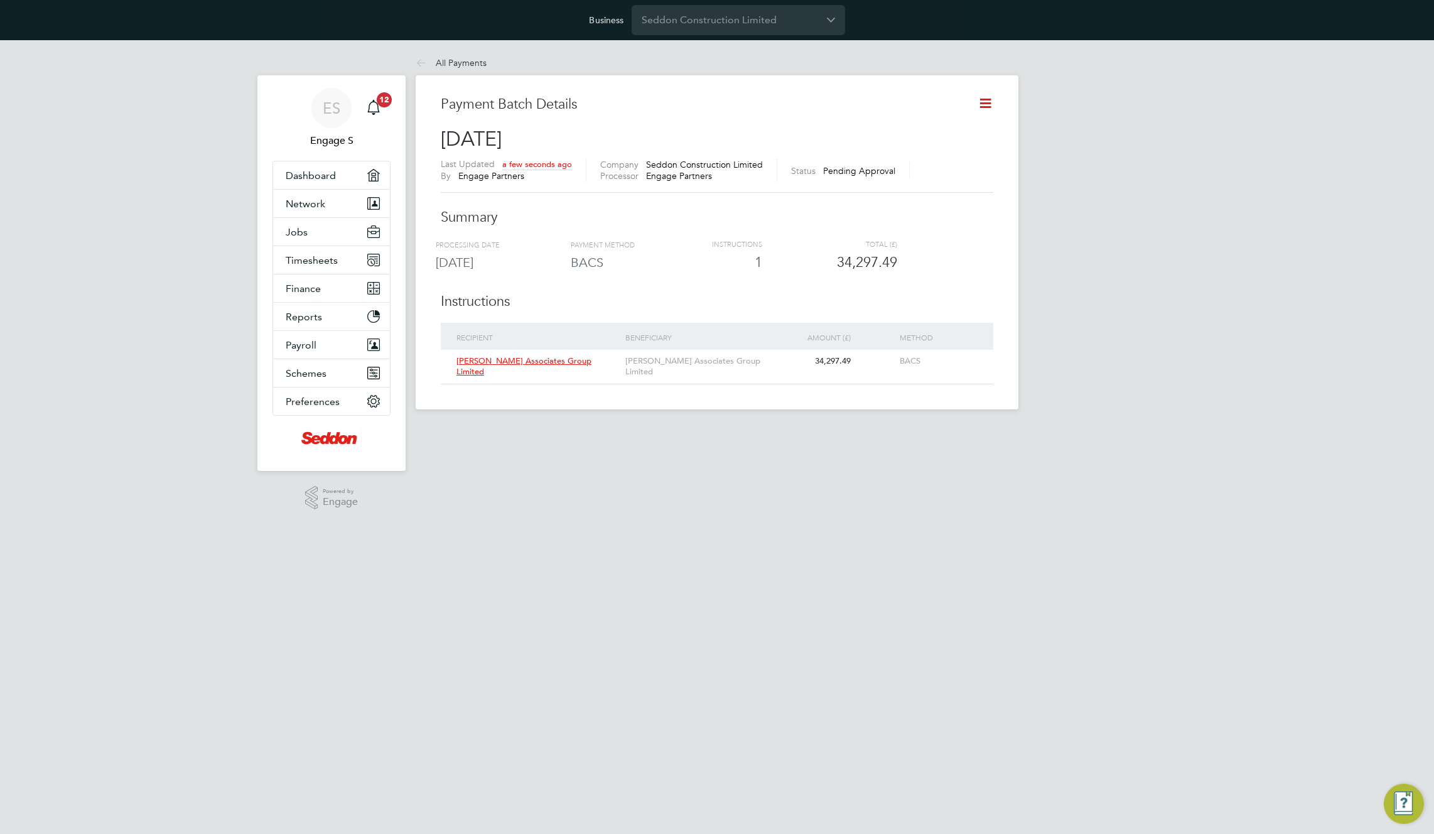
click at [986, 102] on icon at bounding box center [986, 103] width 16 height 16
click at [929, 166] on li "Download payment summary" at bounding box center [924, 168] width 132 height 18
click at [989, 99] on icon at bounding box center [986, 103] width 16 height 16
click at [710, 274] on div "PROCESSING DATE 29 Aug 2025 PAYMENT METHOD BACS INSTRUCTIONS 1 TOTAL (£) 34,297…" at bounding box center [717, 261] width 563 height 44
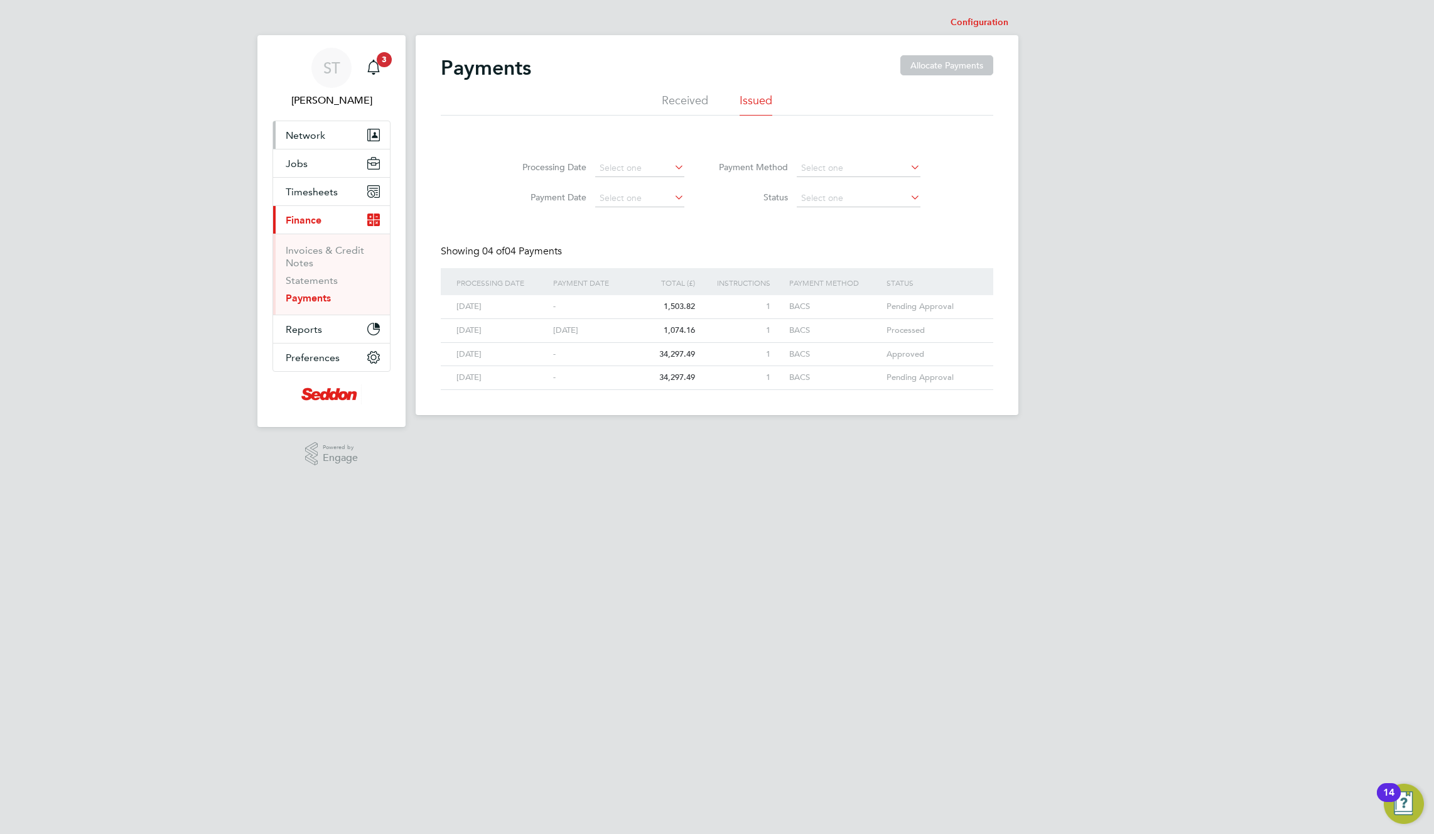
click at [323, 126] on button "Network" at bounding box center [331, 135] width 117 height 28
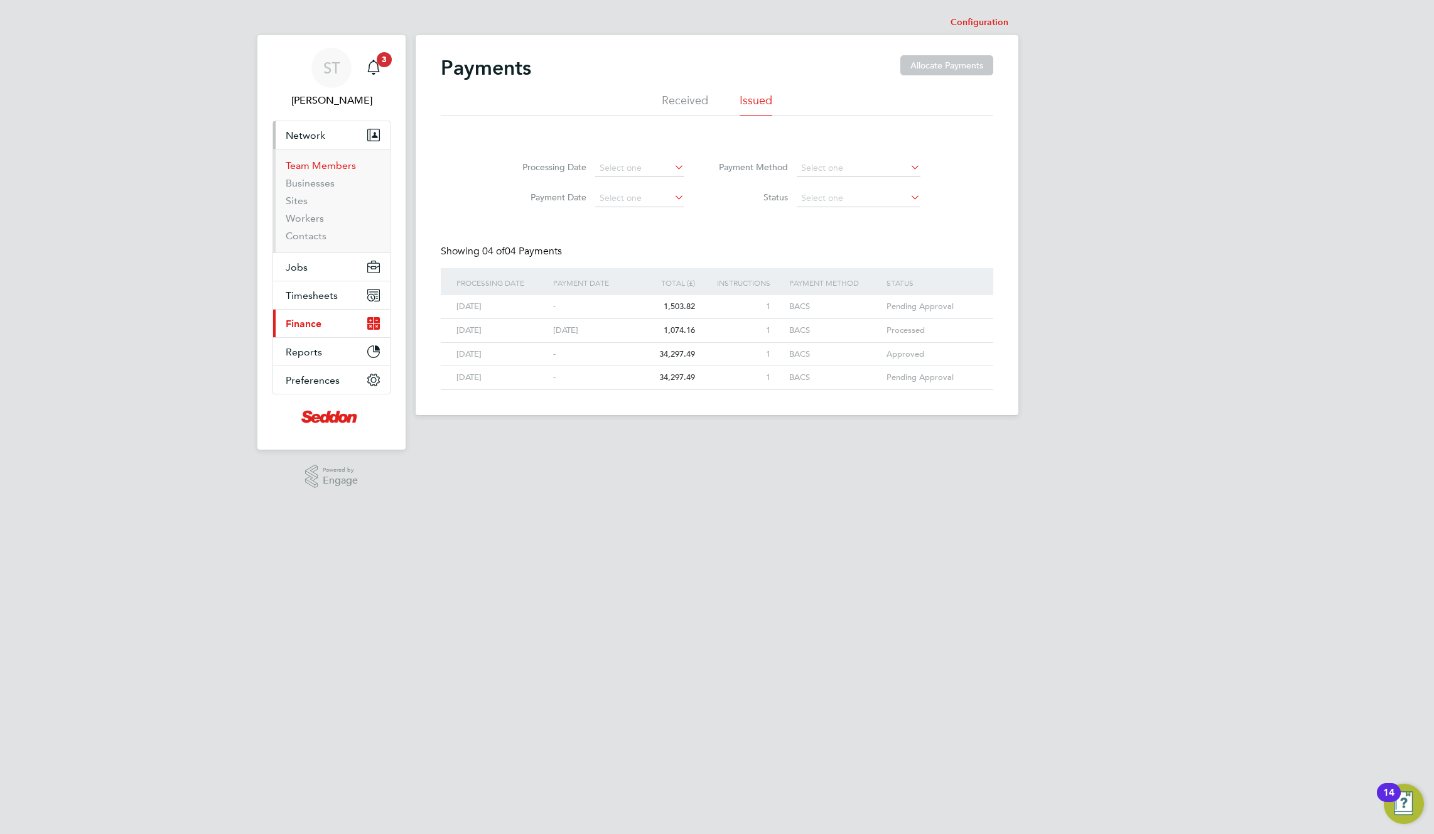
click at [311, 165] on link "Team Members" at bounding box center [321, 165] width 70 height 12
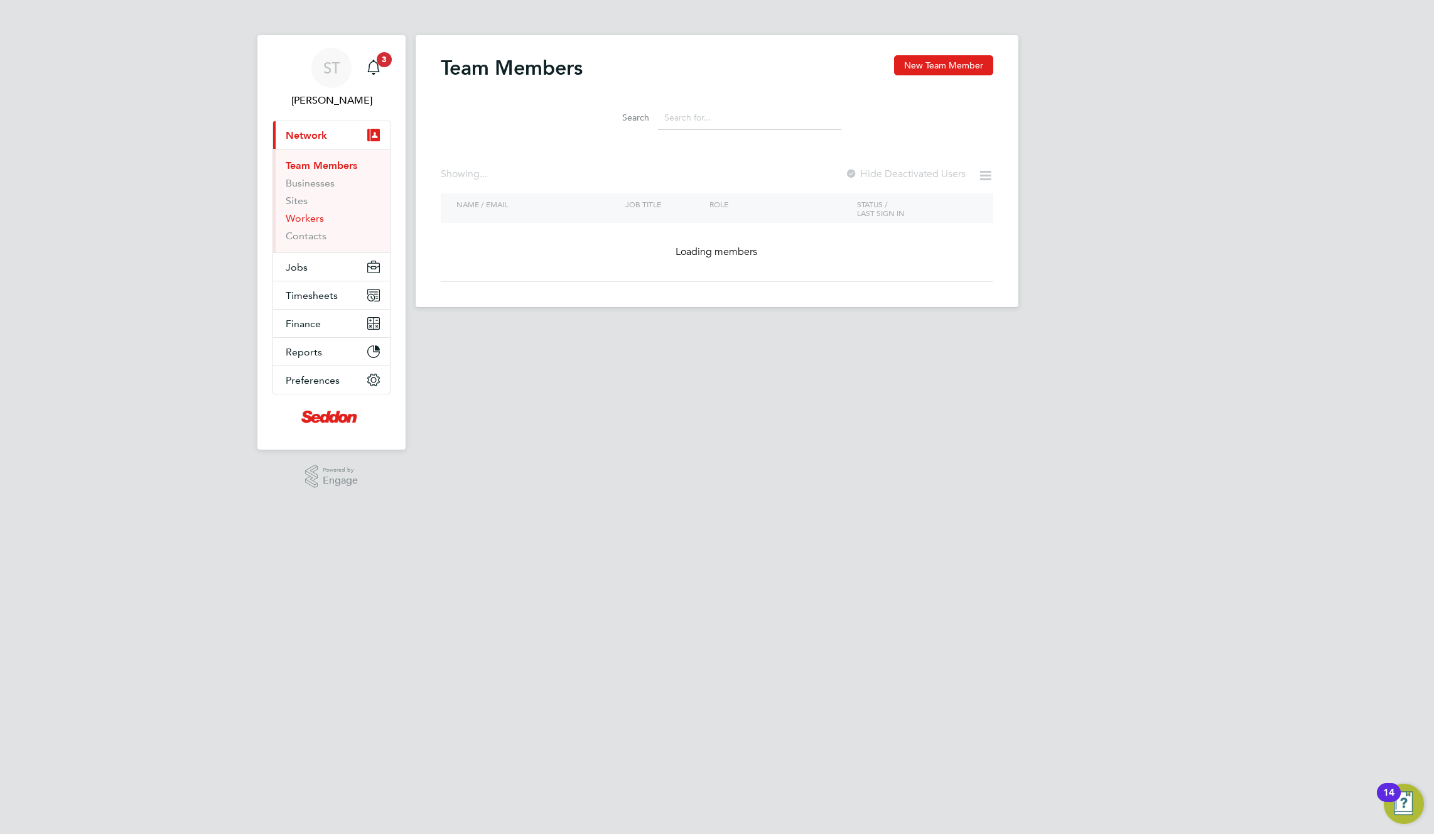
click at [294, 218] on link "Workers" at bounding box center [305, 218] width 38 height 12
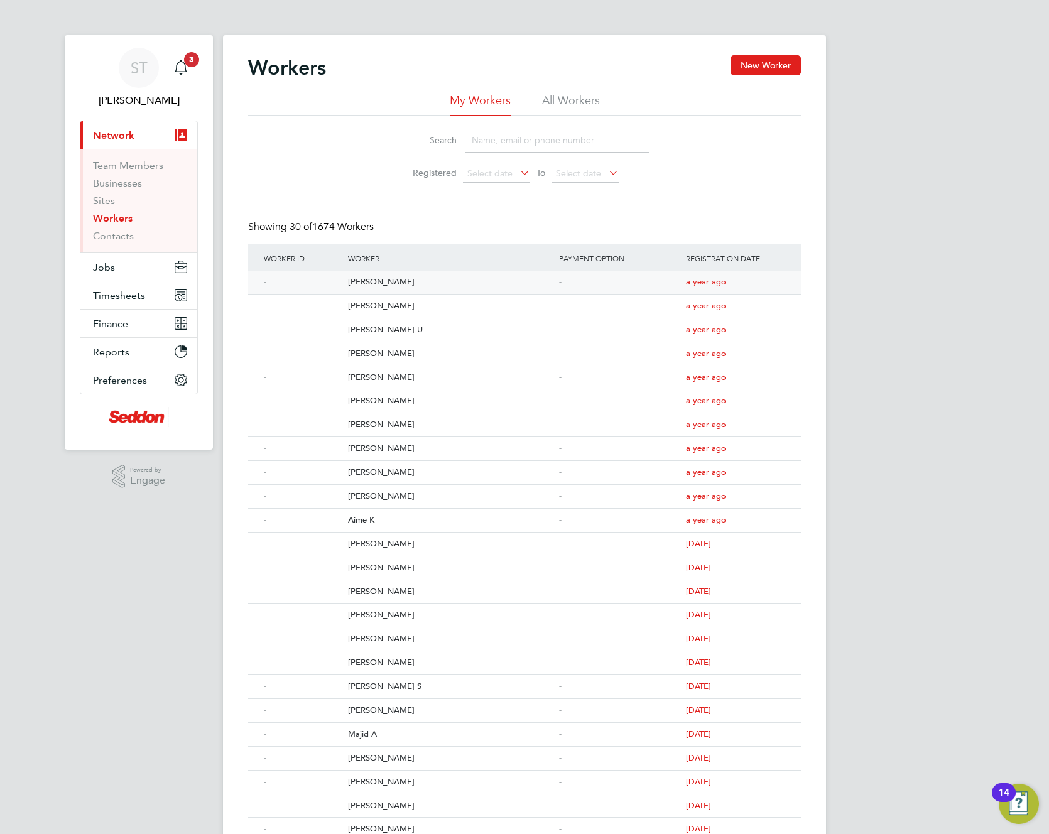
click at [339, 279] on div "-" at bounding box center [303, 282] width 84 height 23
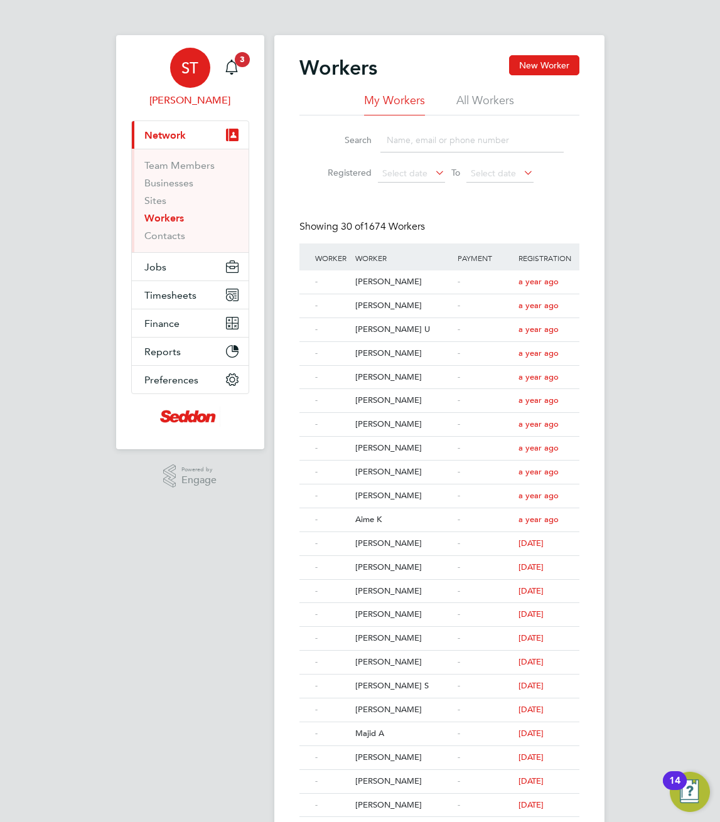
click at [170, 71] on div "ST" at bounding box center [190, 68] width 40 height 40
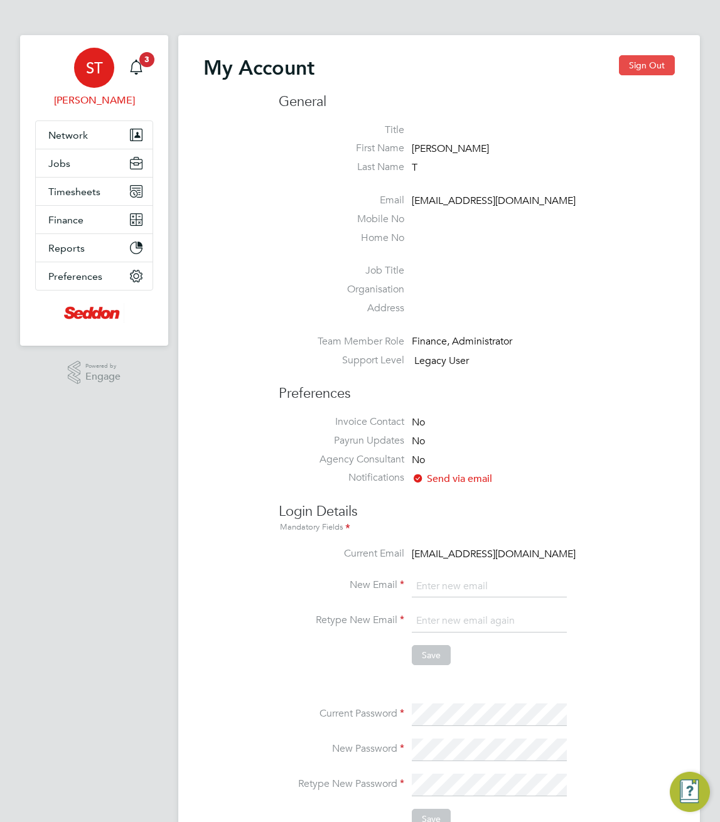
click at [632, 67] on button "Sign Out" at bounding box center [647, 65] width 56 height 20
